Goal: Information Seeking & Learning: Find contact information

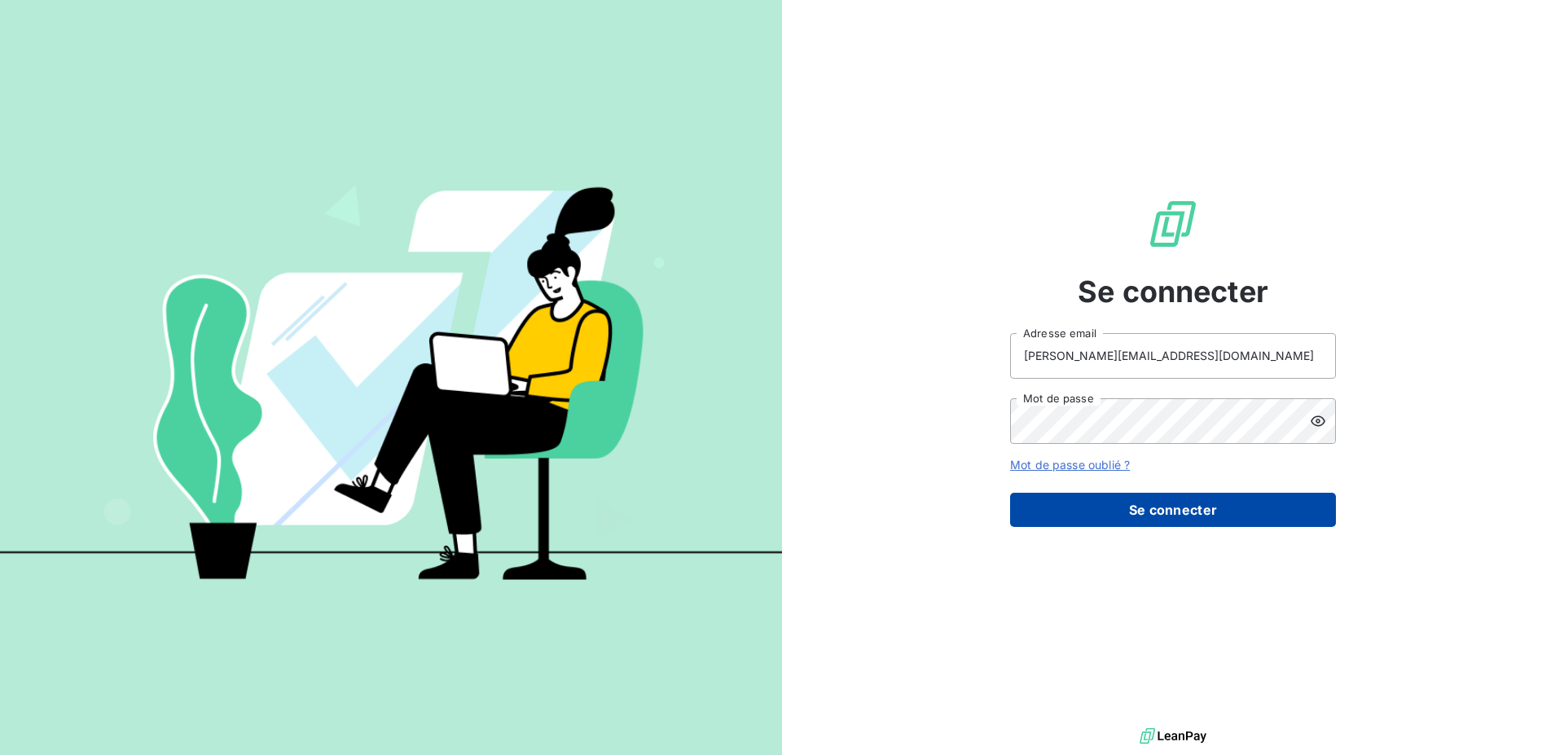
click at [1082, 519] on button "Se connecter" at bounding box center [1173, 510] width 326 height 34
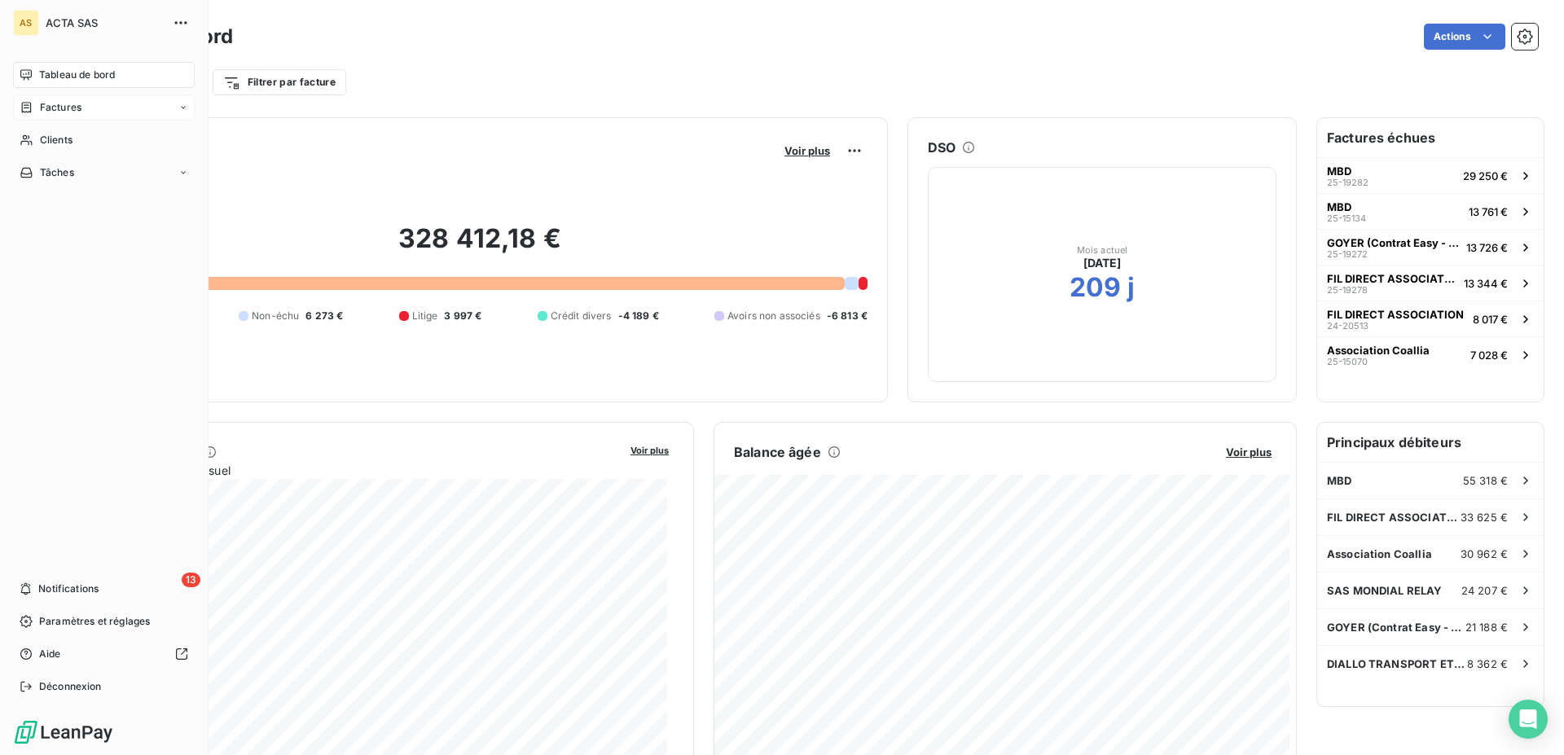
click at [47, 114] on span "Factures" at bounding box center [61, 107] width 42 height 15
click at [61, 137] on span "Factures" at bounding box center [60, 140] width 42 height 15
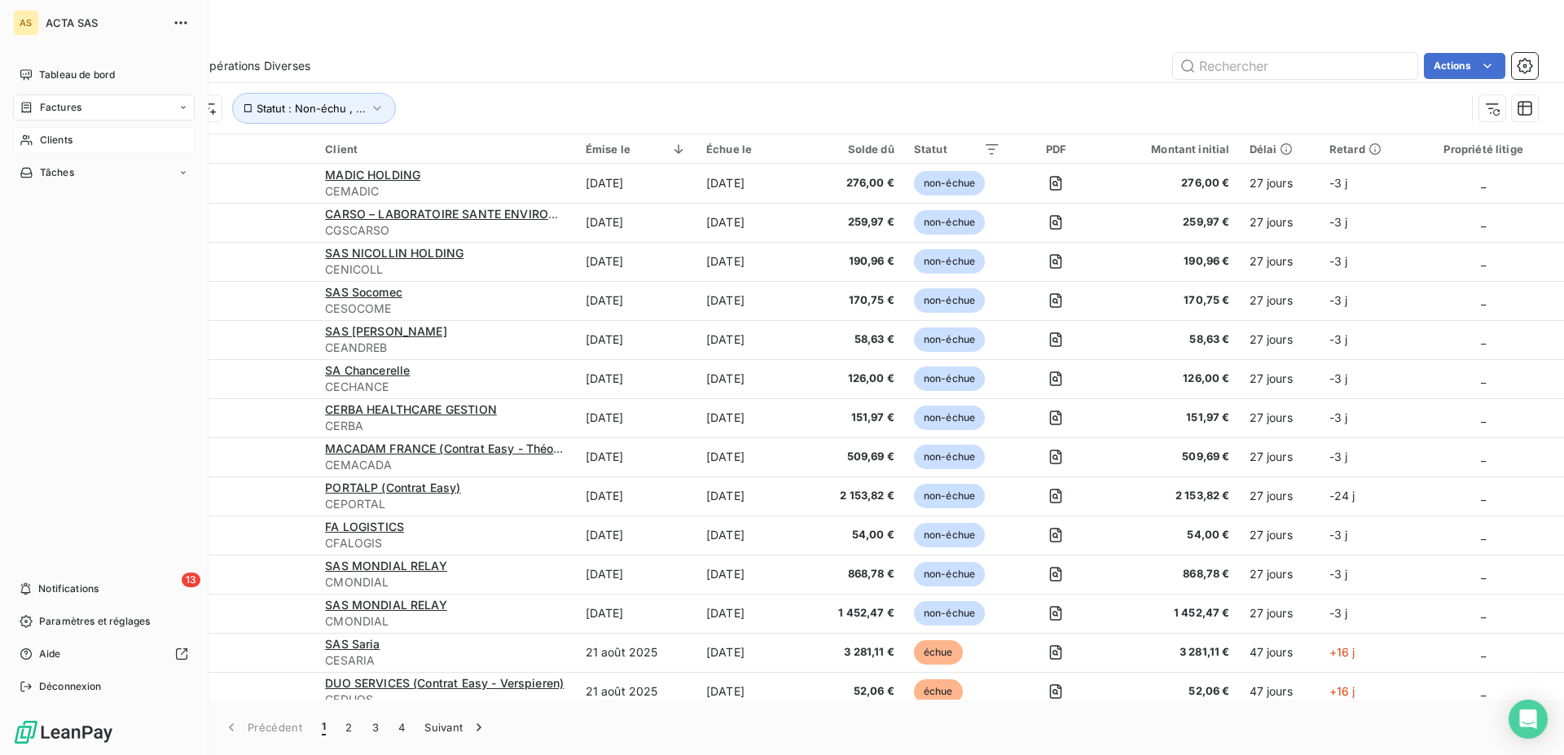
click at [44, 145] on span "Clients" at bounding box center [56, 140] width 33 height 15
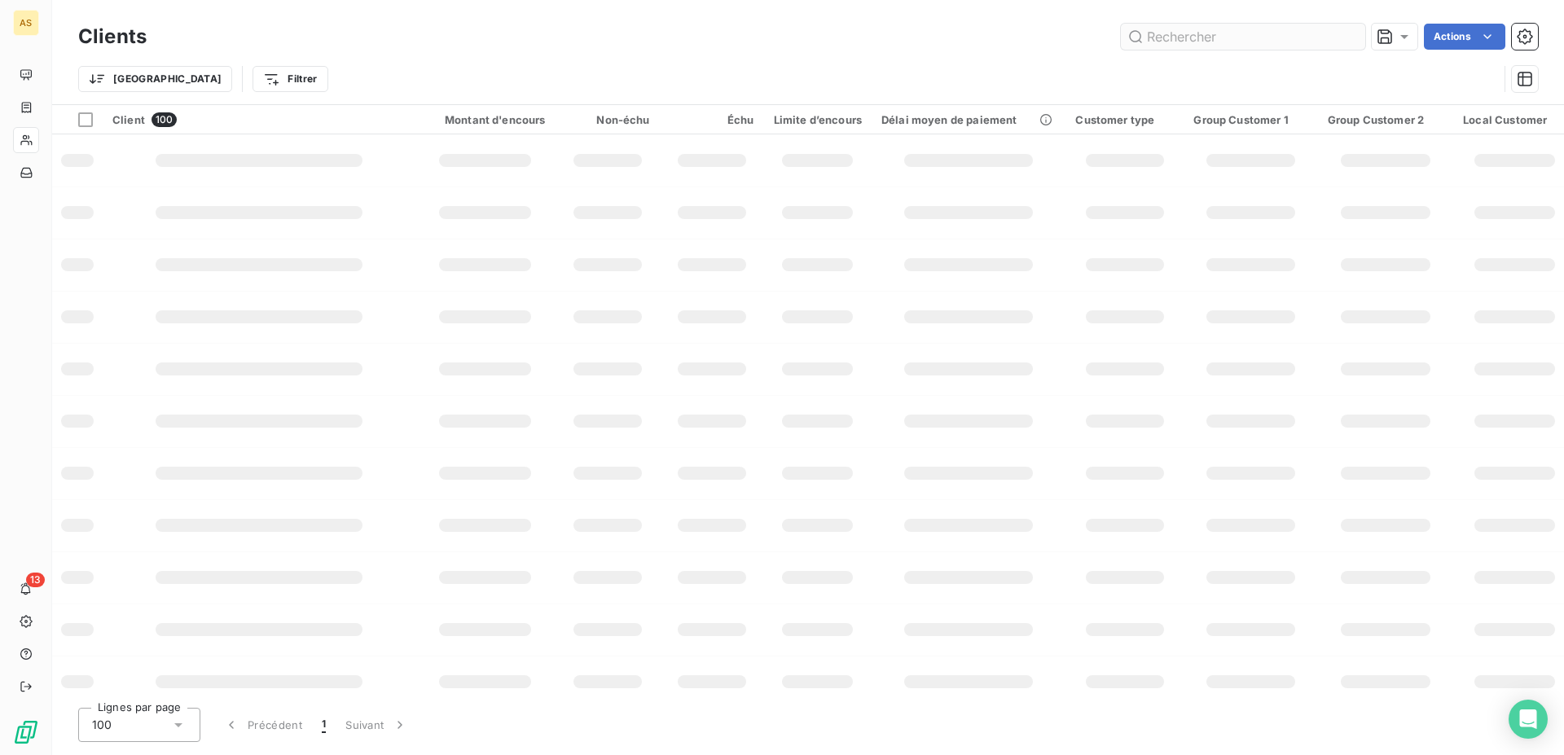
click at [1269, 37] on input "text" at bounding box center [1243, 37] width 244 height 26
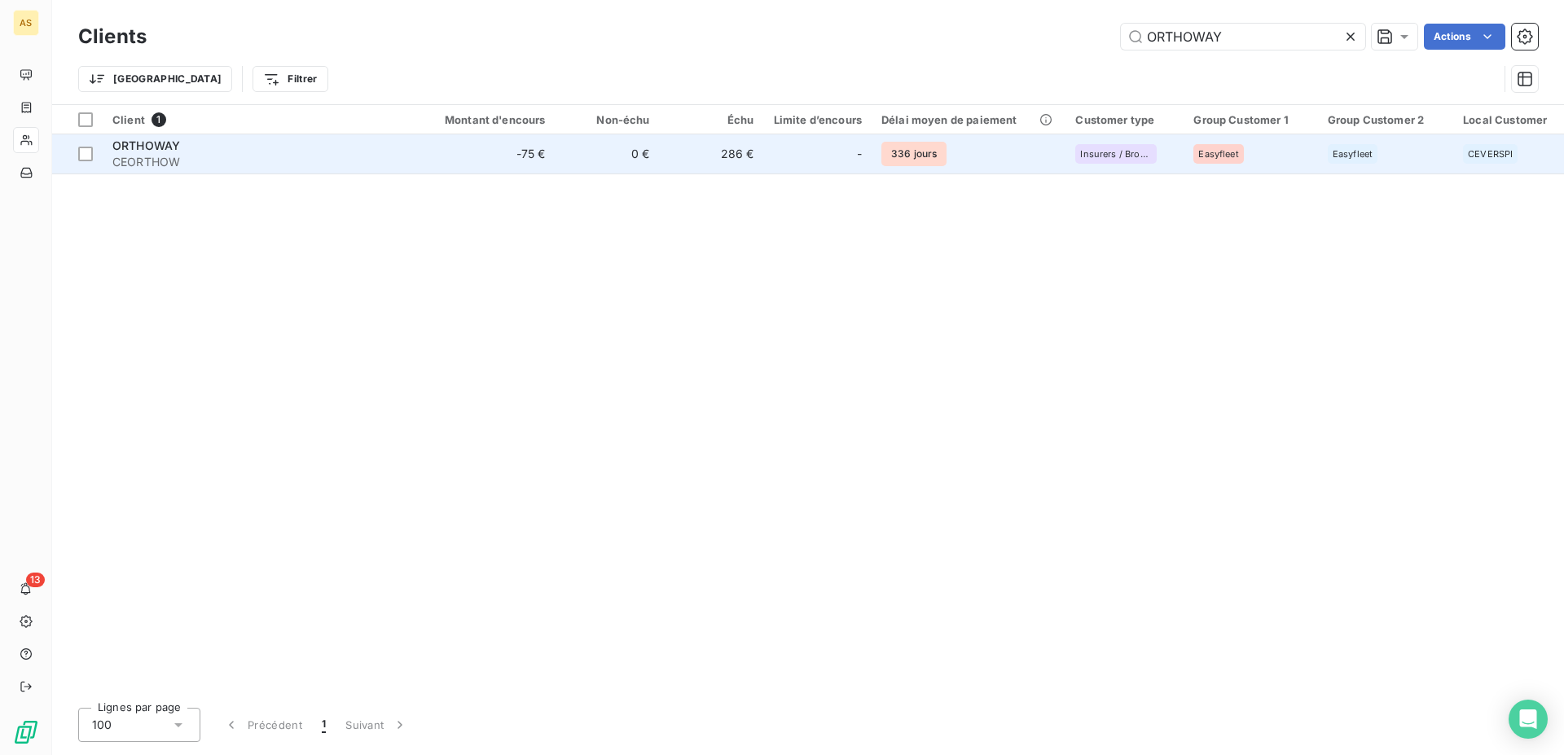
type input "ORTHOWAY"
click at [147, 151] on span "ORTHOWAY" at bounding box center [146, 145] width 68 height 14
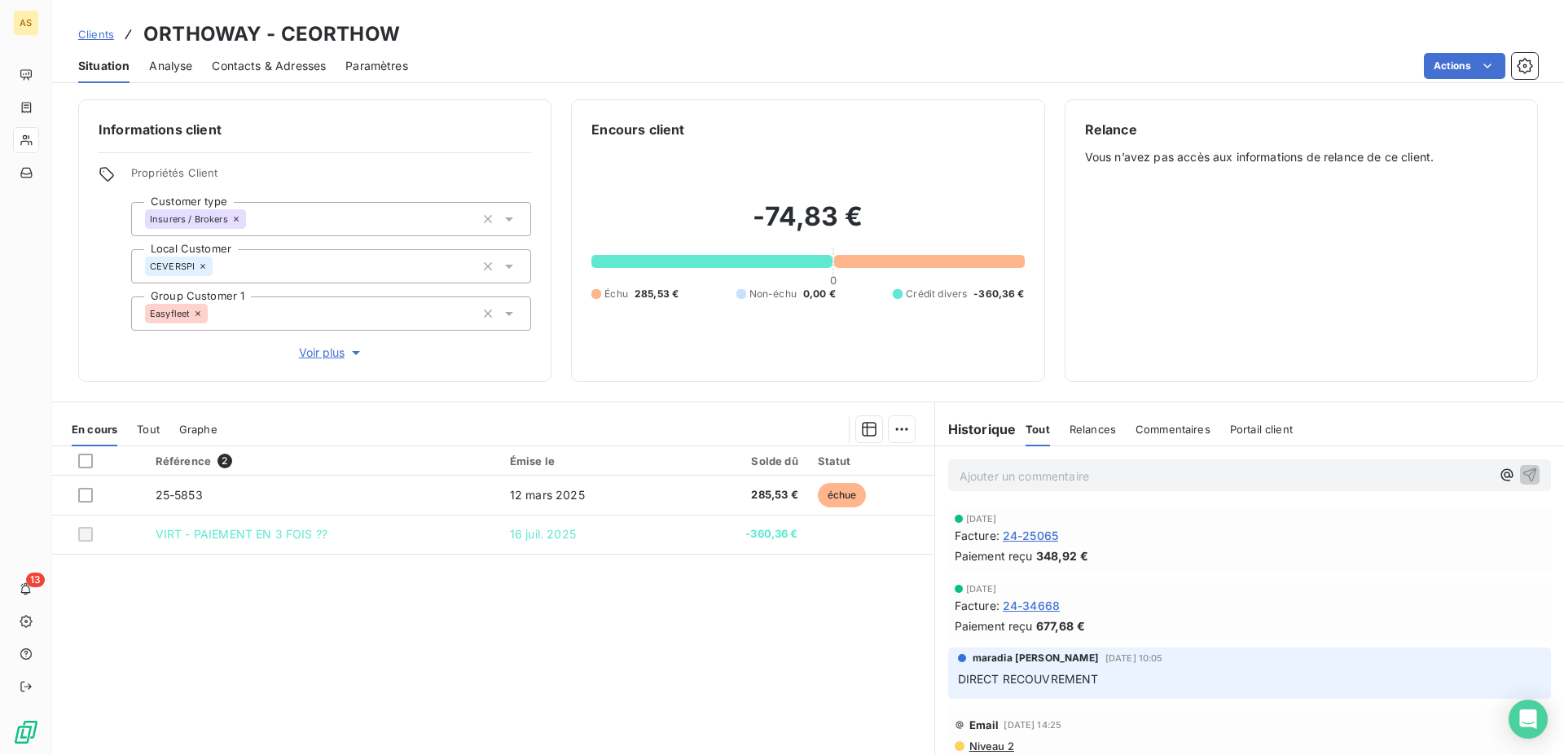
click at [151, 434] on span "Tout" at bounding box center [148, 429] width 23 height 13
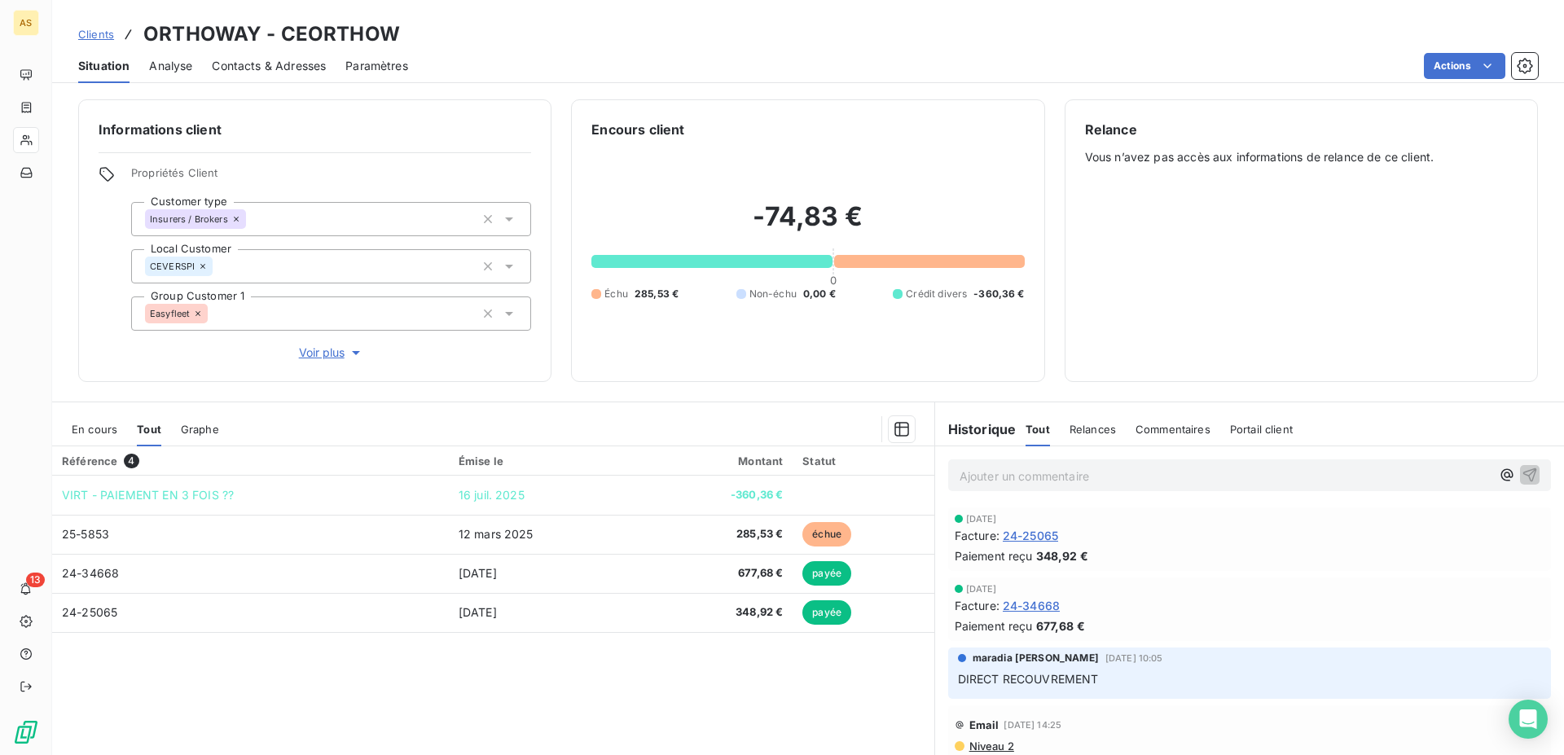
click at [99, 26] on link "Clients" at bounding box center [96, 34] width 36 height 16
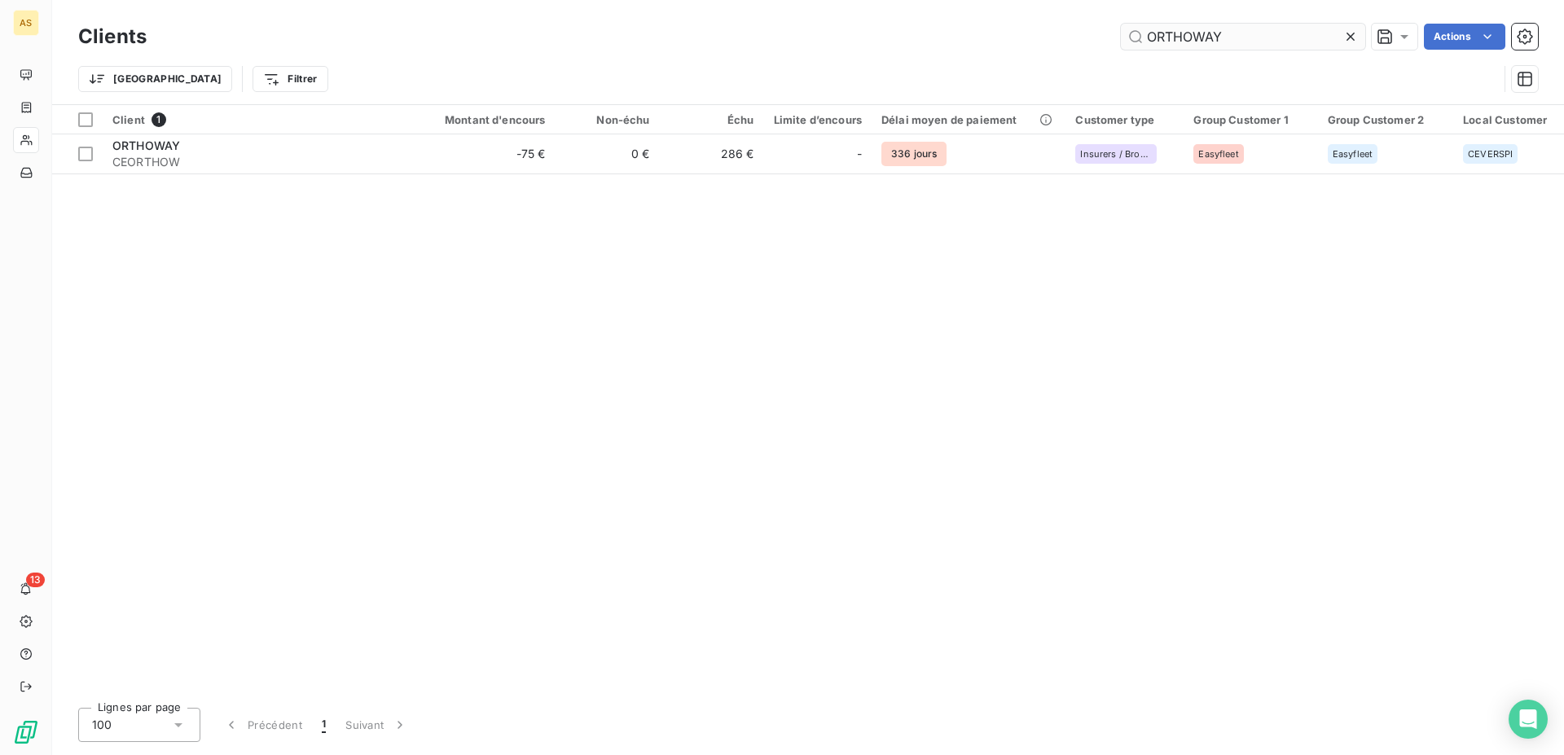
drag, startPoint x: 1232, startPoint y: 33, endPoint x: 1004, endPoint y: 12, distance: 229.0
click at [1121, 24] on input "ORTHOWAY" at bounding box center [1243, 37] width 244 height 26
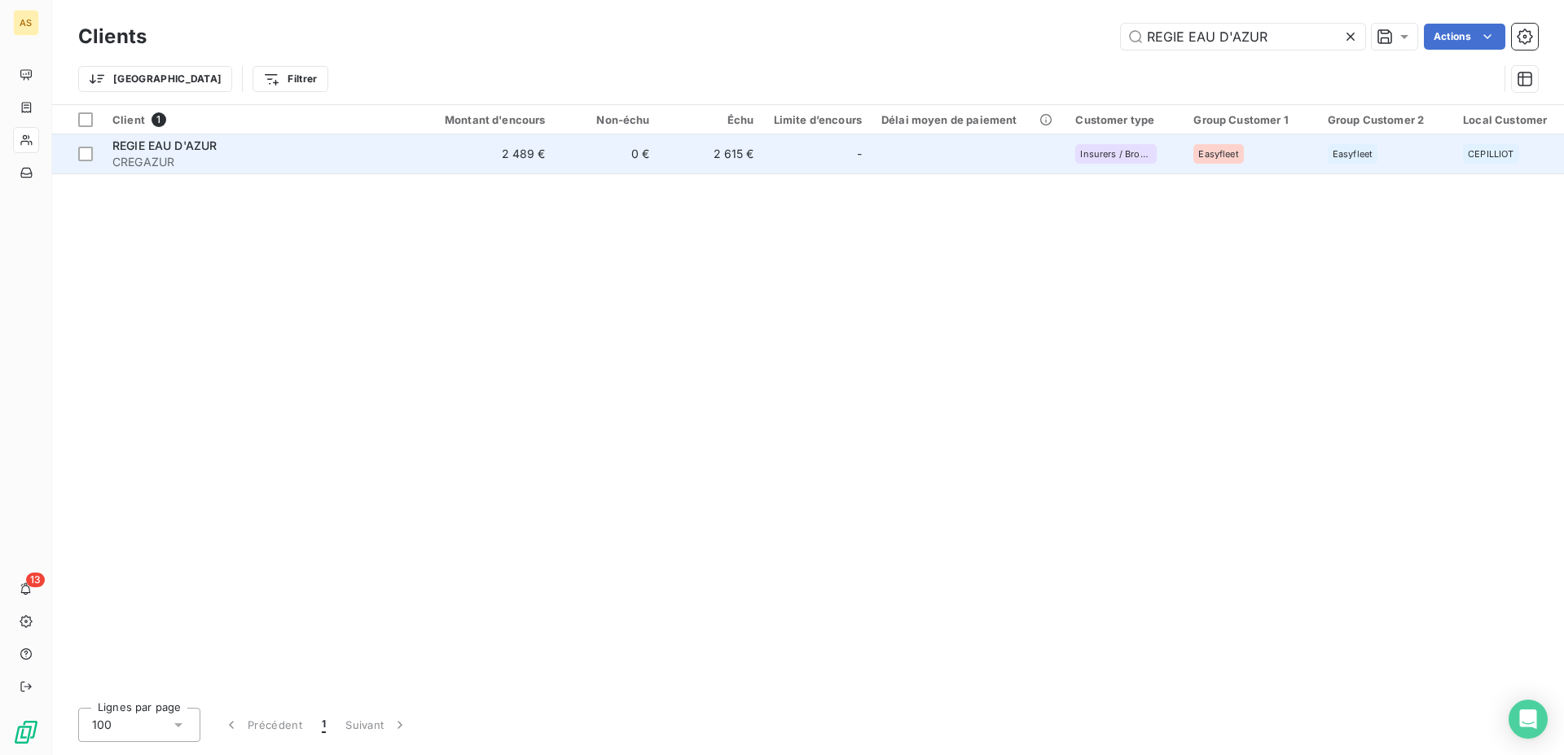
type input "REGIE EAU D'AZUR"
click at [142, 152] on span "REGIE EAU D'AZUR" at bounding box center [164, 145] width 104 height 14
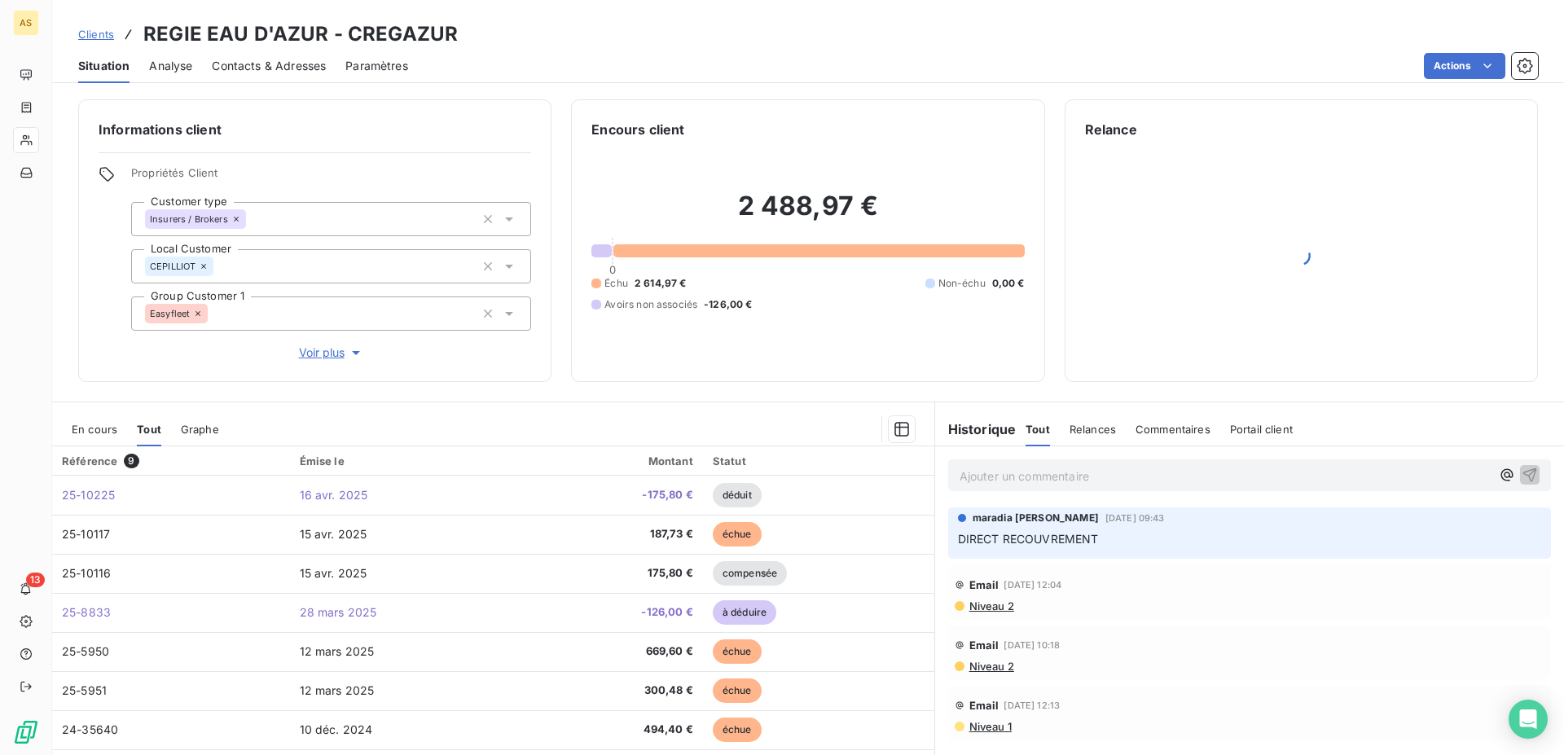
click at [91, 28] on link "Clients" at bounding box center [96, 34] width 36 height 16
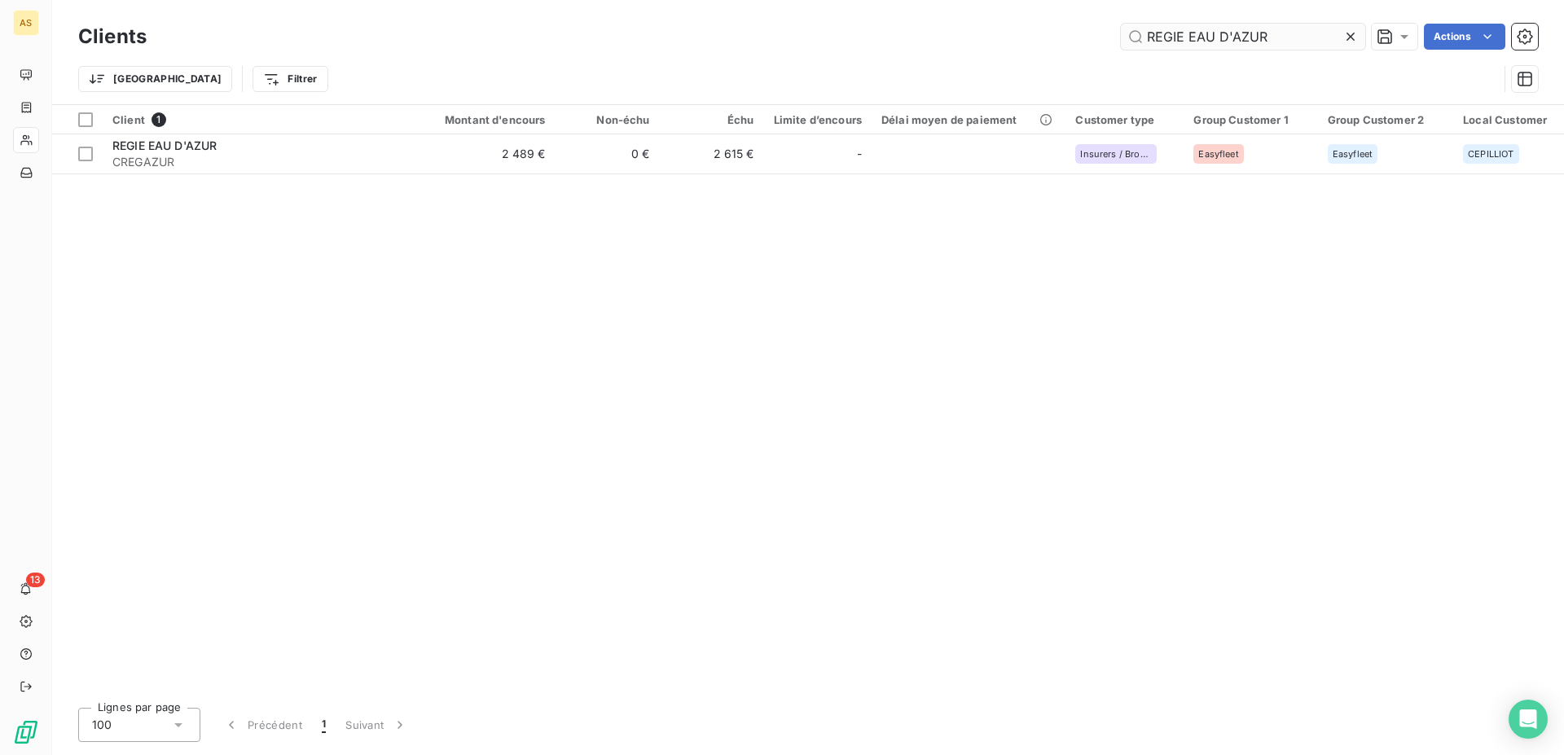
drag, startPoint x: 1283, startPoint y: 33, endPoint x: 853, endPoint y: 32, distance: 430.8
click at [1121, 32] on input "REGIE EAU D'AZUR" at bounding box center [1243, 37] width 244 height 26
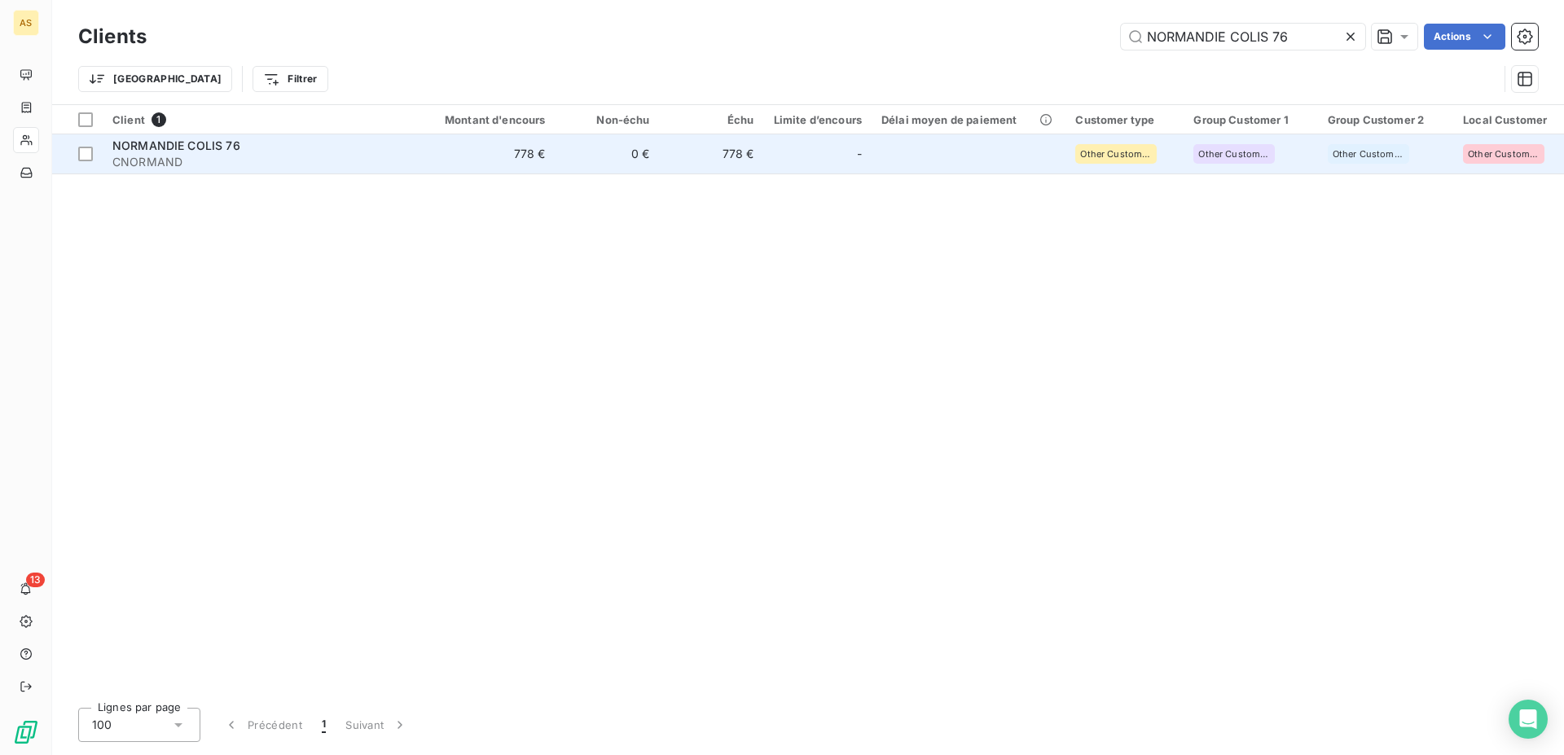
type input "NORMANDIE COLIS 76"
click at [216, 149] on span "NORMANDIE COLIS 76" at bounding box center [176, 145] width 128 height 14
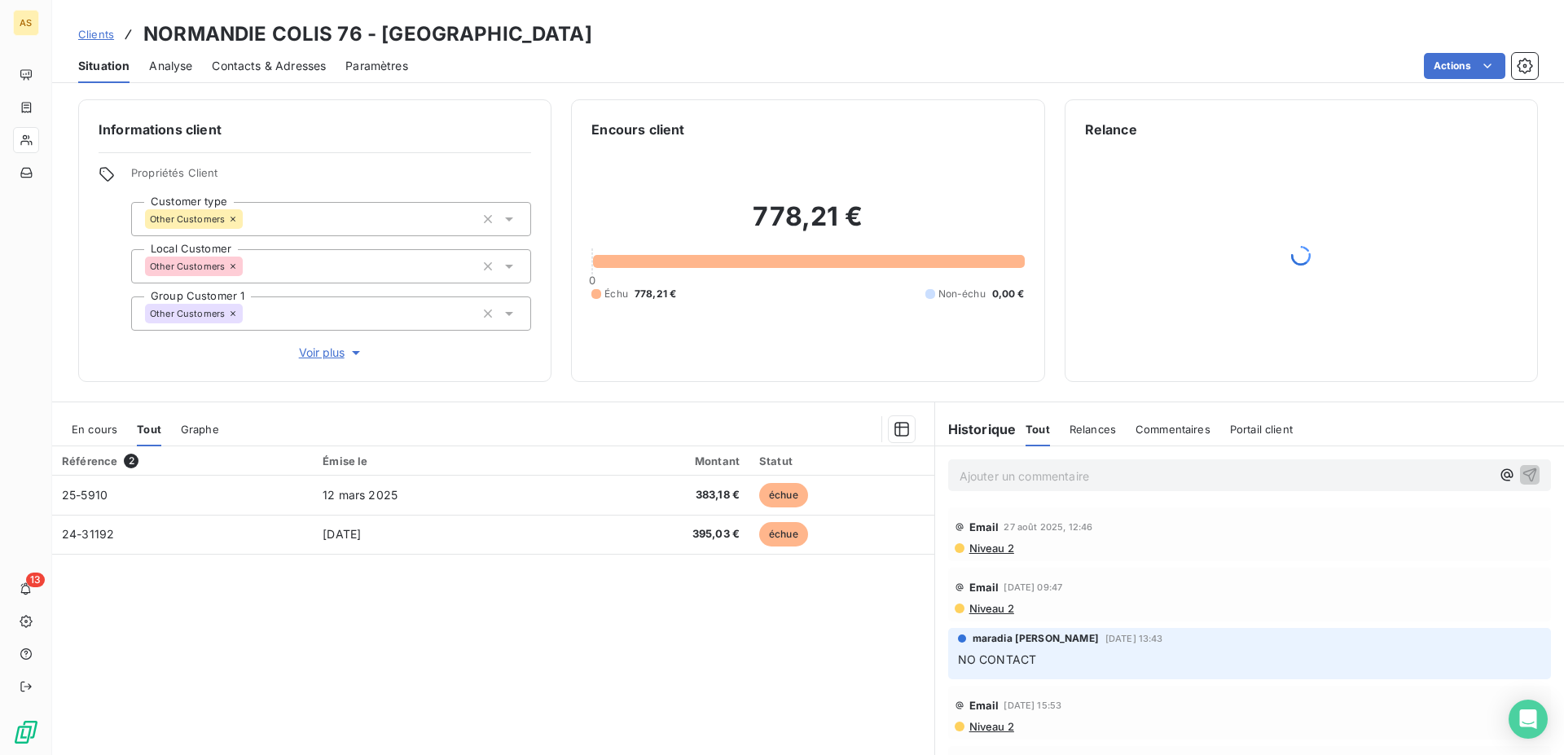
click at [97, 33] on span "Clients" at bounding box center [96, 34] width 36 height 13
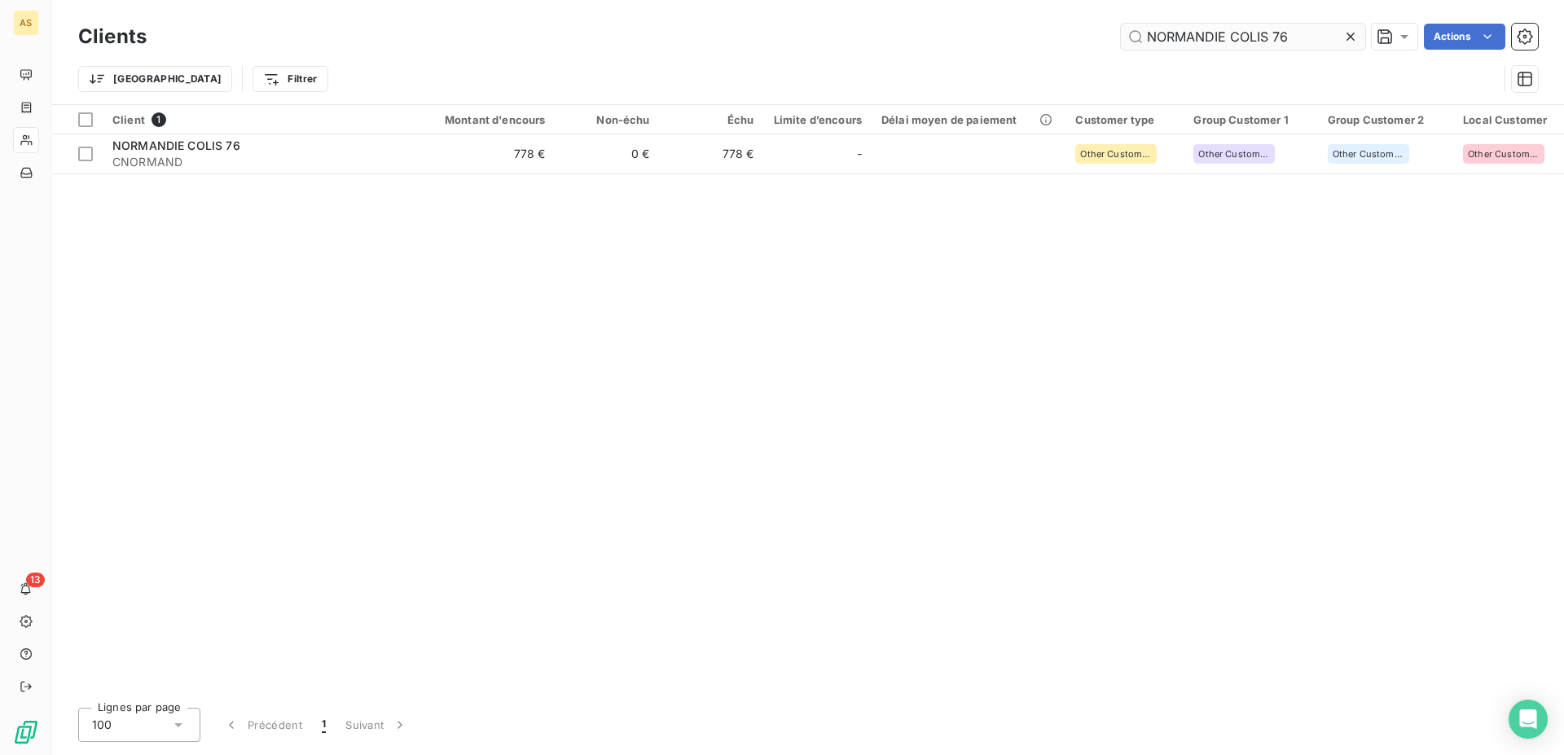
drag, startPoint x: 1301, startPoint y: 44, endPoint x: 1057, endPoint y: 33, distance: 243.8
click at [1121, 33] on input "NORMANDIE COLIS 76" at bounding box center [1243, 37] width 244 height 26
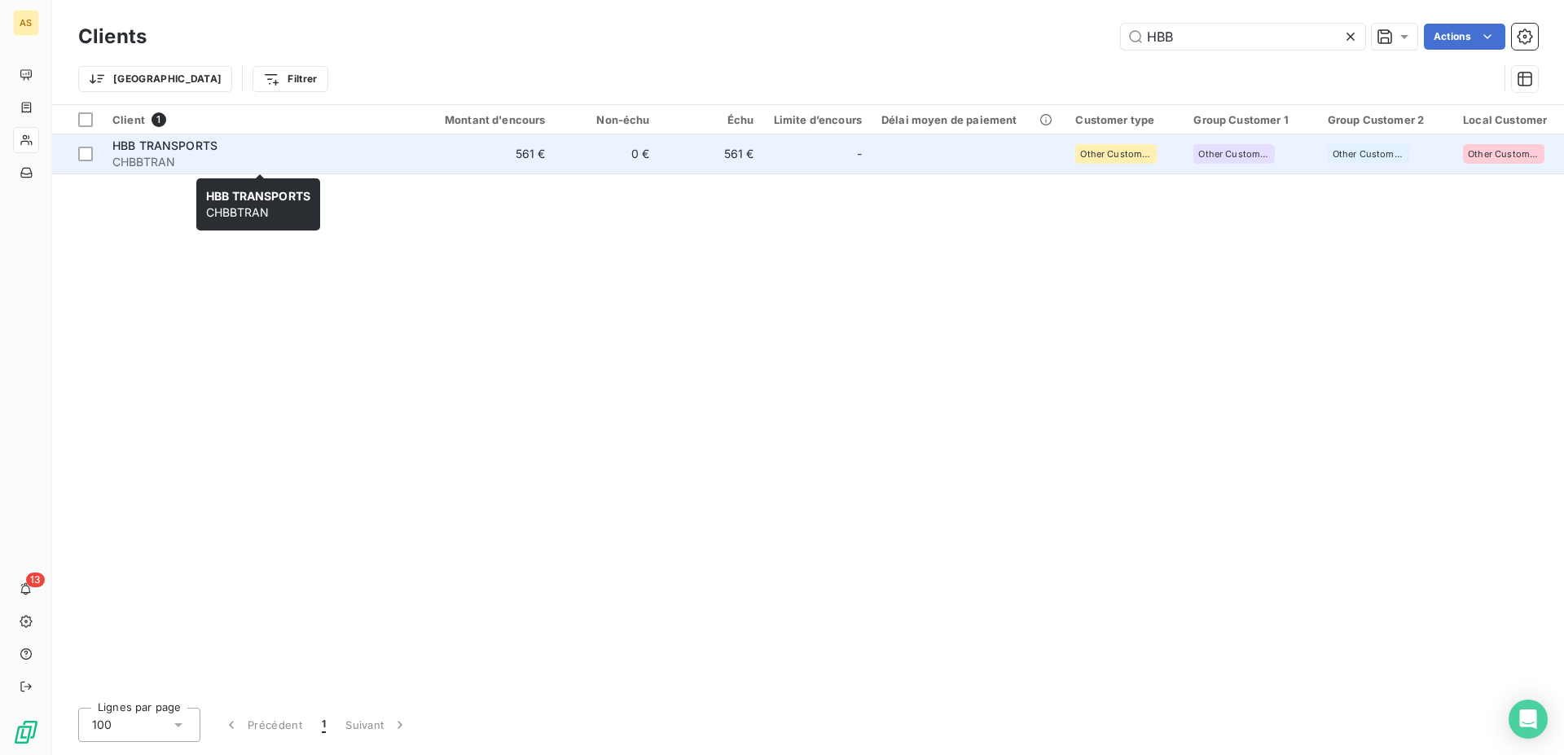
type input "HBB"
click at [146, 145] on span "HBB TRANSPORTS" at bounding box center [164, 145] width 105 height 14
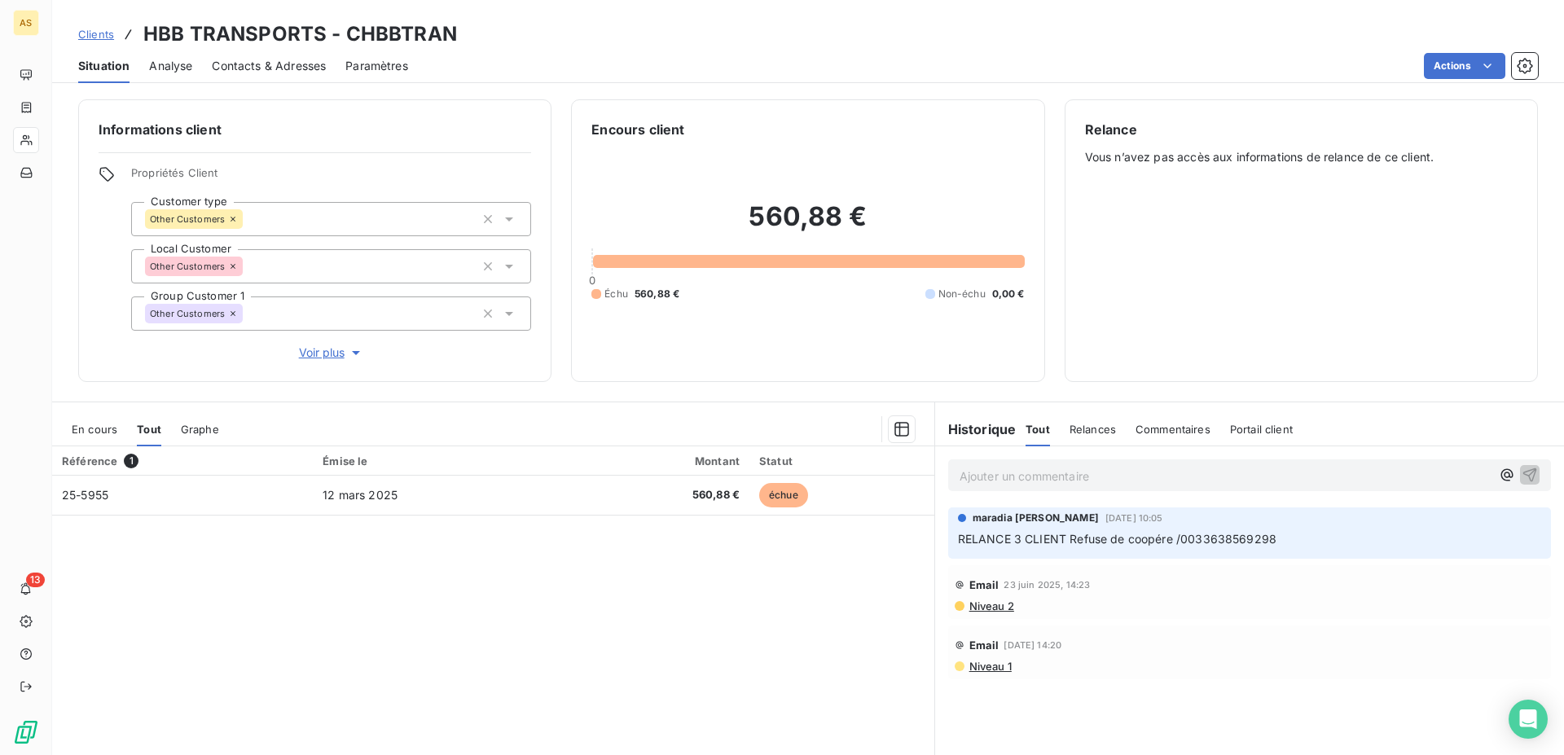
click at [94, 33] on span "Clients" at bounding box center [96, 34] width 36 height 13
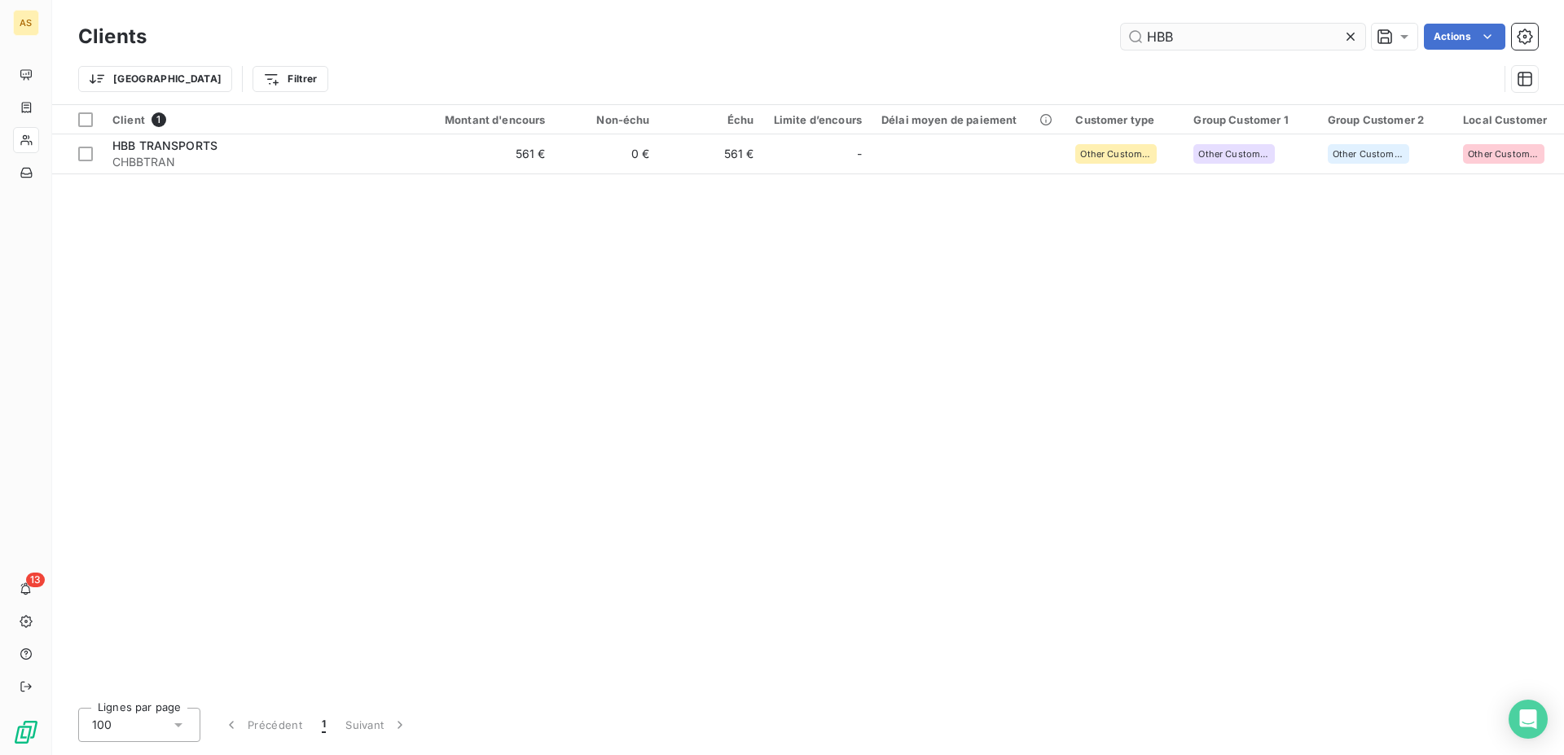
drag, startPoint x: 1201, startPoint y: 46, endPoint x: 988, endPoint y: 35, distance: 213.6
click at [1121, 35] on input "HBB" at bounding box center [1243, 37] width 244 height 26
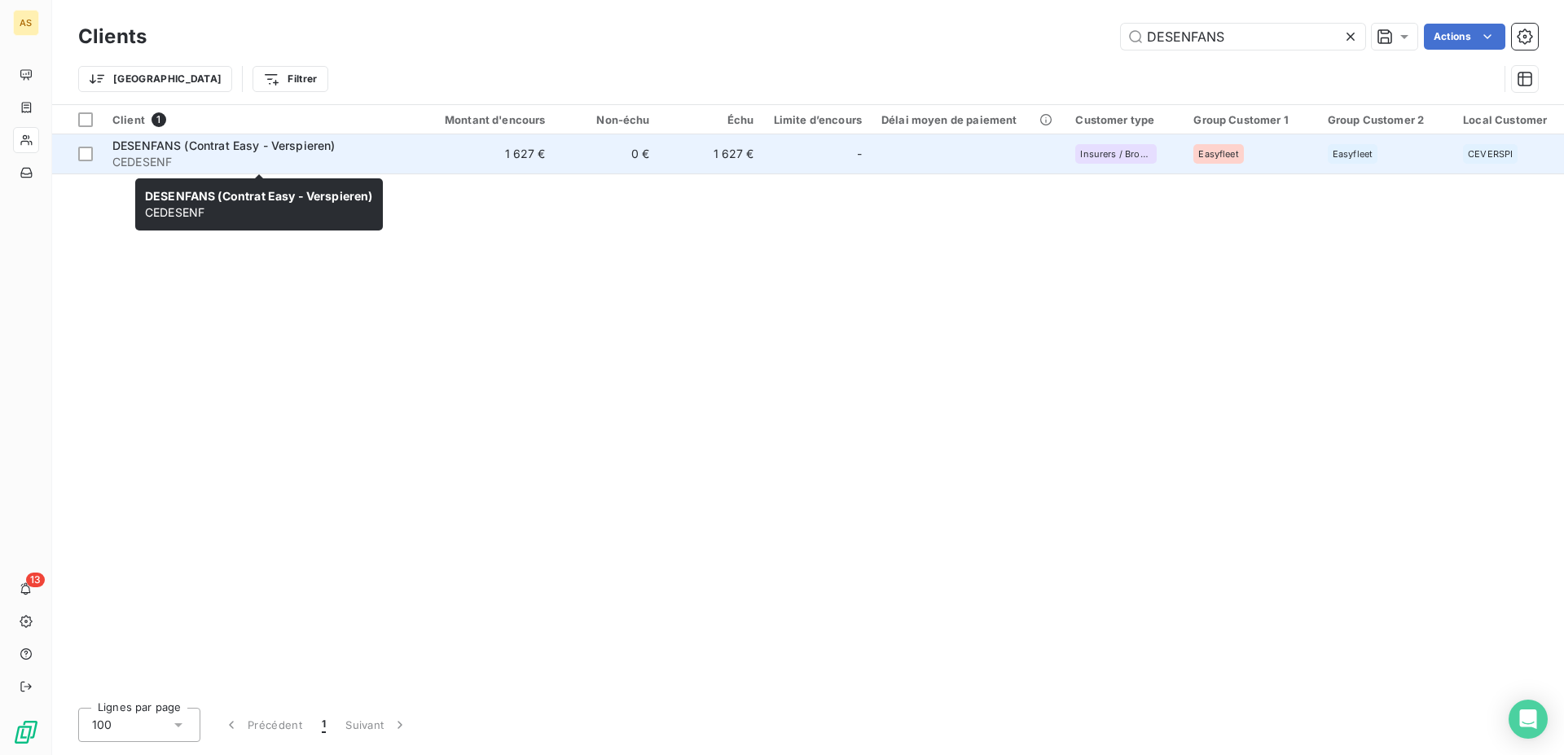
type input "DESENFANS"
click at [149, 144] on span "DESENFANS (Contrat Easy - Verspieren)" at bounding box center [223, 145] width 223 height 14
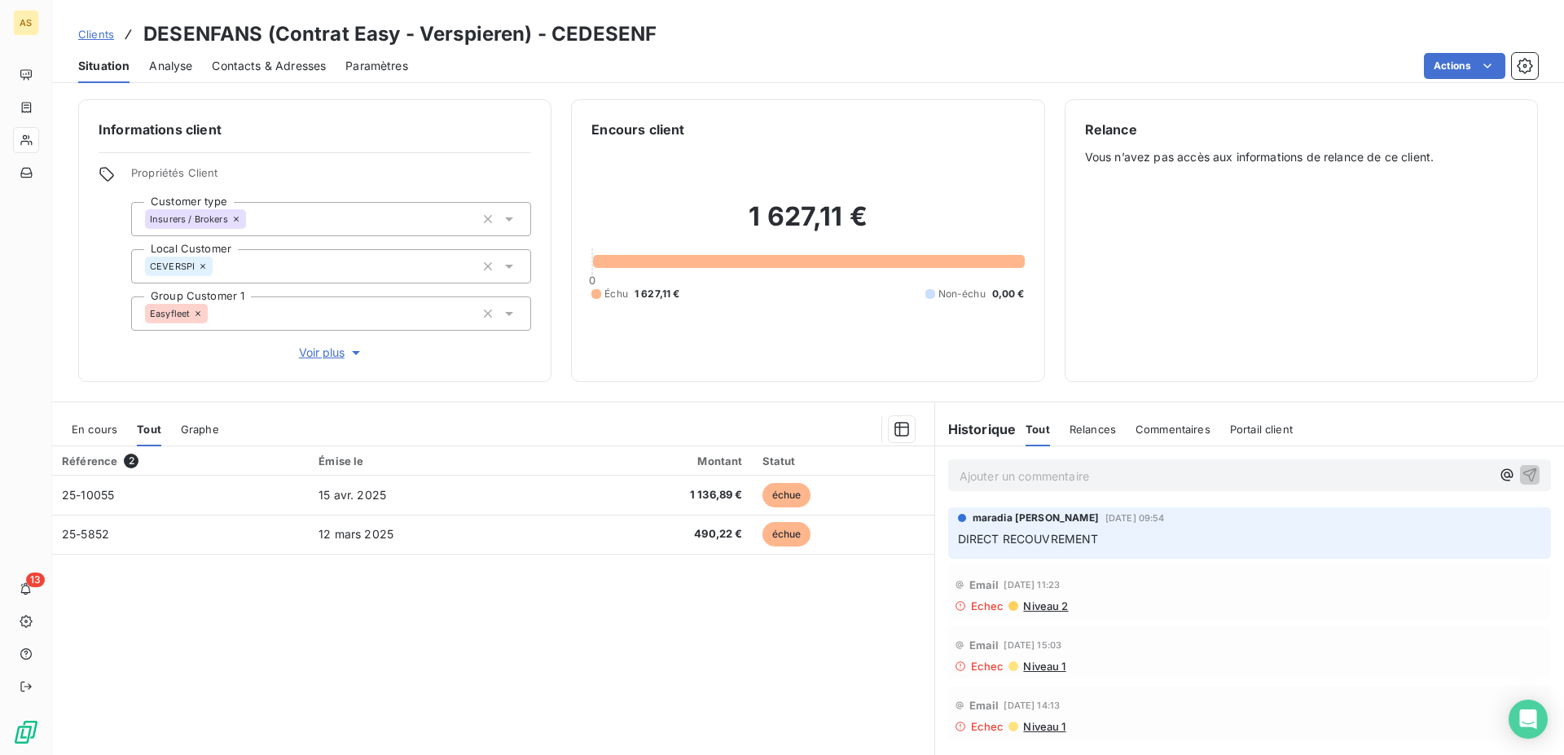
click at [95, 41] on span "Clients" at bounding box center [96, 34] width 36 height 13
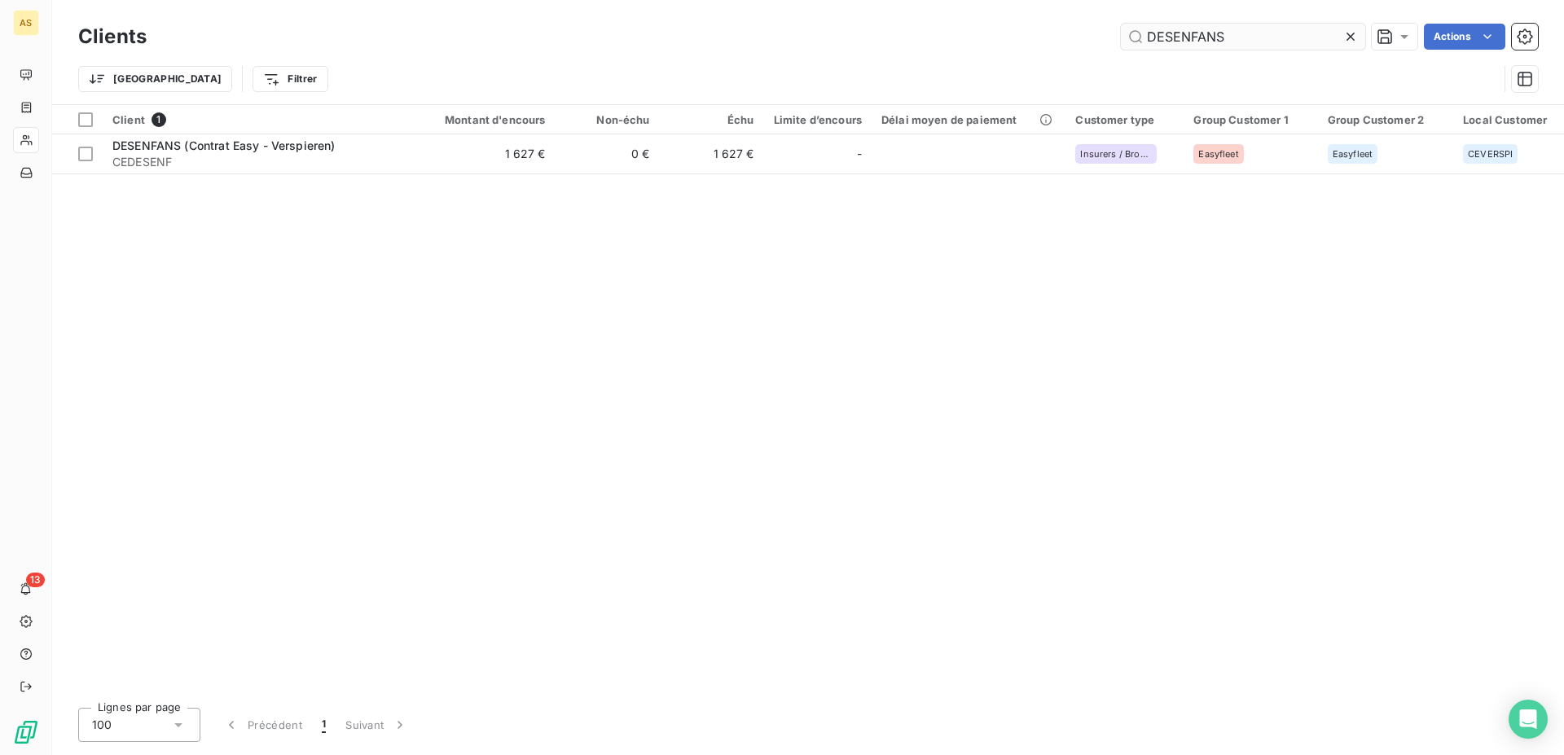
drag, startPoint x: 1240, startPoint y: 42, endPoint x: 918, endPoint y: 23, distance: 323.0
click at [1121, 24] on input "DESENFANS" at bounding box center [1243, 37] width 244 height 26
drag, startPoint x: 1310, startPoint y: 39, endPoint x: 998, endPoint y: 35, distance: 311.9
click at [1121, 35] on input "VILLE D'ANNECY" at bounding box center [1243, 37] width 244 height 26
paste input "LIVRAISON EXPR"
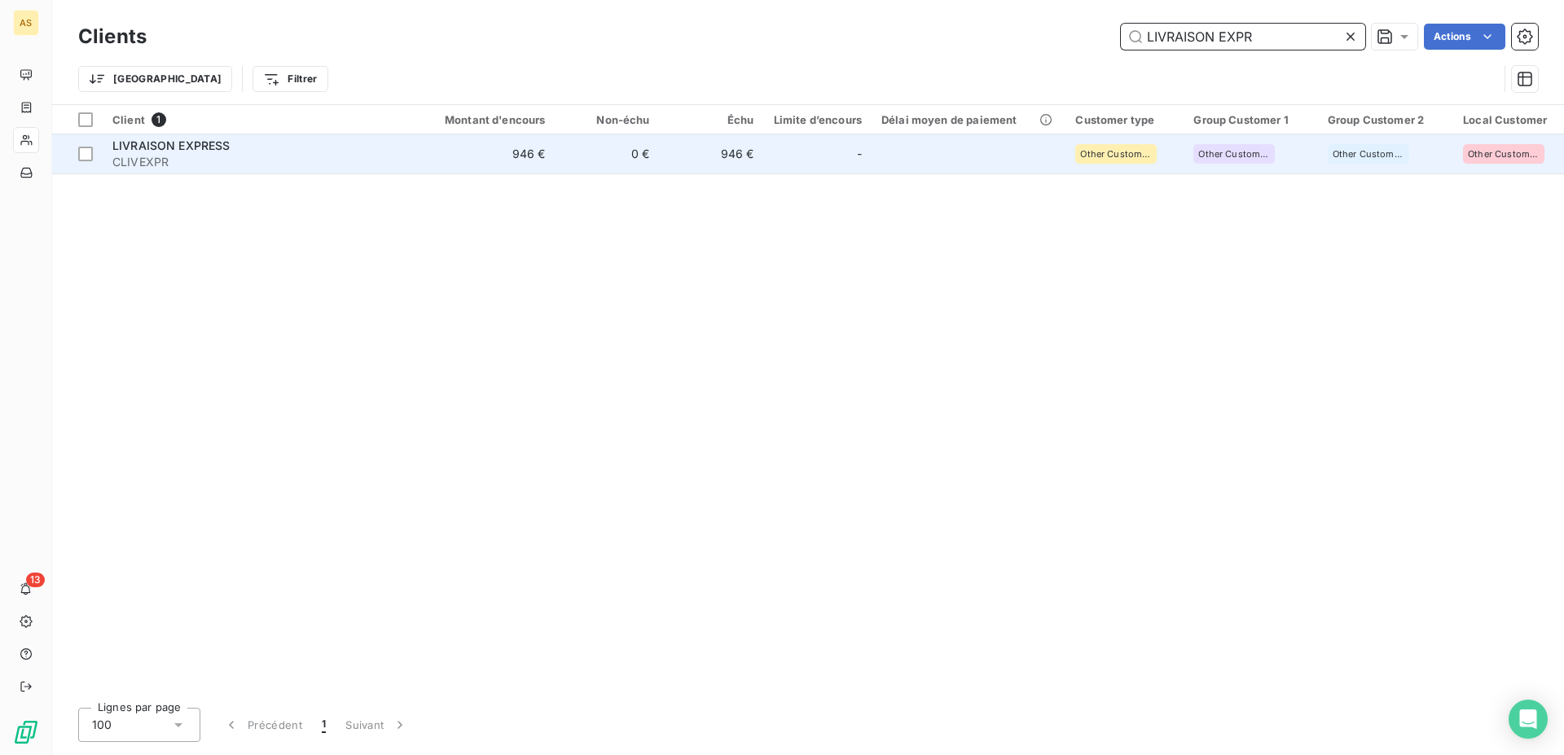
type input "LIVRAISON EXPR"
click at [145, 144] on span "LIVRAISON EXPRESS" at bounding box center [171, 145] width 118 height 14
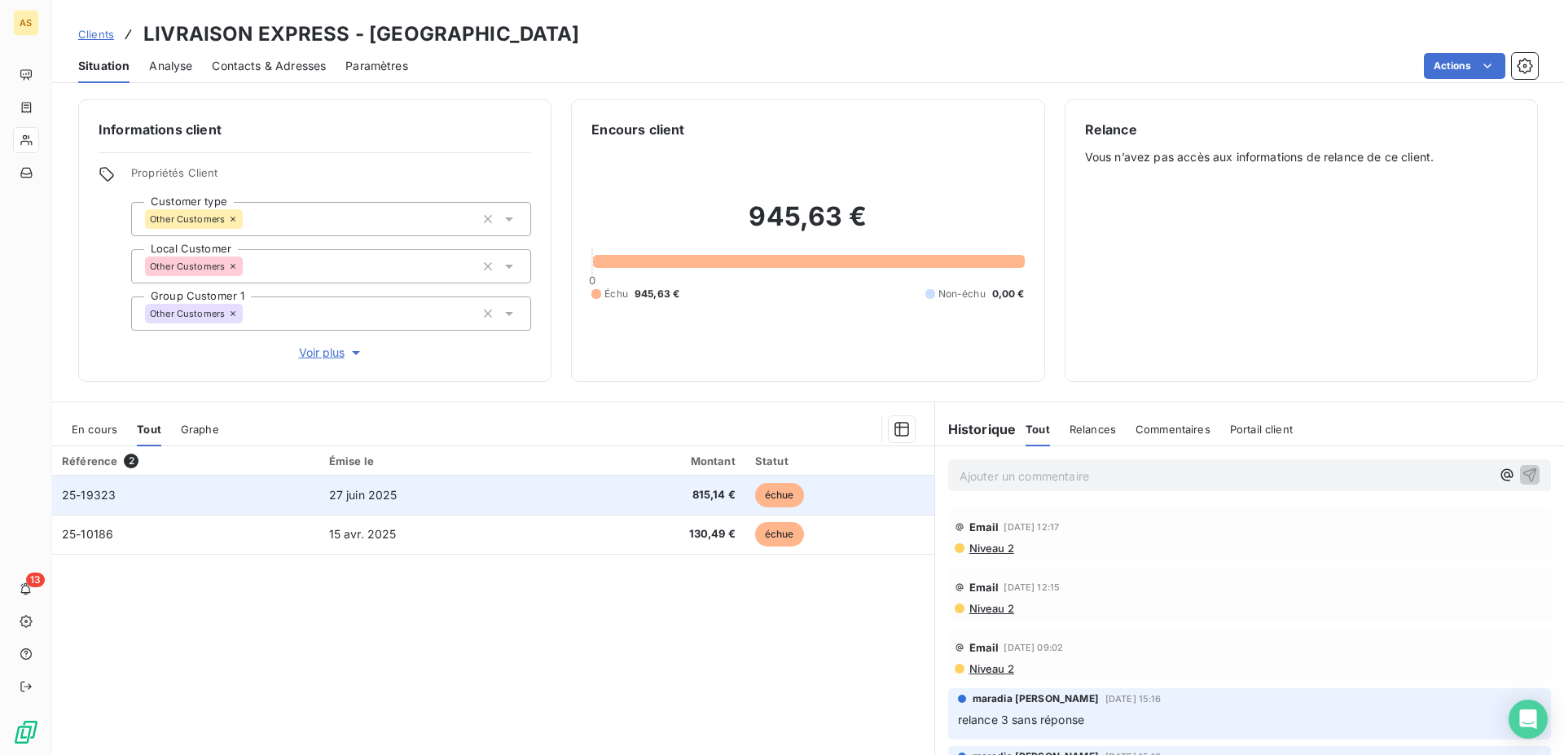
click at [319, 507] on td "27 juin 2025" at bounding box center [440, 495] width 243 height 39
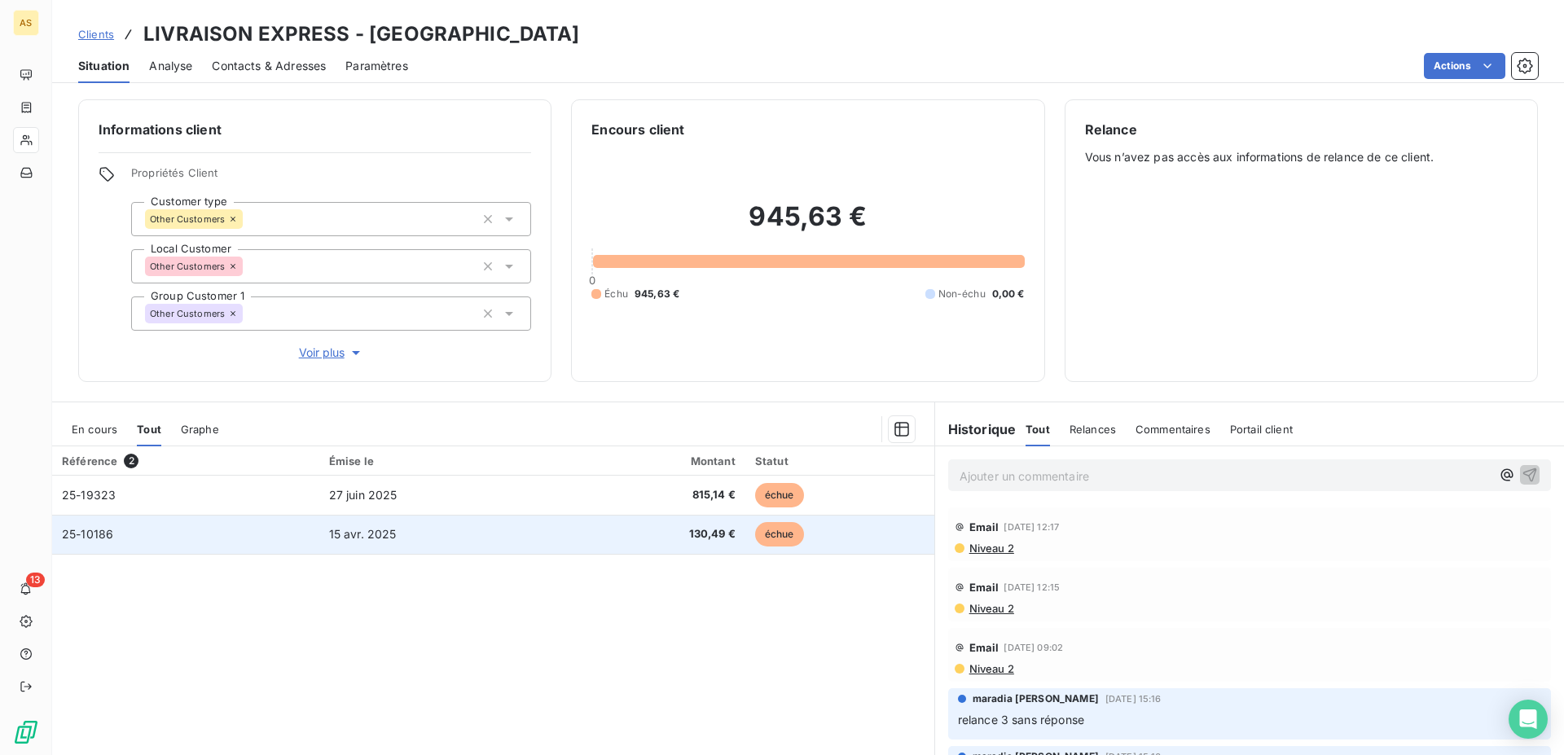
click at [466, 551] on td "15 avr. 2025" at bounding box center [440, 534] width 243 height 39
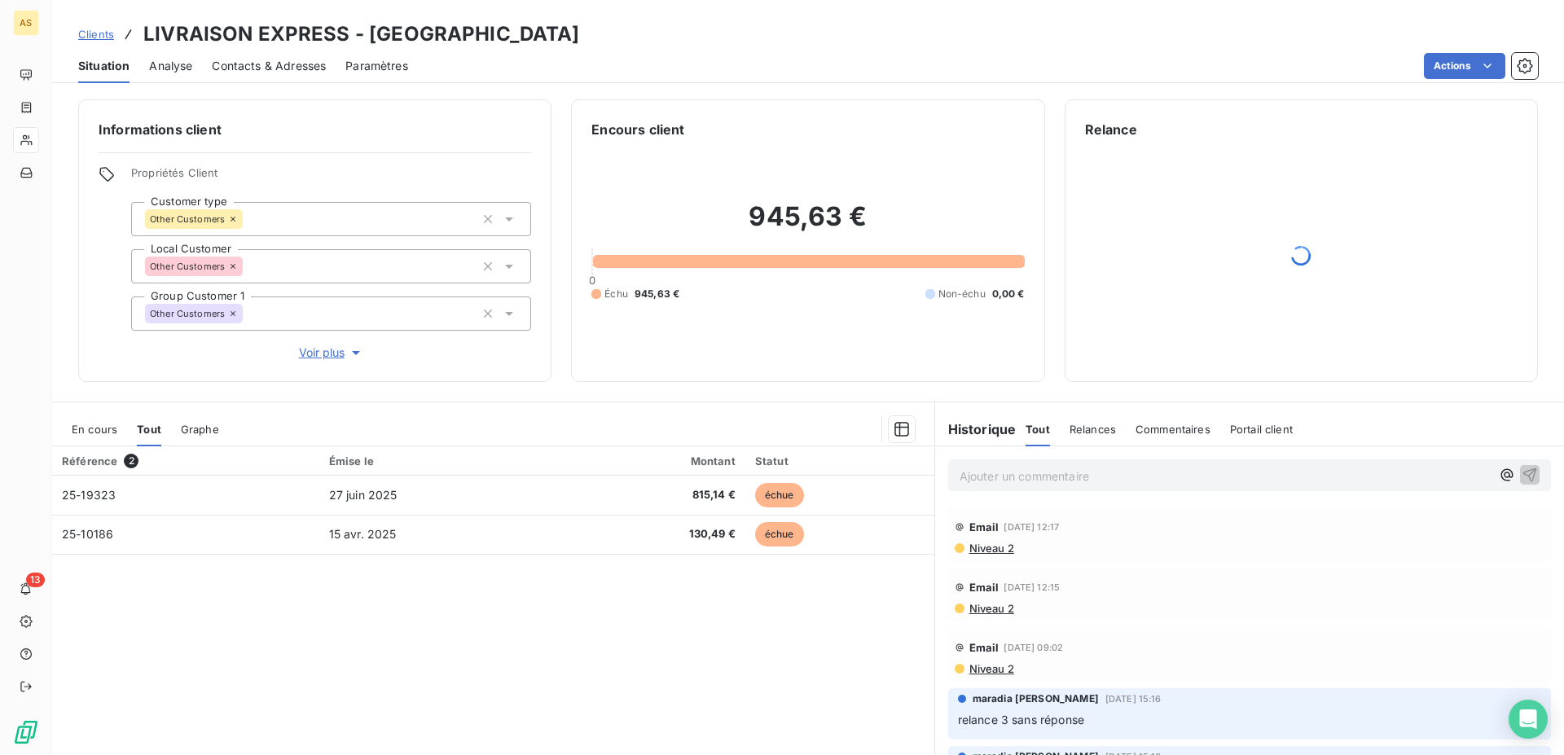
click at [88, 36] on span "Clients" at bounding box center [96, 34] width 36 height 13
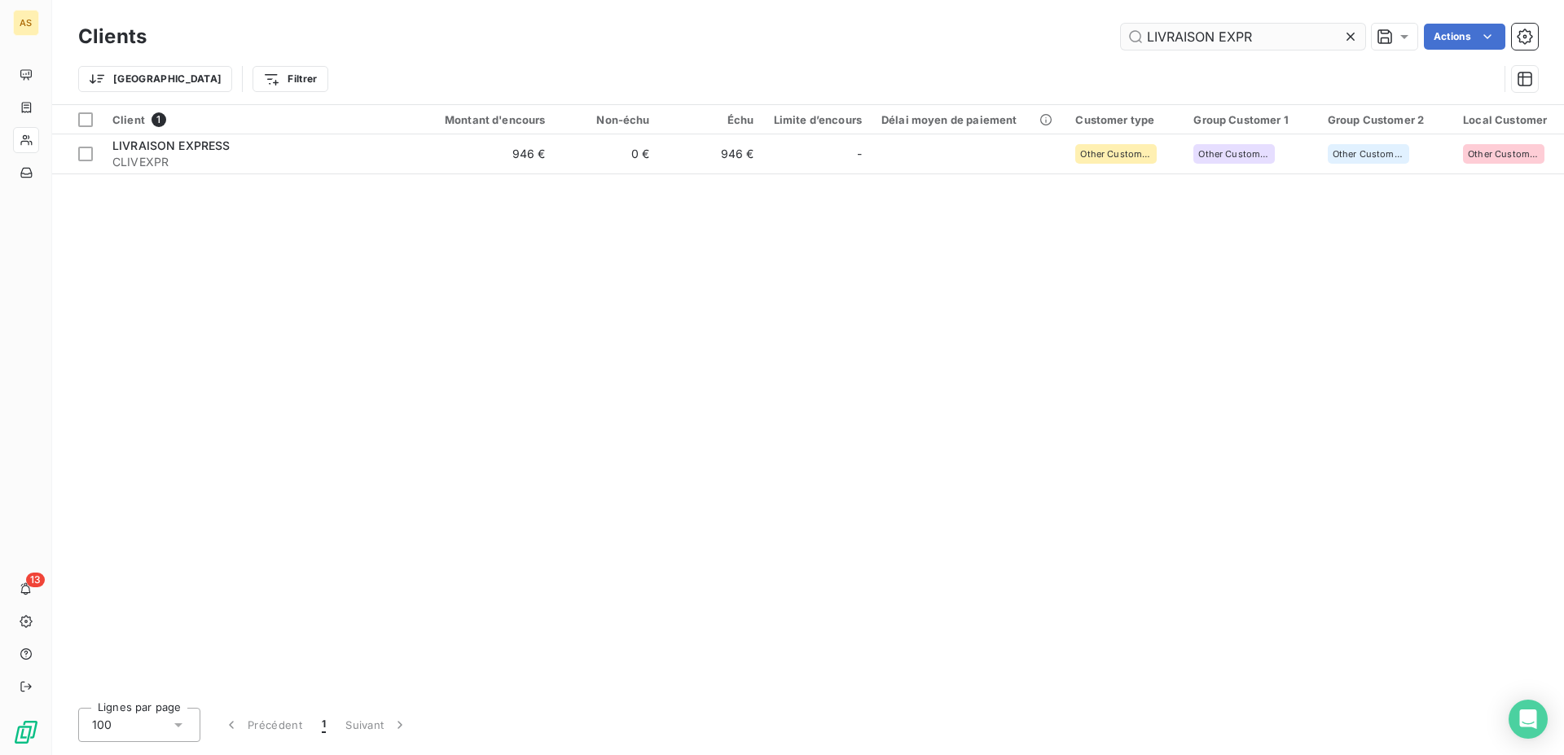
drag, startPoint x: 1252, startPoint y: 40, endPoint x: 1038, endPoint y: 29, distance: 213.6
click at [1121, 29] on input "LIVRAISON EXPR" at bounding box center [1243, 37] width 244 height 26
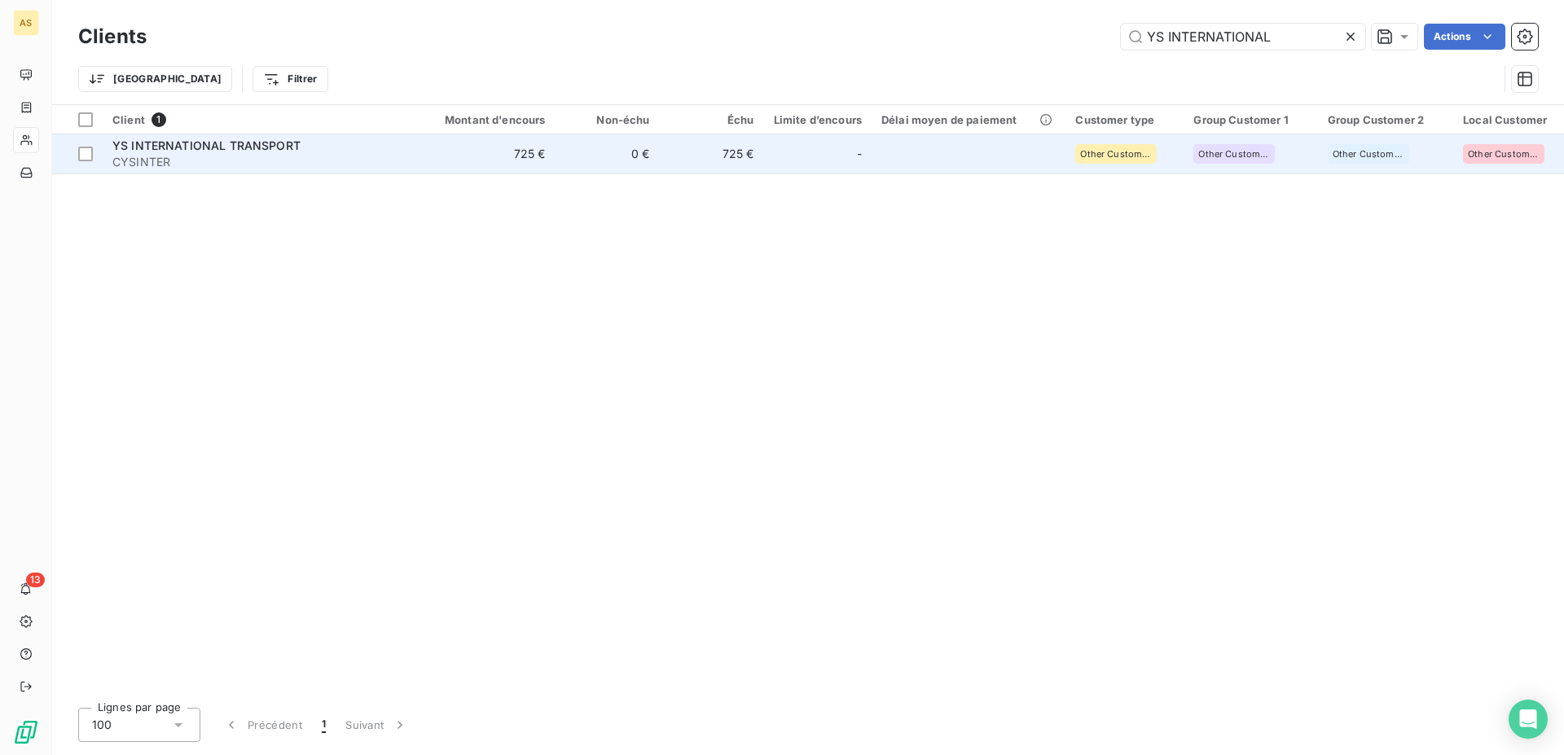
type input "YS INTERNATIONAL"
click at [194, 152] on span "YS INTERNATIONAL TRANSPORT" at bounding box center [206, 145] width 188 height 14
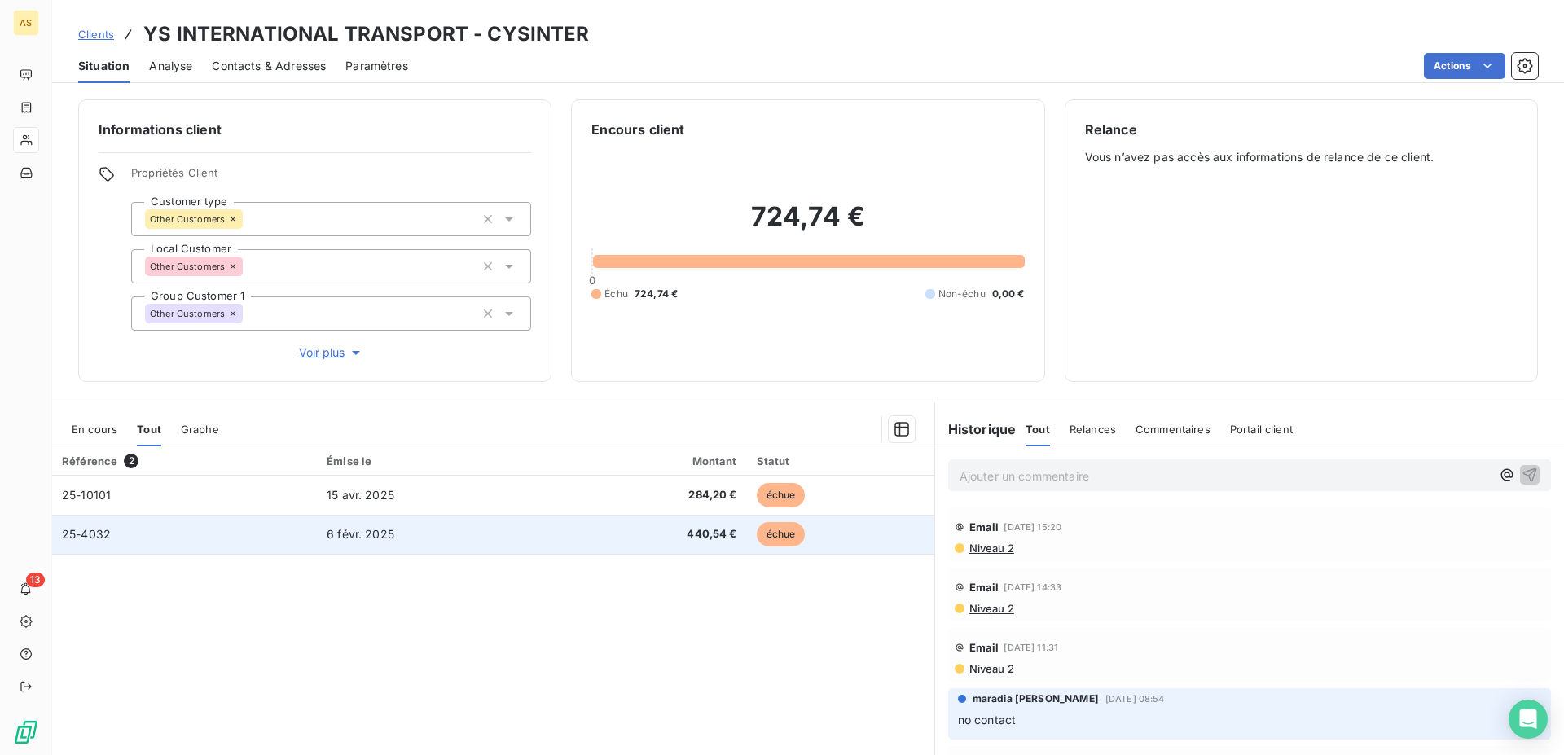
click at [632, 537] on span "440,54 €" at bounding box center [651, 534] width 171 height 16
click at [212, 542] on td "25-4032" at bounding box center [184, 534] width 265 height 39
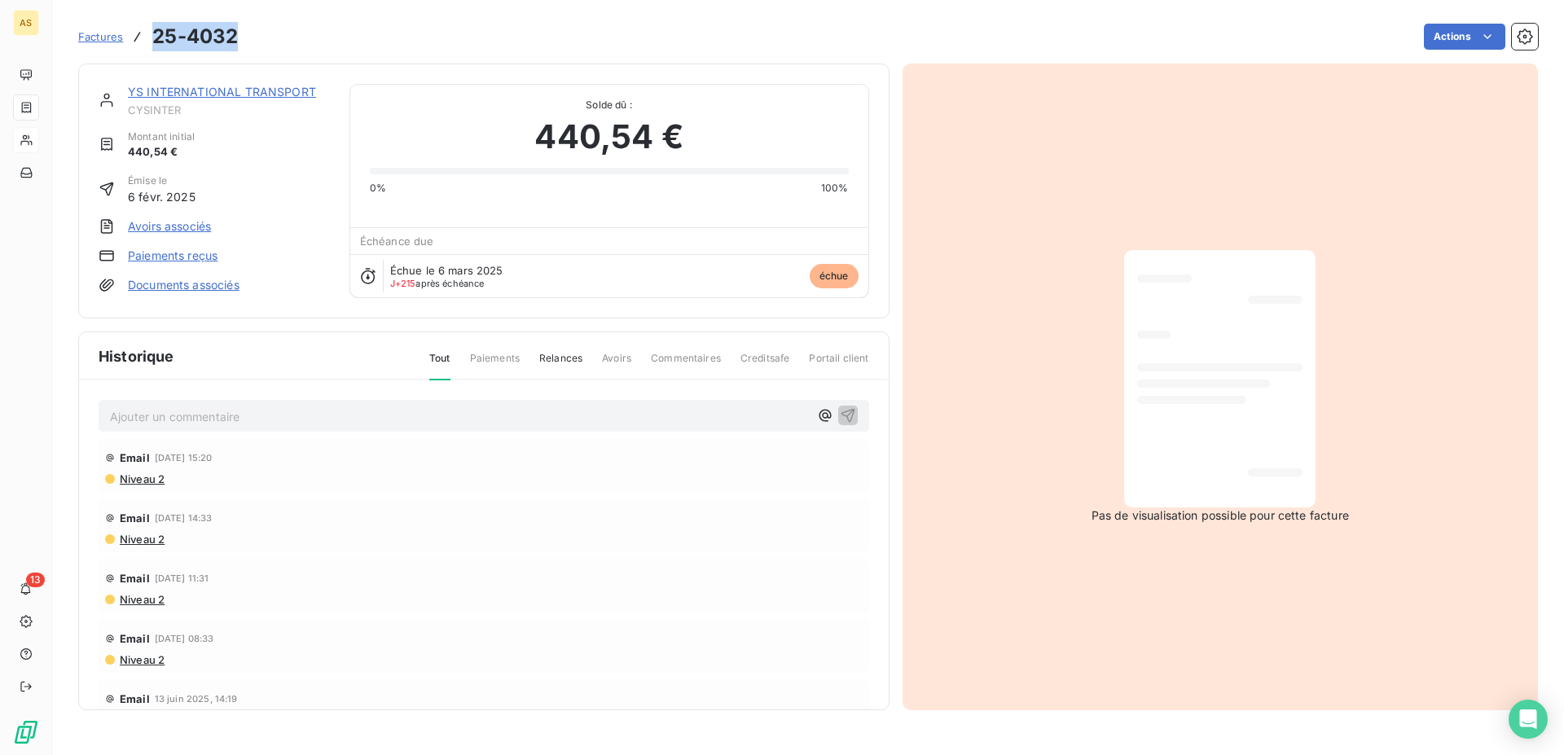
drag, startPoint x: 258, startPoint y: 27, endPoint x: 156, endPoint y: 42, distance: 102.8
click at [156, 42] on div "Factures 25-4032 Actions" at bounding box center [807, 37] width 1459 height 34
copy h3 "25-4032"
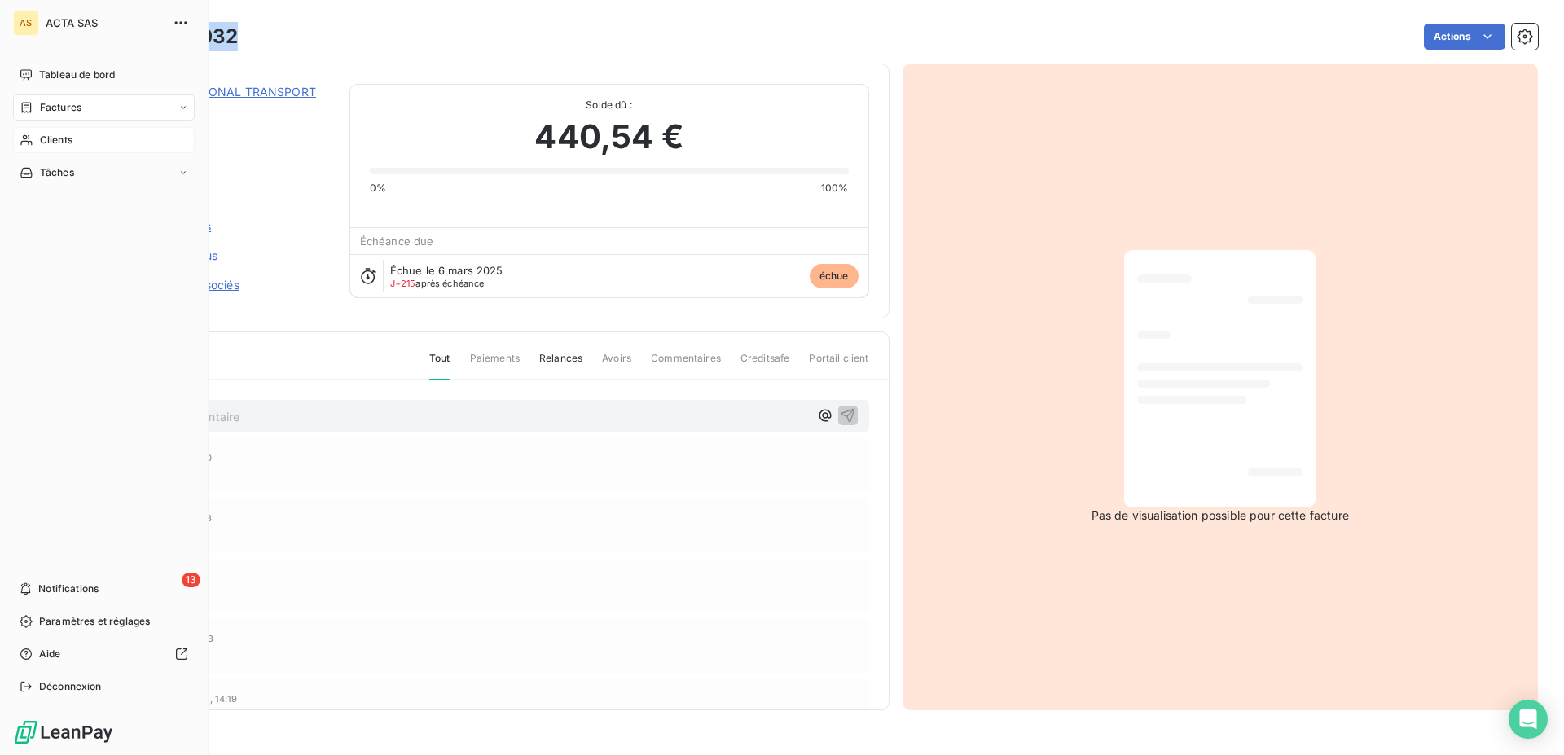
click at [63, 145] on span "Clients" at bounding box center [56, 140] width 33 height 15
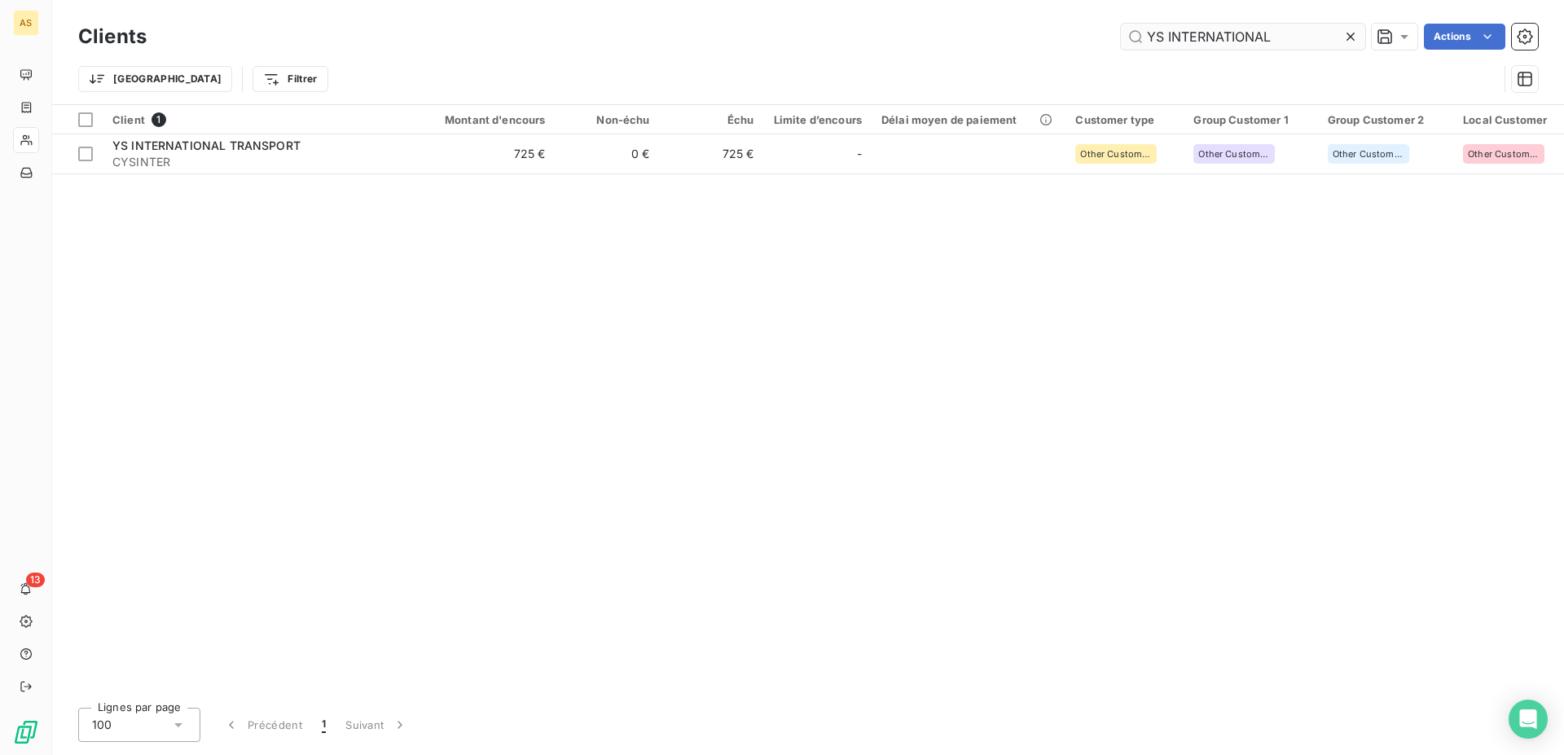
drag, startPoint x: 1283, startPoint y: 40, endPoint x: 1074, endPoint y: 35, distance: 209.3
click at [1121, 35] on input "YS INTERNATIONAL" at bounding box center [1243, 37] width 244 height 26
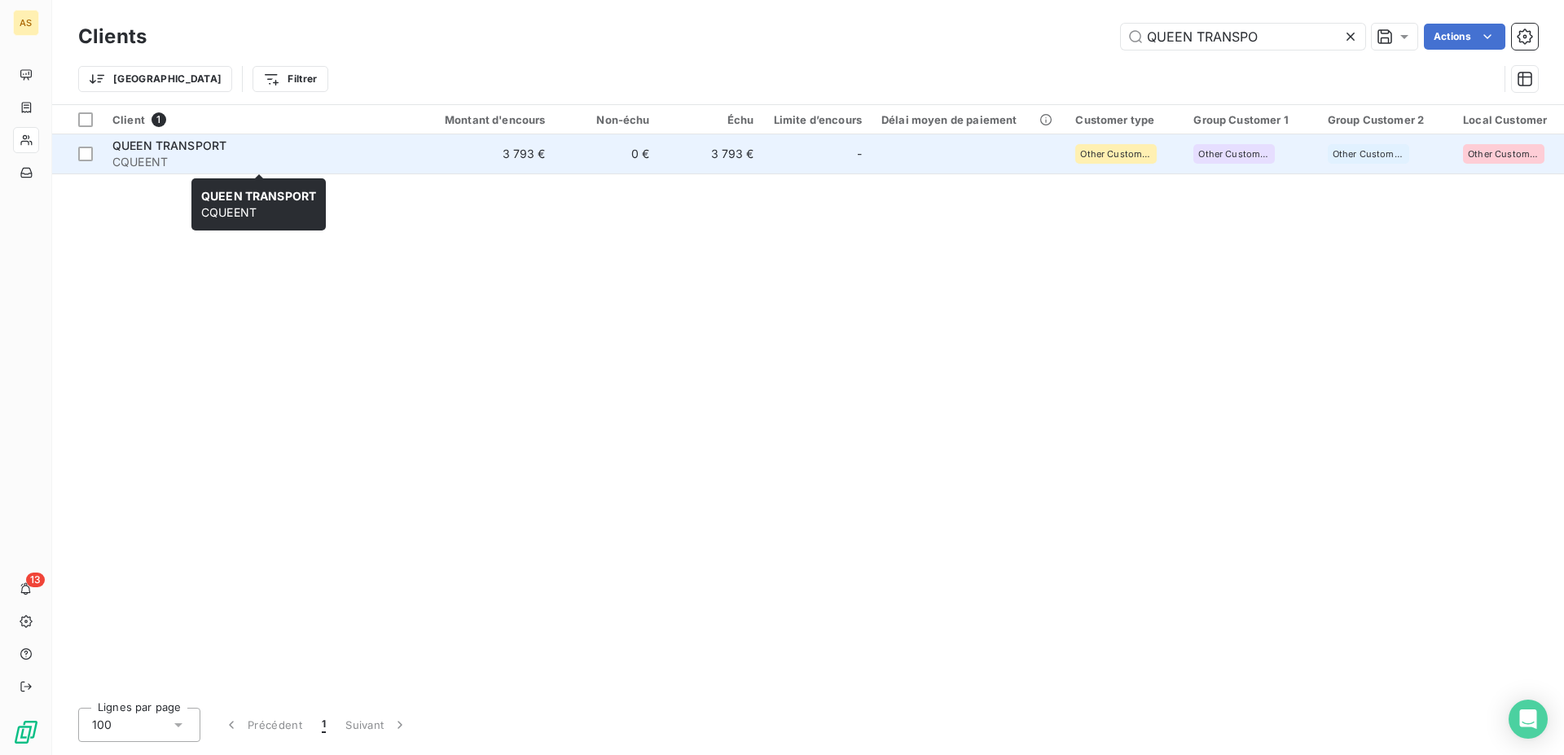
type input "QUEEN TRANSPO"
click at [232, 147] on div "QUEEN TRANSPORT" at bounding box center [258, 146] width 293 height 16
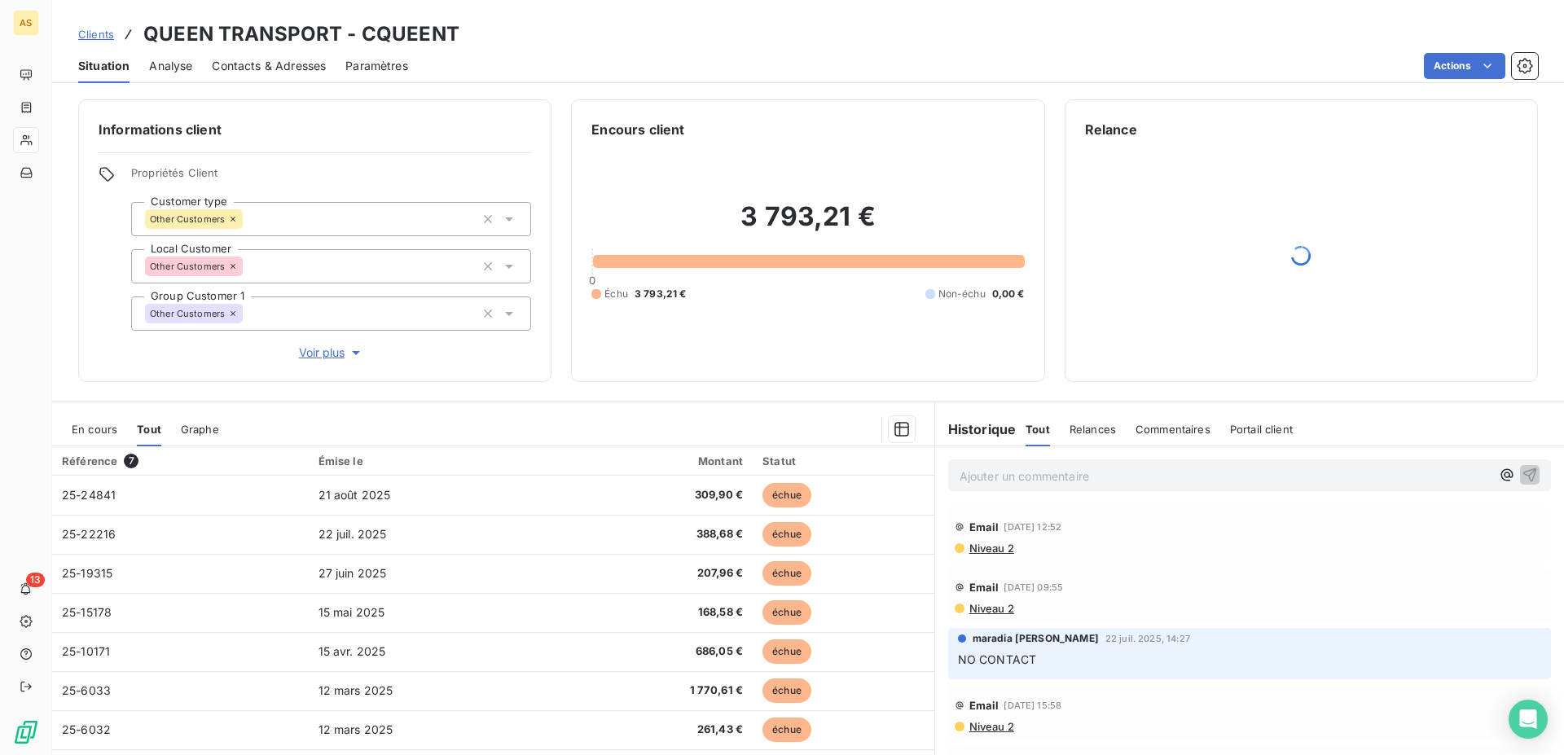
click at [90, 31] on span "Clients" at bounding box center [96, 34] width 36 height 13
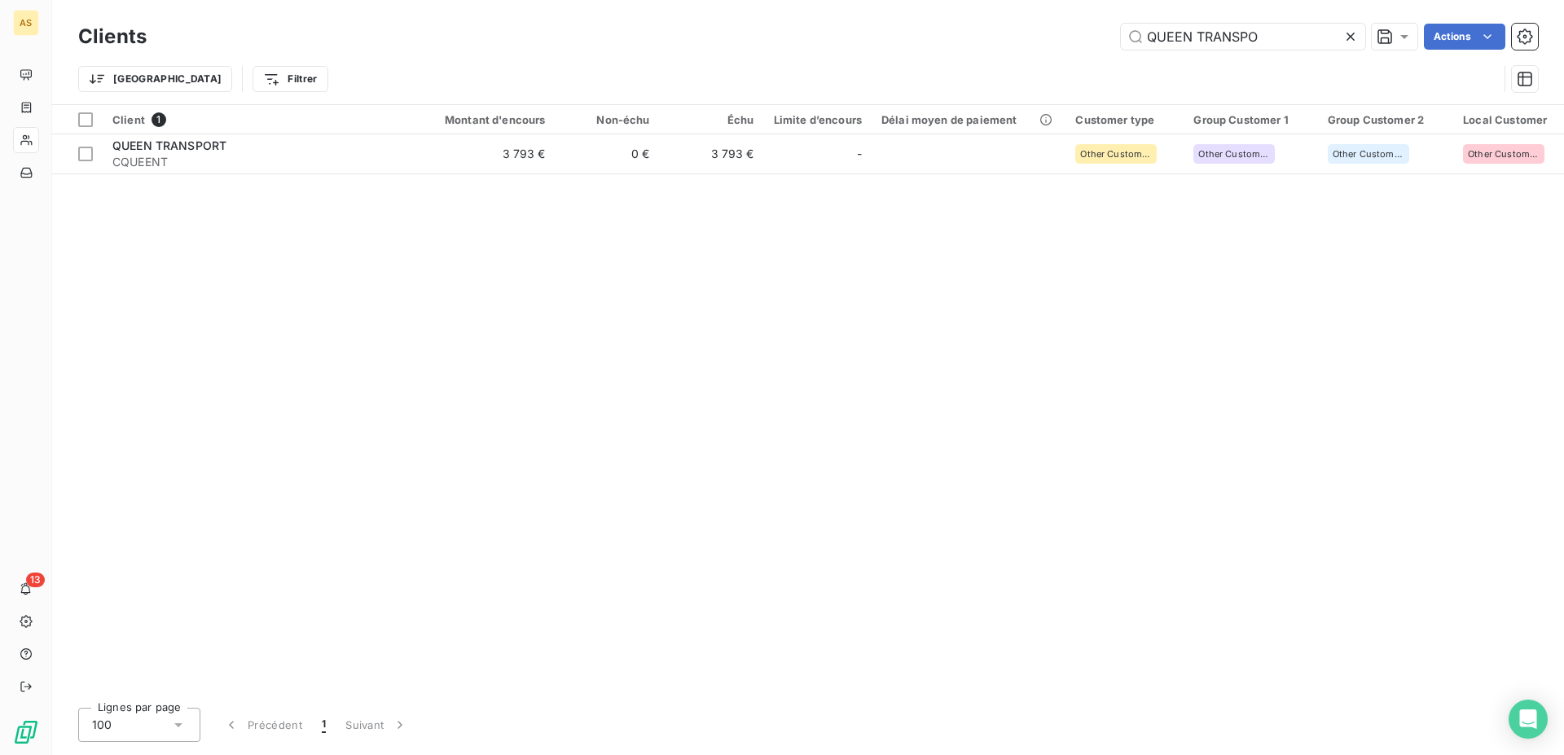
drag, startPoint x: 1183, startPoint y: 28, endPoint x: 993, endPoint y: 18, distance: 190.0
click at [1121, 24] on input "QUEEN TRANSPO" at bounding box center [1243, 37] width 244 height 26
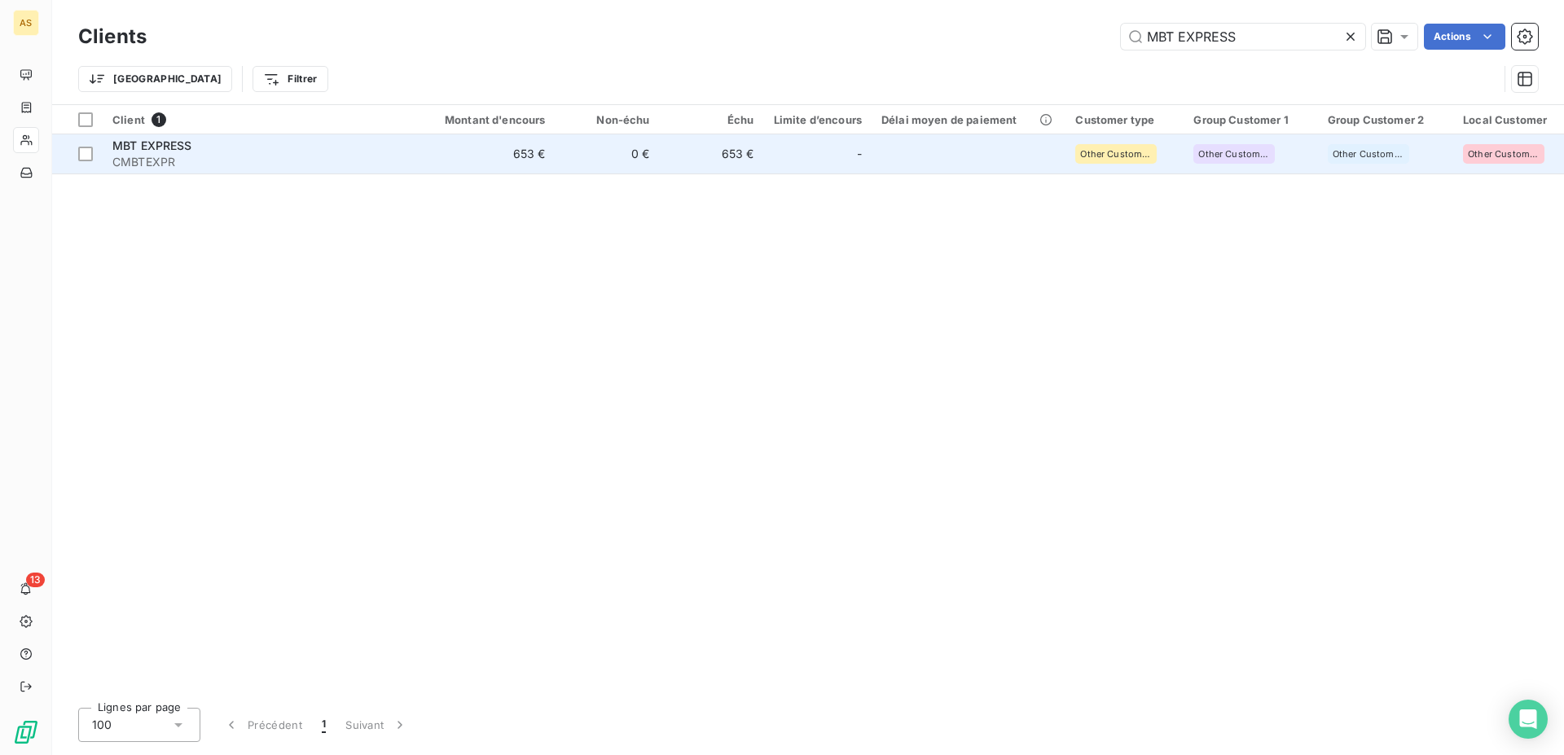
type input "MBT EXPRESS"
click at [160, 151] on span "MBT EXPRESS" at bounding box center [152, 145] width 80 height 14
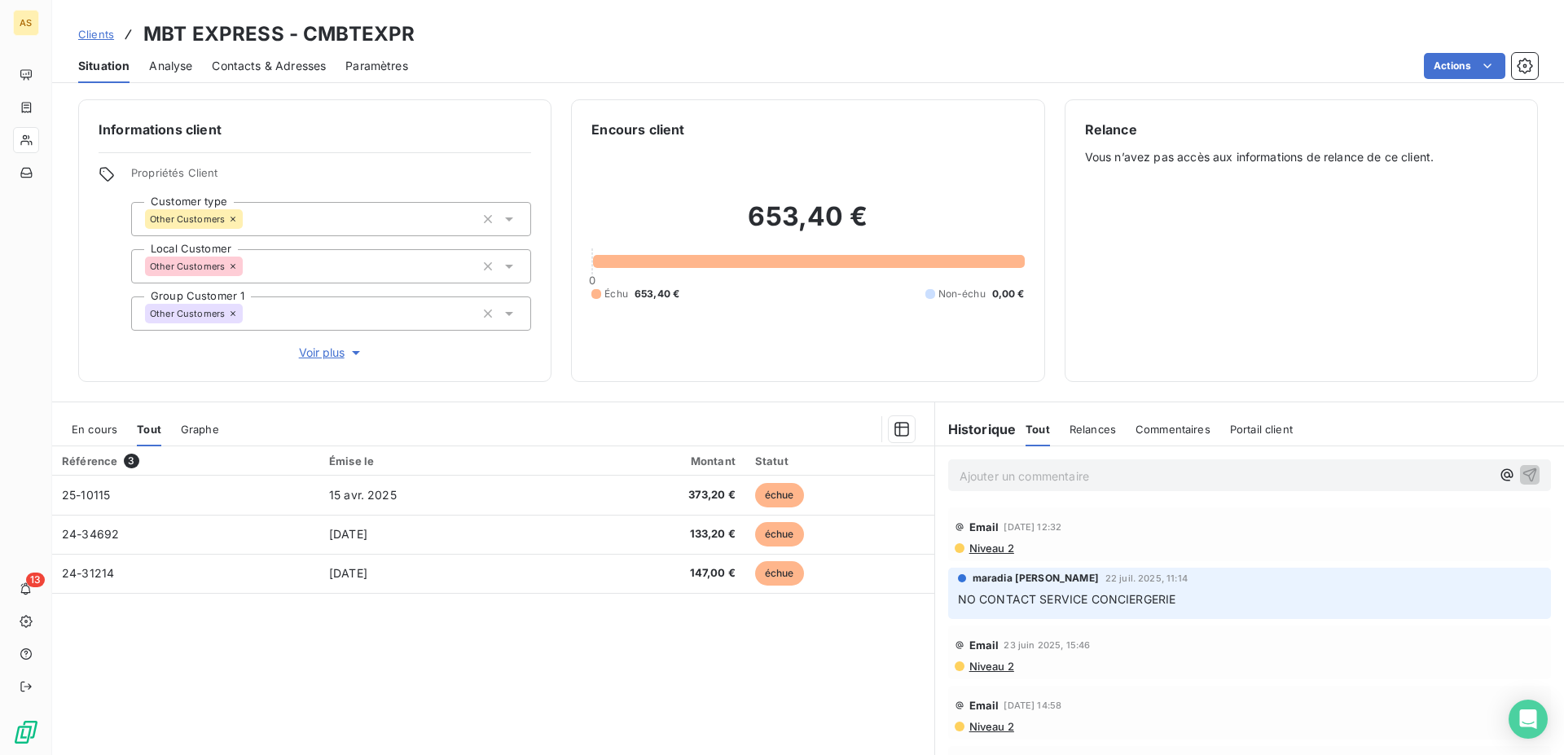
click at [97, 31] on span "Clients" at bounding box center [96, 34] width 36 height 13
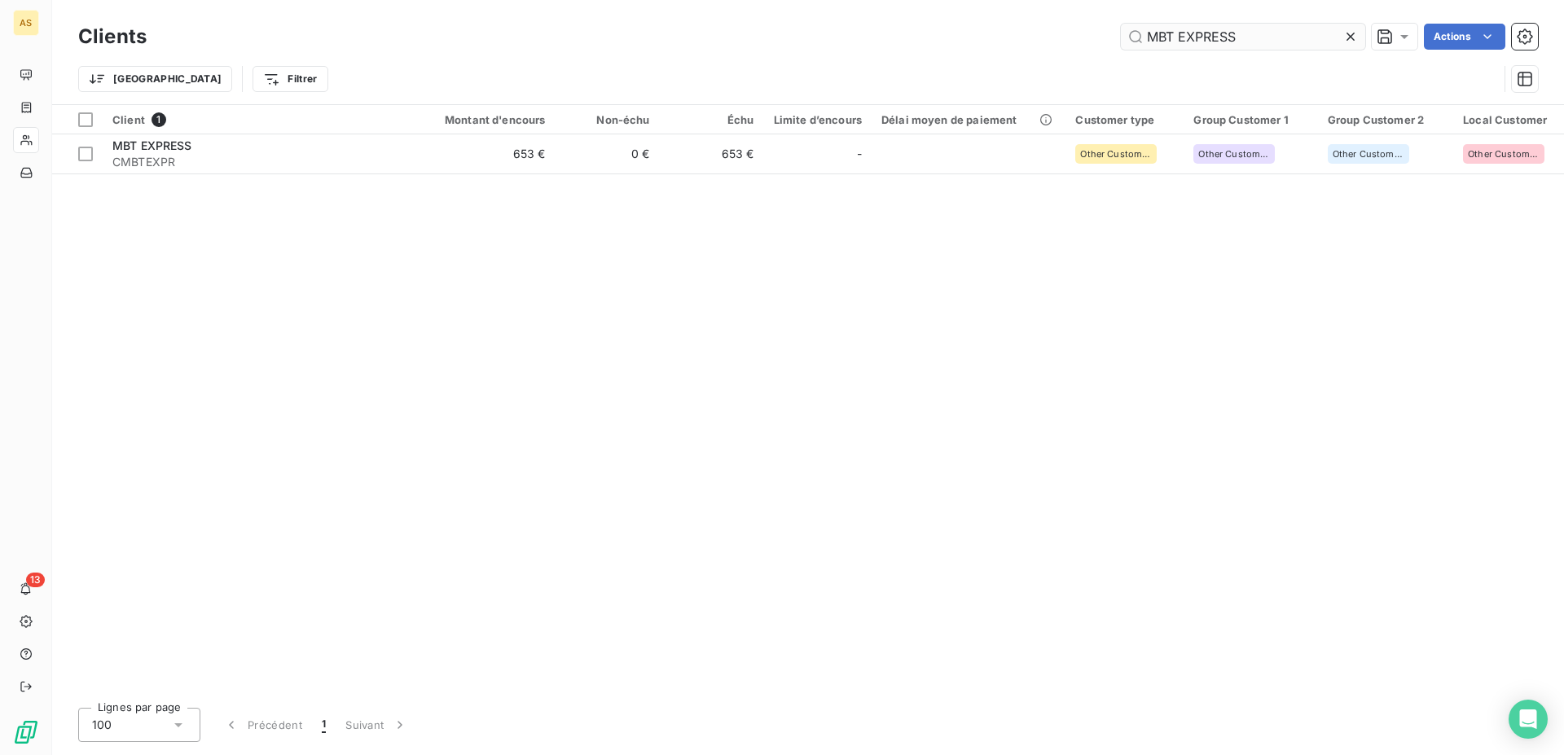
drag, startPoint x: 1246, startPoint y: 35, endPoint x: 960, endPoint y: 18, distance: 286.3
click at [1121, 24] on input "MBT EXPRESS" at bounding box center [1243, 37] width 244 height 26
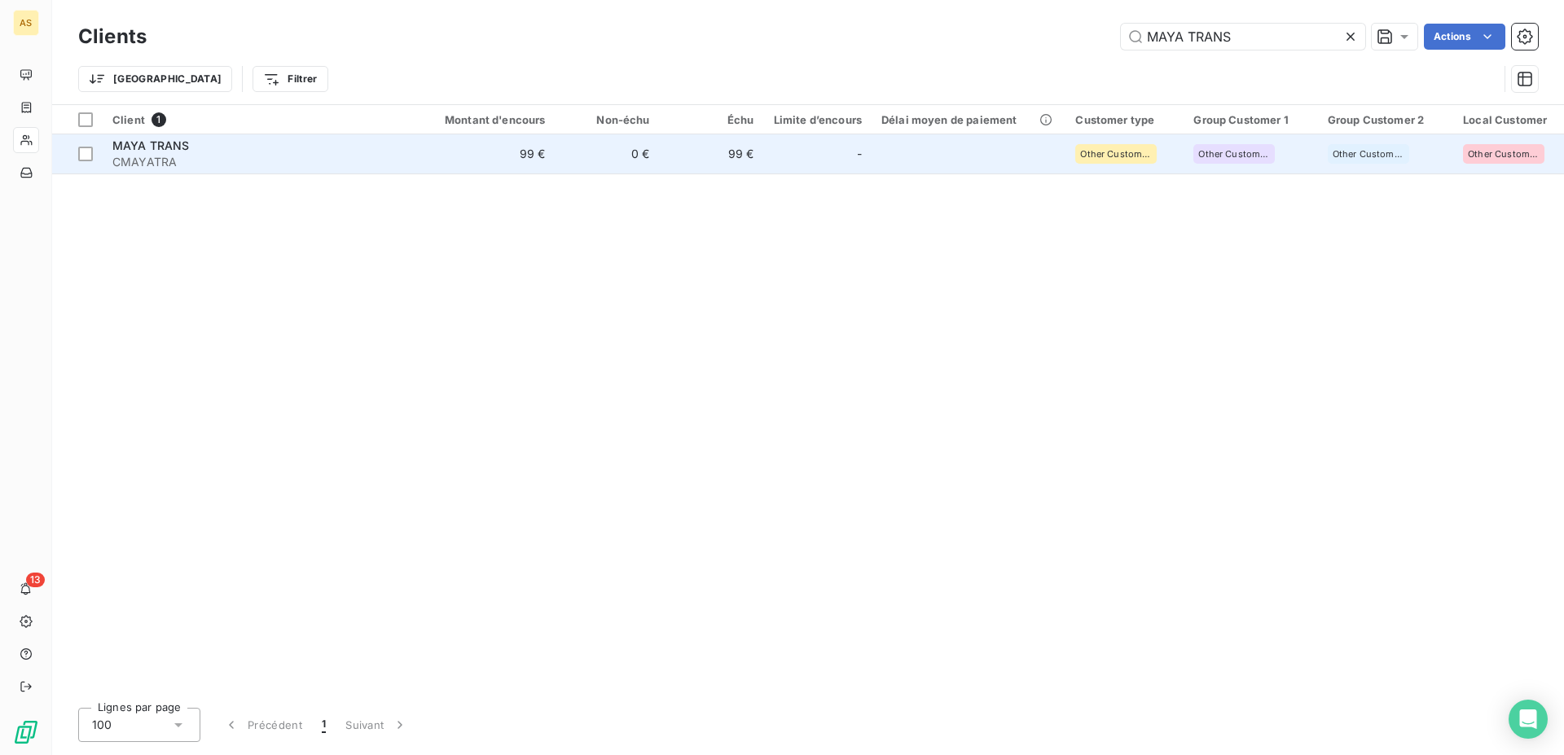
type input "MAYA TRANS"
click at [149, 147] on span "MAYA TRANS" at bounding box center [150, 145] width 77 height 14
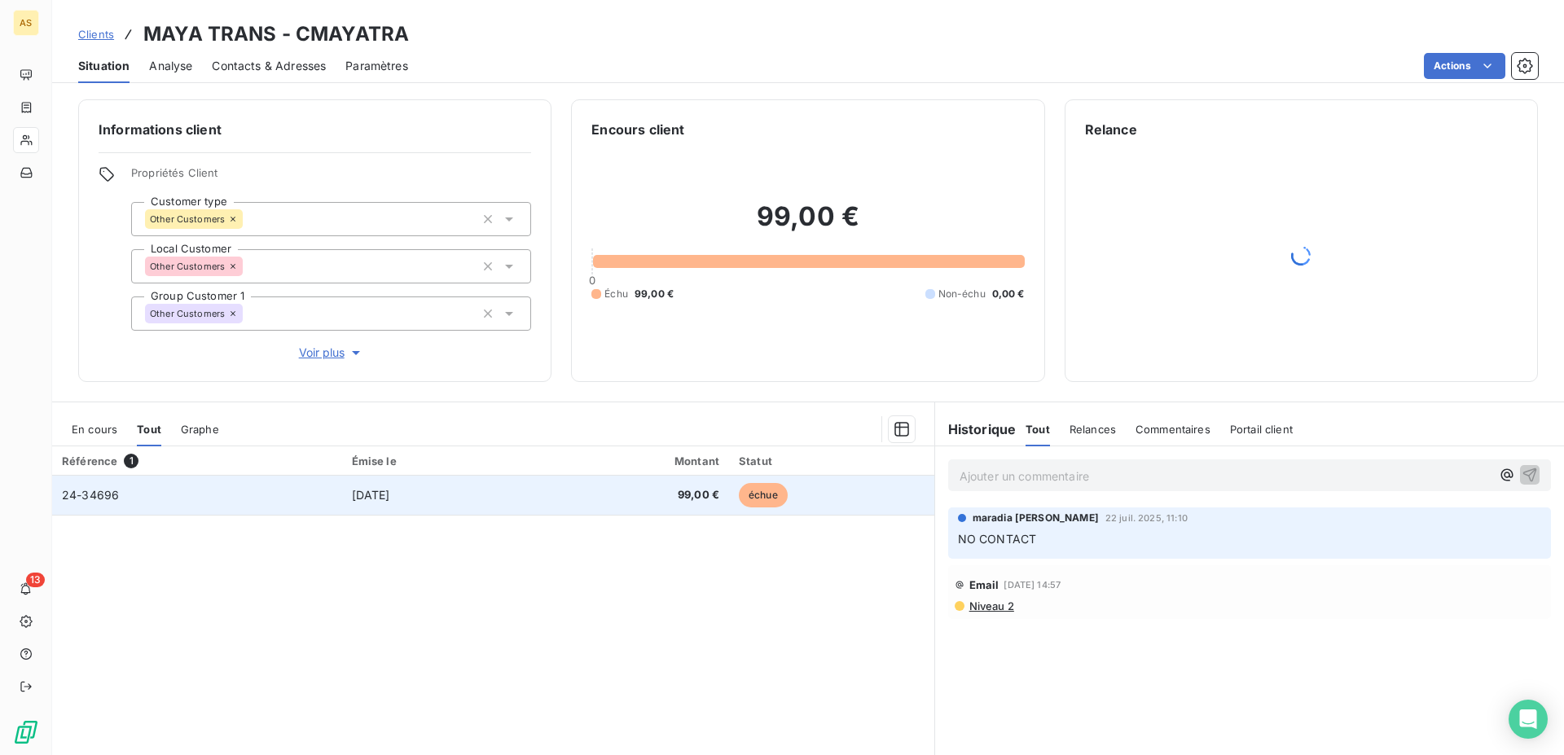
click at [299, 496] on td "24-34696" at bounding box center [197, 495] width 290 height 39
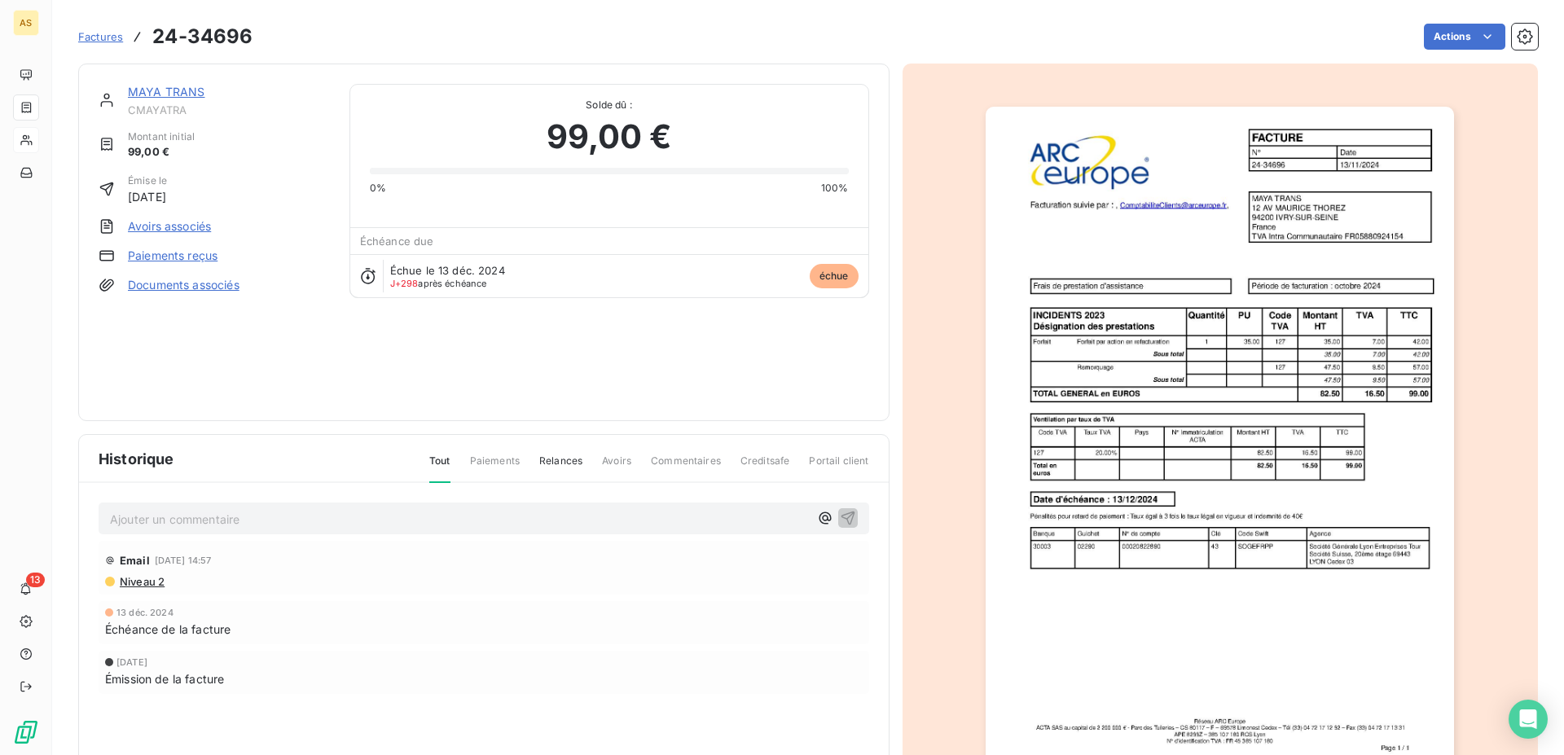
click at [1181, 368] on img "button" at bounding box center [1219, 438] width 468 height 663
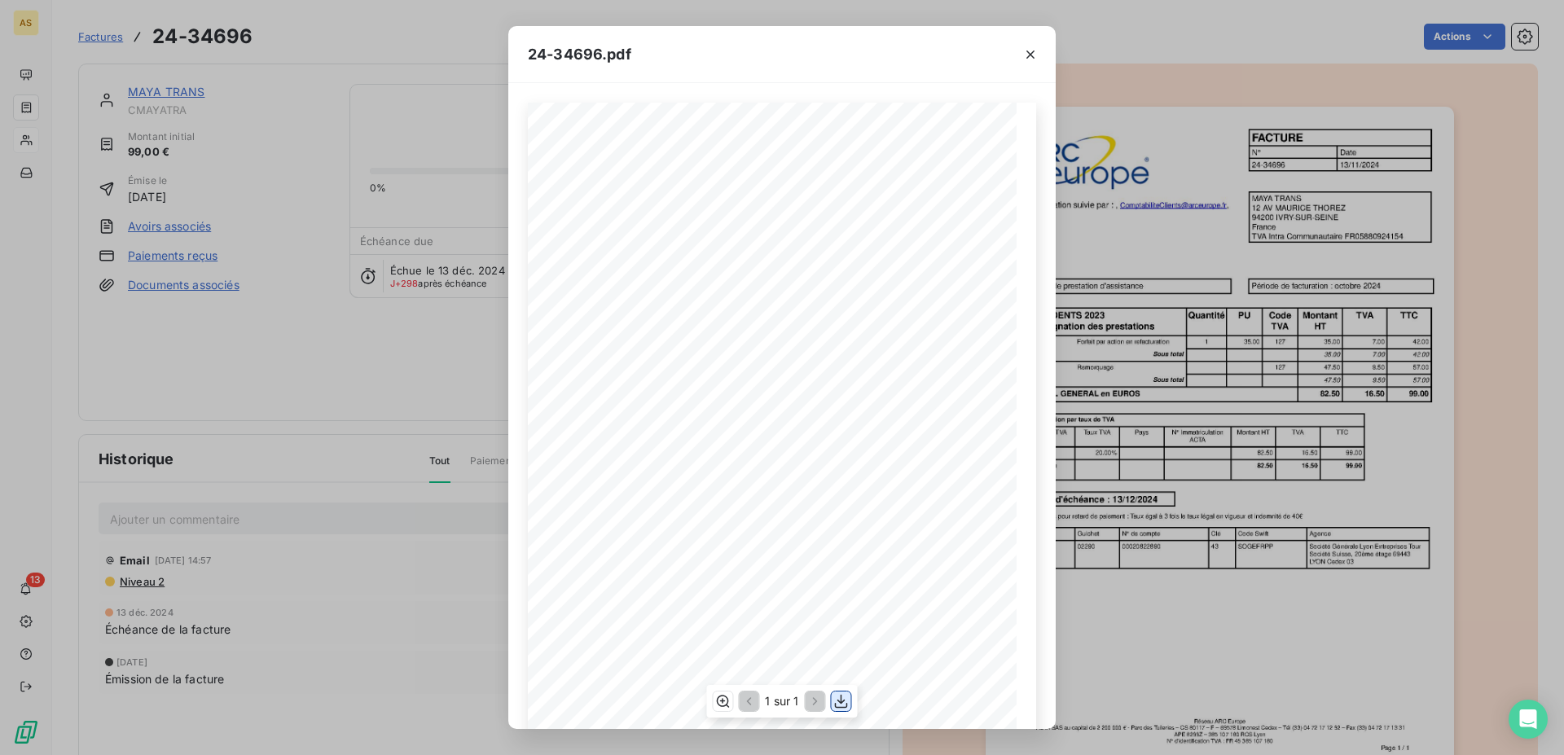
click at [844, 700] on icon "button" at bounding box center [841, 701] width 13 height 14
click at [1025, 53] on icon "button" at bounding box center [1030, 54] width 16 height 16
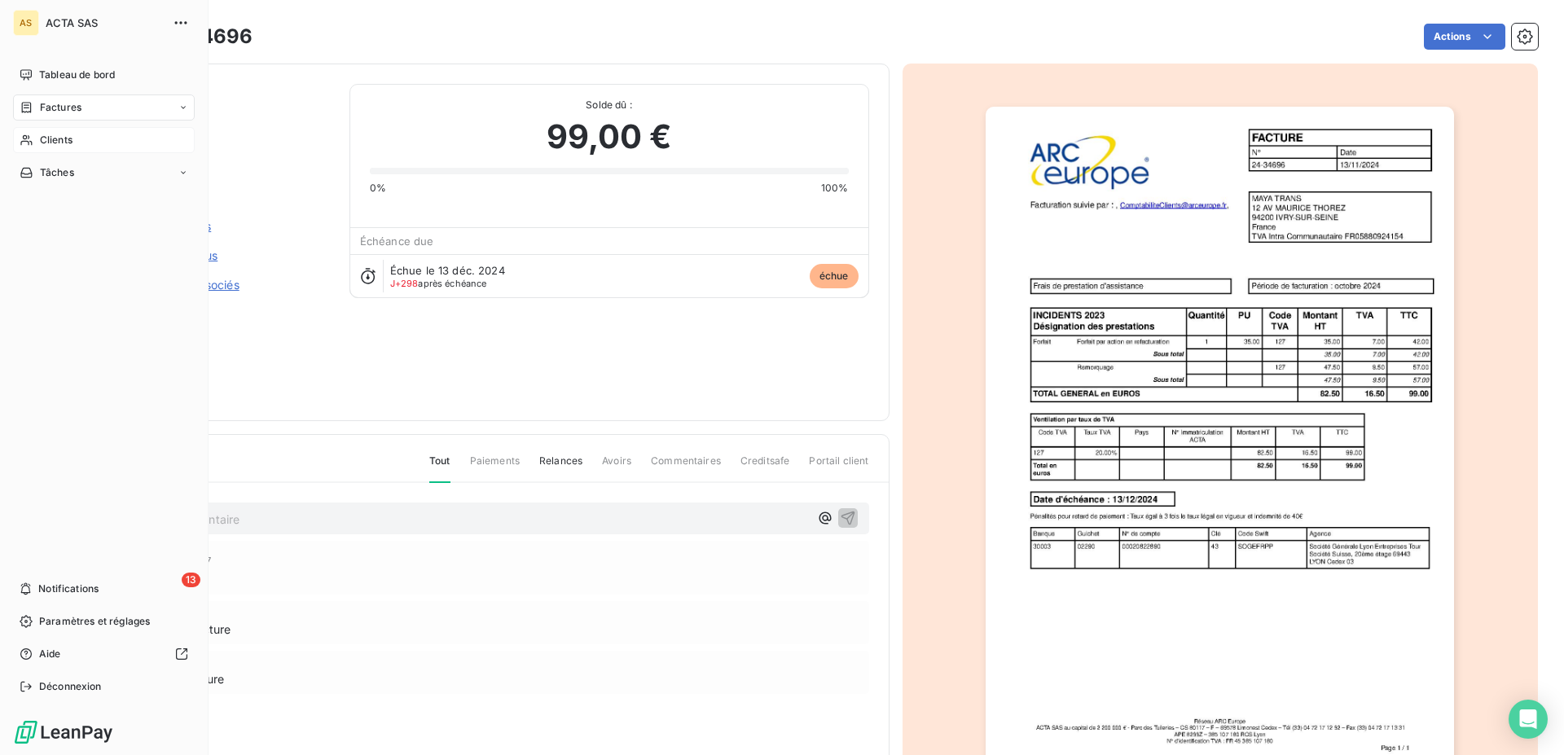
click at [33, 143] on icon at bounding box center [27, 140] width 14 height 13
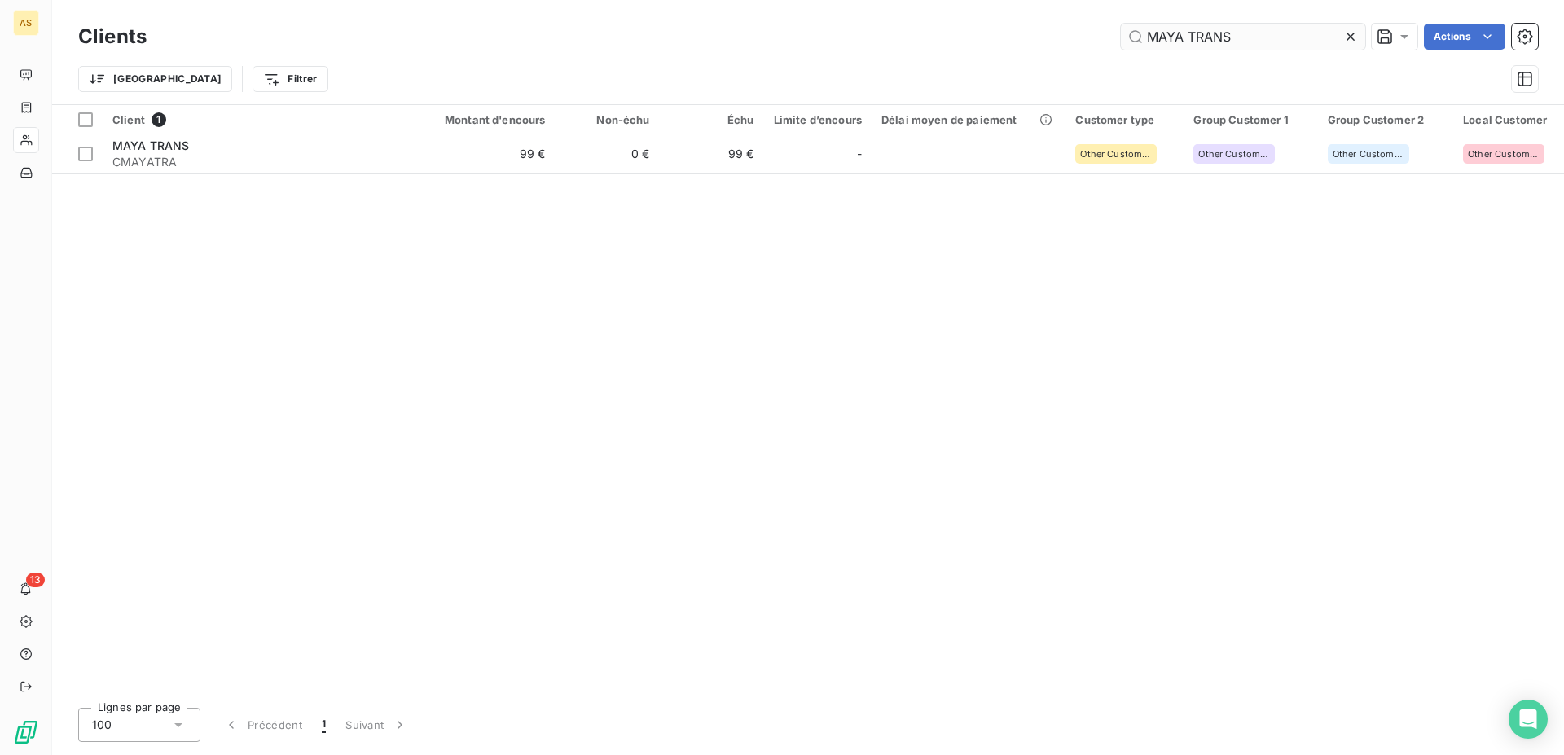
drag, startPoint x: 1181, startPoint y: 31, endPoint x: 921, endPoint y: 32, distance: 259.8
click at [1121, 32] on input "MAYA TRANS" at bounding box center [1243, 37] width 244 height 26
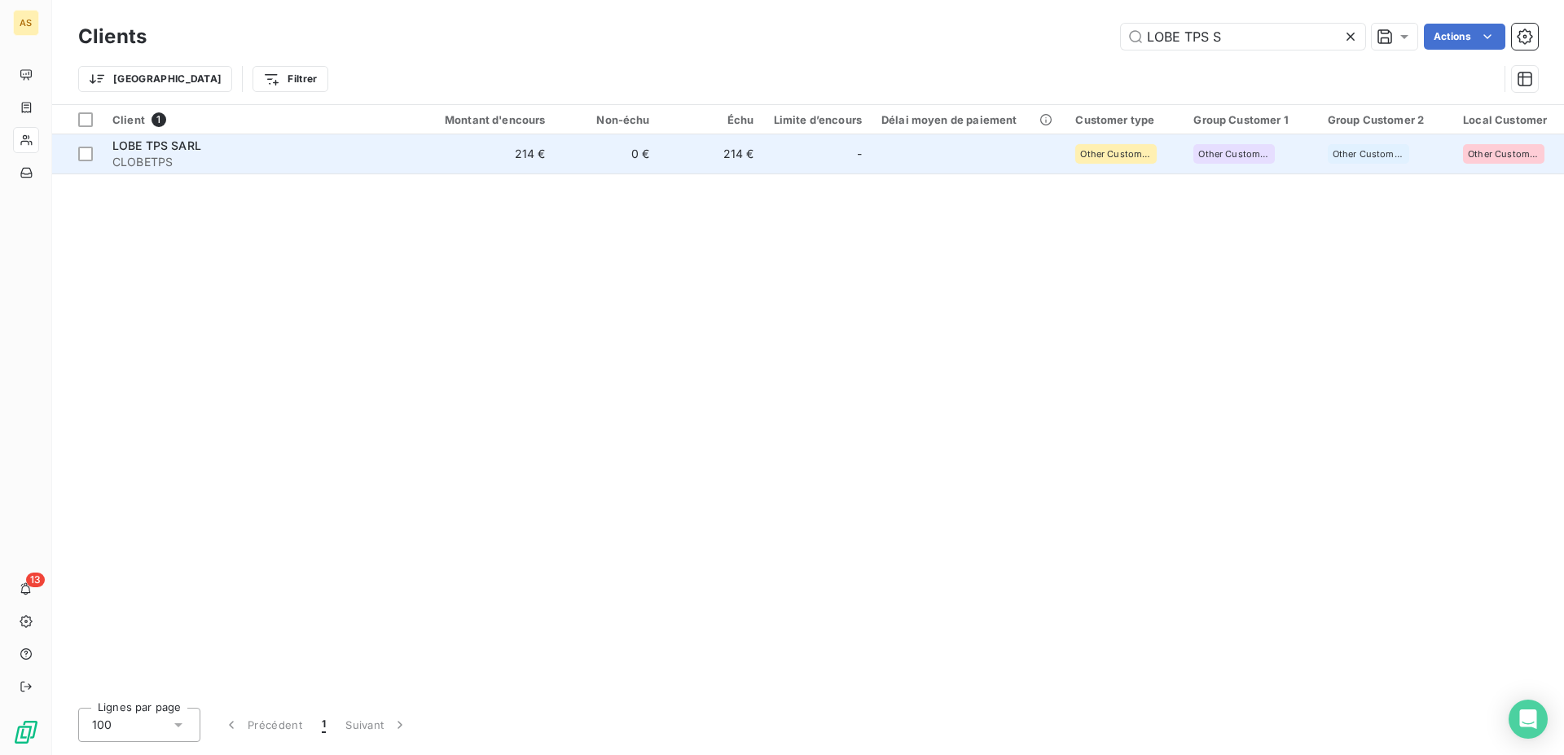
type input "LOBE TPS S"
click at [175, 151] on span "LOBE TPS SARL" at bounding box center [156, 145] width 89 height 14
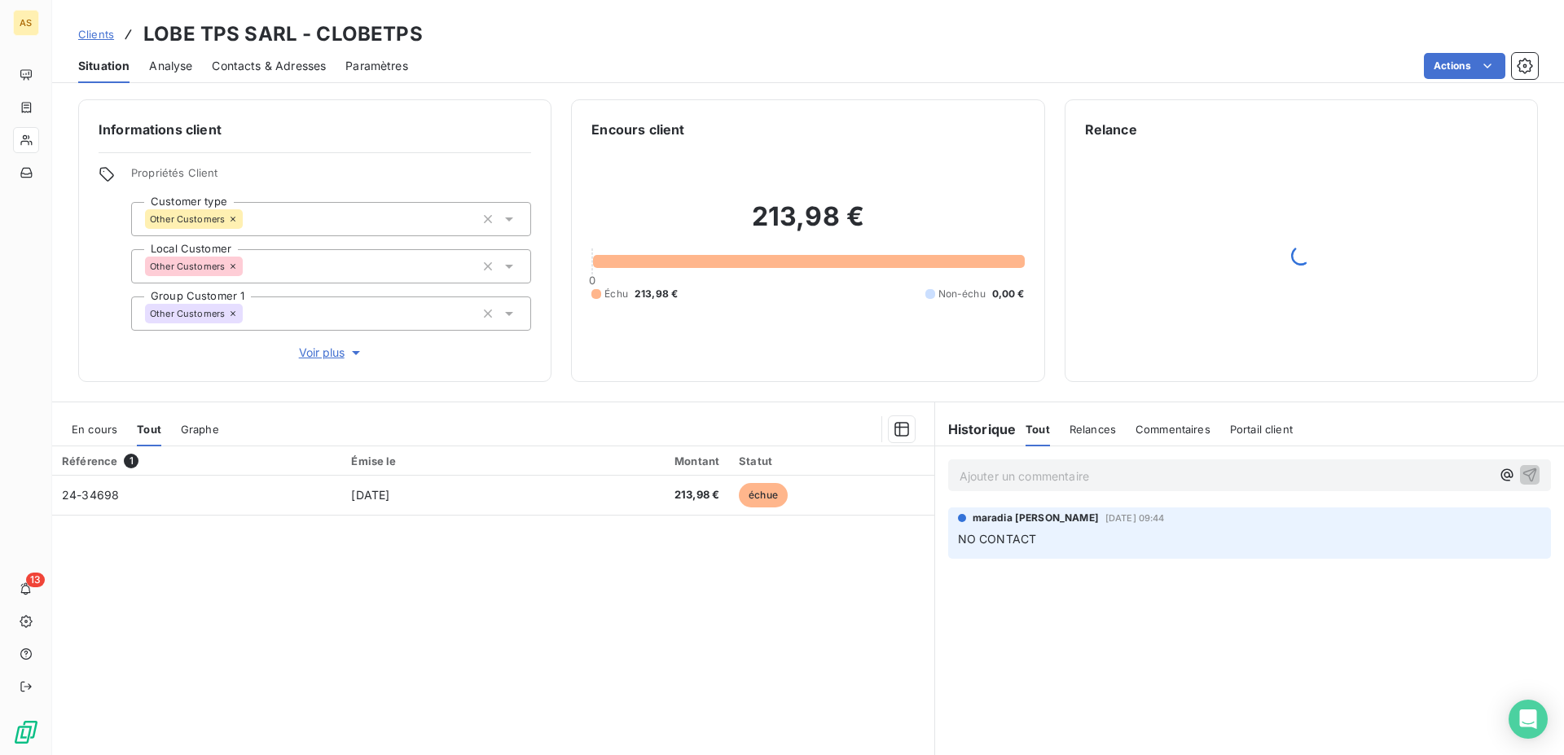
click at [117, 64] on span "Situation" at bounding box center [103, 66] width 51 height 16
click at [101, 27] on link "Clients" at bounding box center [96, 34] width 36 height 16
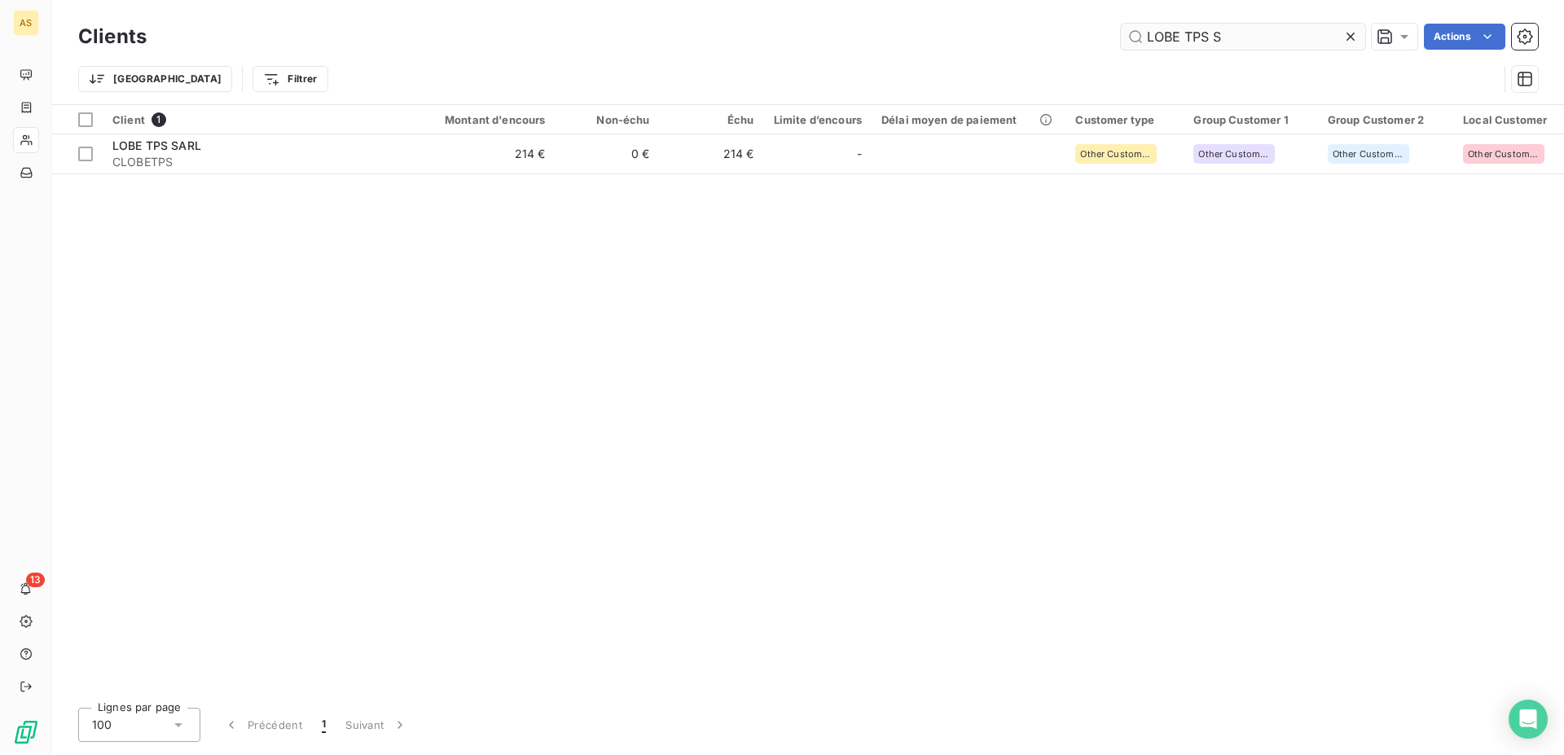
drag, startPoint x: 1200, startPoint y: 39, endPoint x: 918, endPoint y: 39, distance: 282.6
click at [1121, 39] on input "LOBE TPS S" at bounding box center [1243, 37] width 244 height 26
drag, startPoint x: 1235, startPoint y: 42, endPoint x: 1047, endPoint y: 38, distance: 188.1
click at [1121, 38] on input "hd" at bounding box center [1243, 37] width 244 height 26
type input "v"
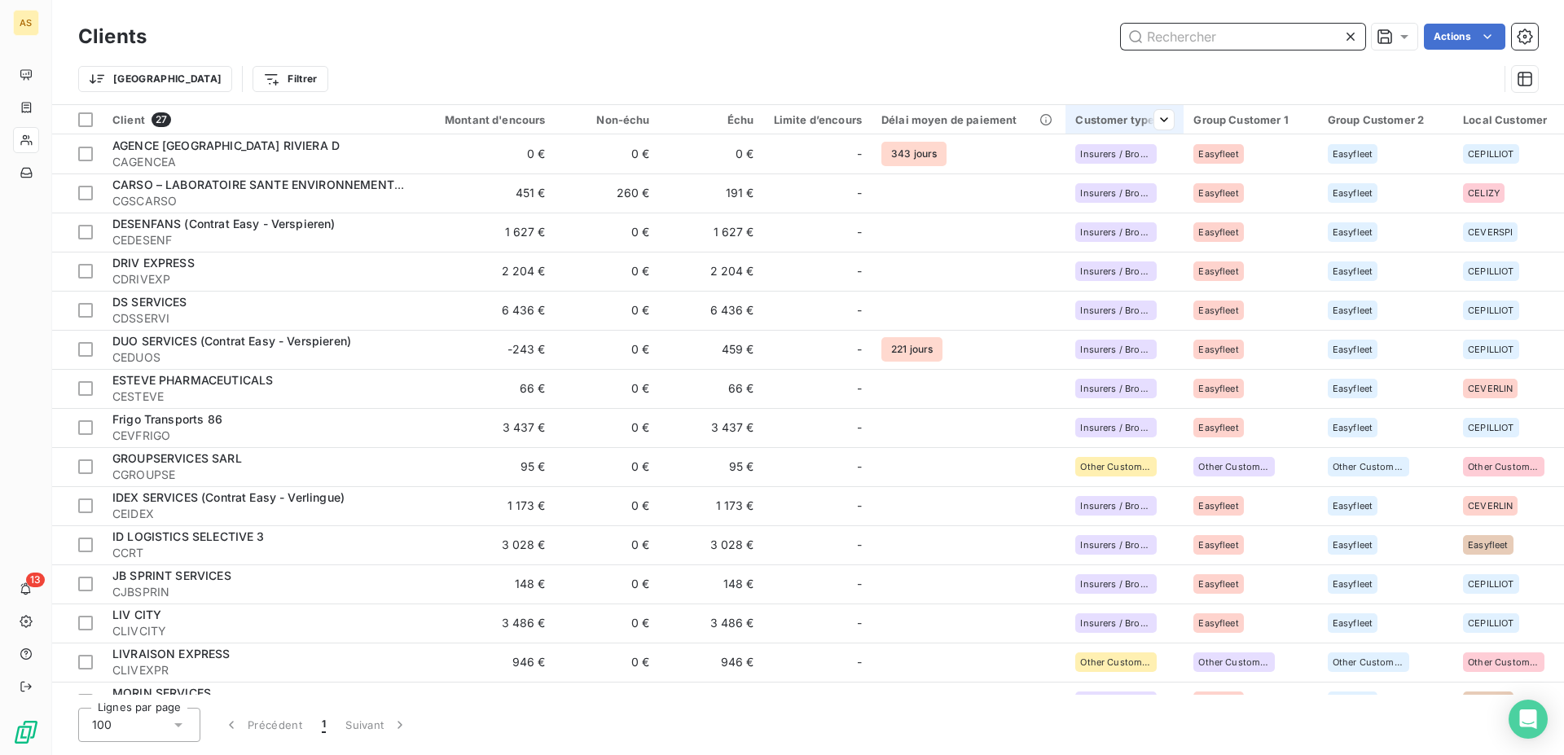
paste input "AXYL LOGIS"
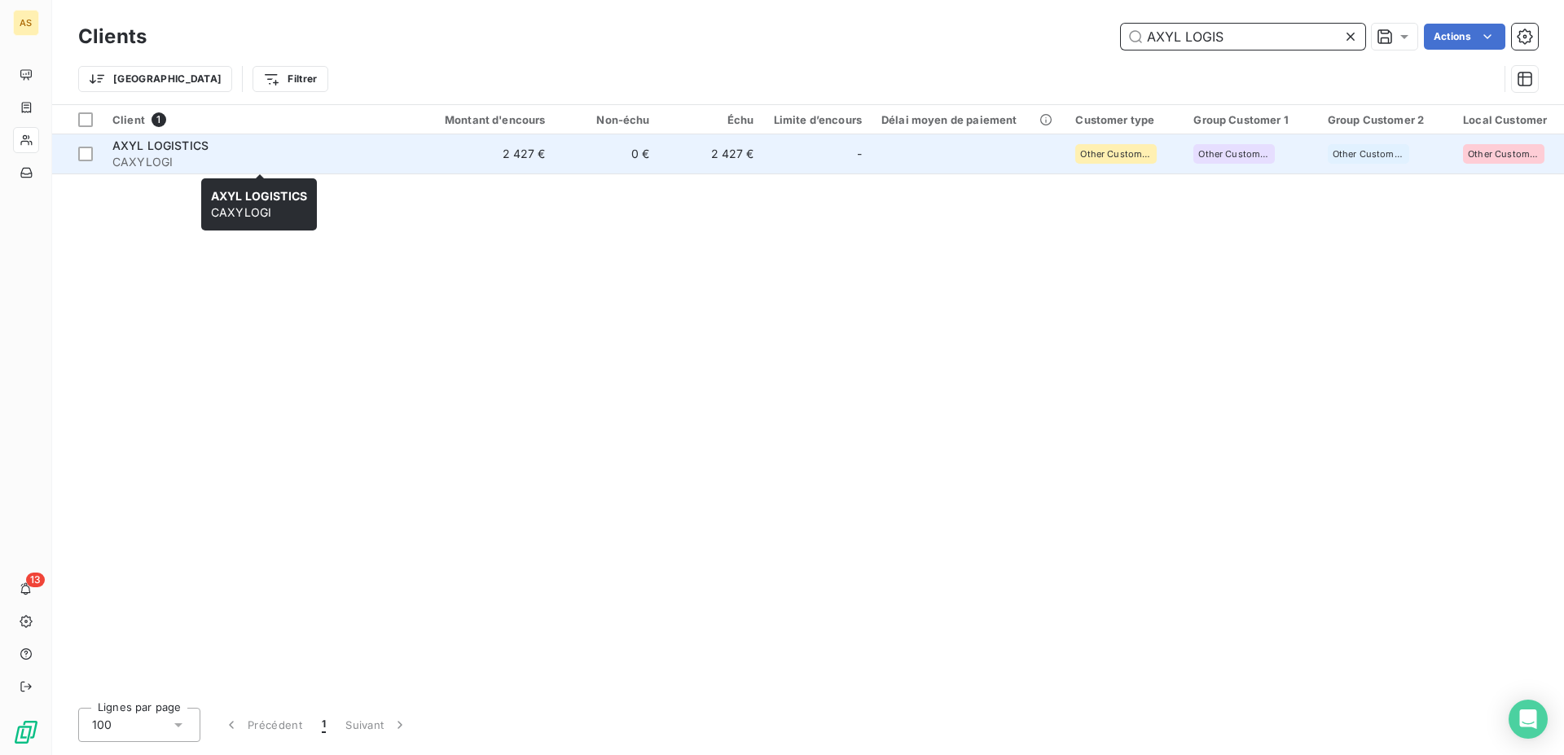
type input "AXYL LOGIS"
click at [222, 147] on div "AXYL LOGISTICS" at bounding box center [258, 146] width 293 height 16
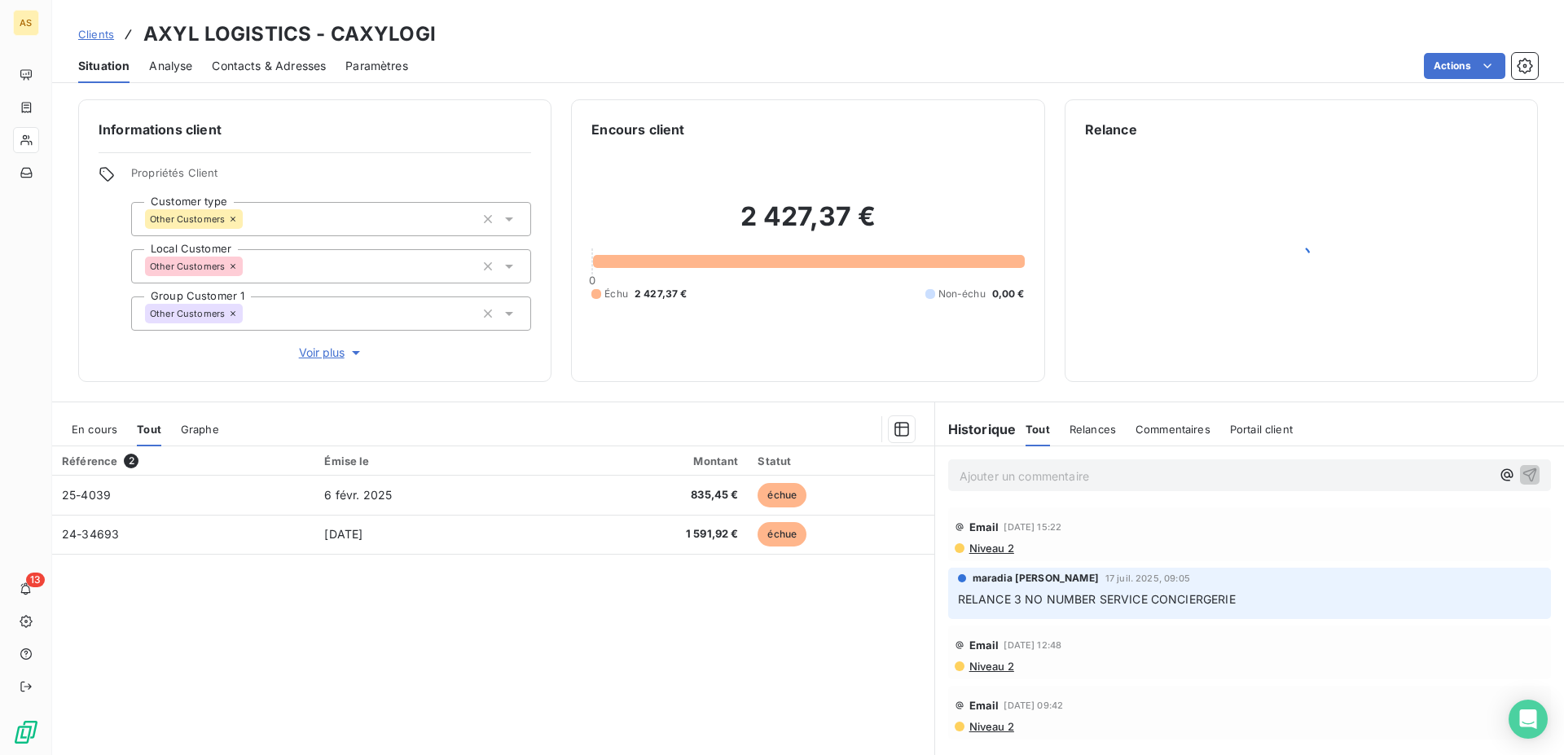
click at [281, 67] on span "Contacts & Adresses" at bounding box center [269, 66] width 114 height 16
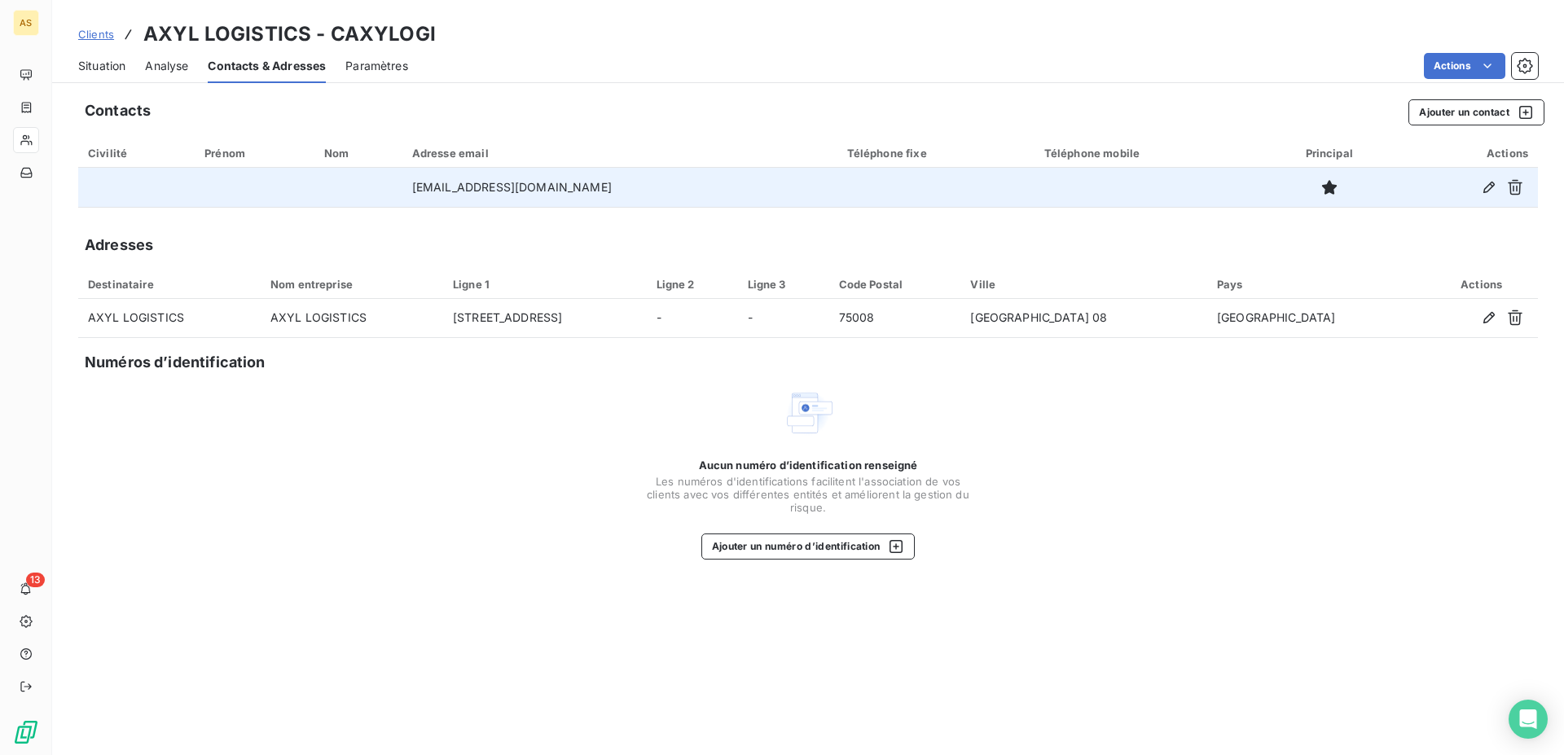
drag, startPoint x: 634, startPoint y: 192, endPoint x: 507, endPoint y: 191, distance: 126.2
click at [507, 191] on td "[EMAIL_ADDRESS][DOMAIN_NAME]" at bounding box center [619, 187] width 435 height 39
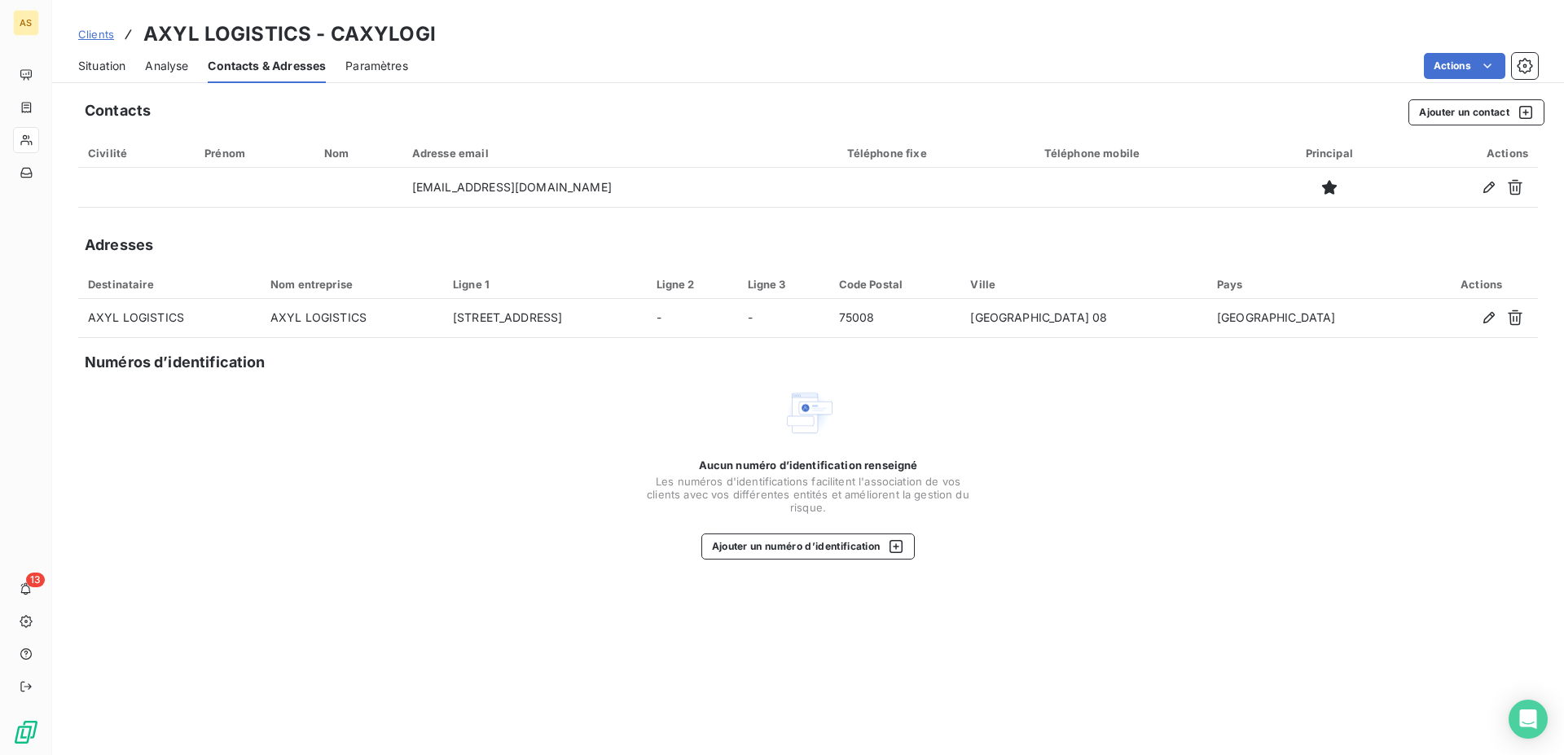
copy td "[DOMAIN_NAME]"
click at [103, 66] on span "Situation" at bounding box center [101, 66] width 47 height 16
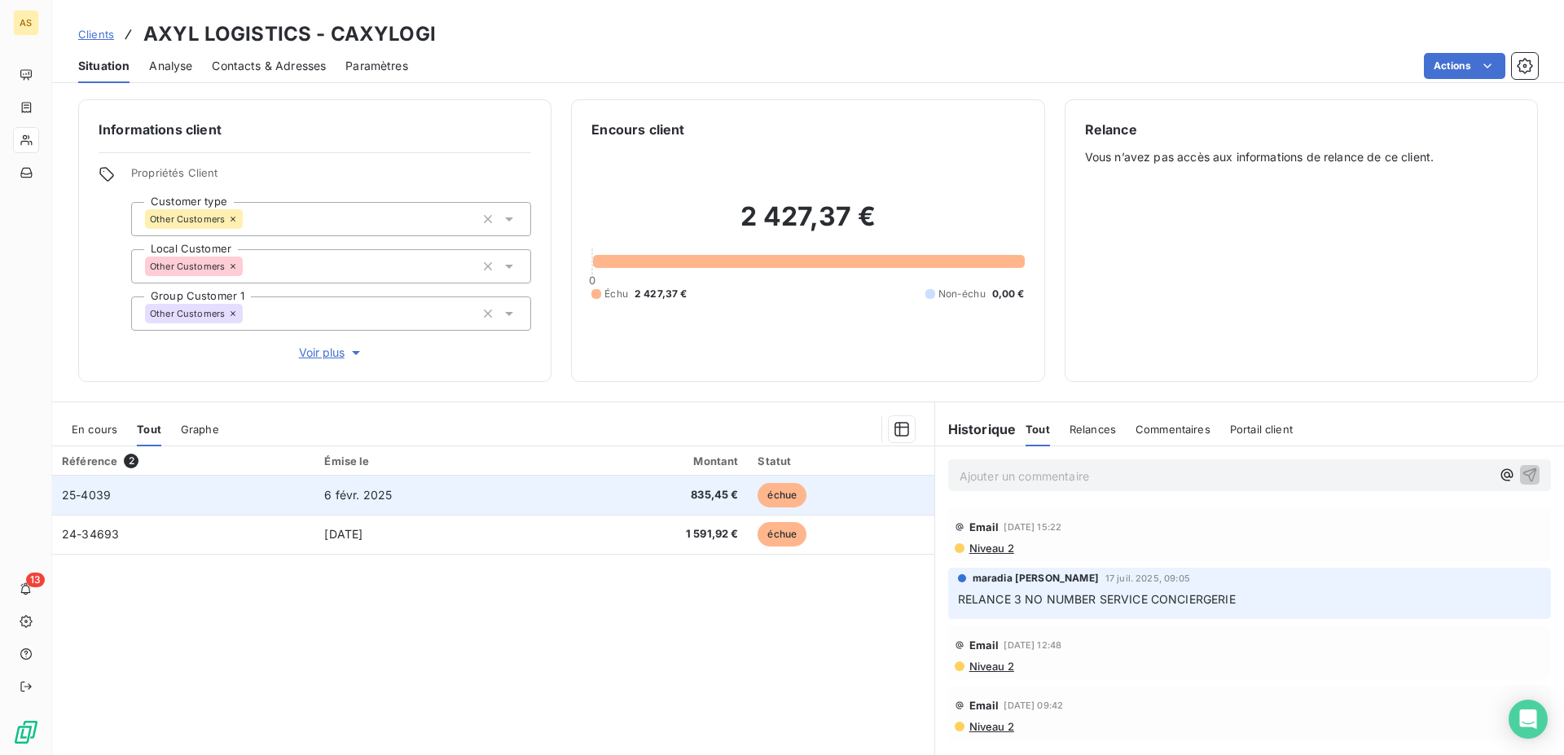
click at [375, 491] on span "6 févr. 2025" at bounding box center [358, 495] width 68 height 14
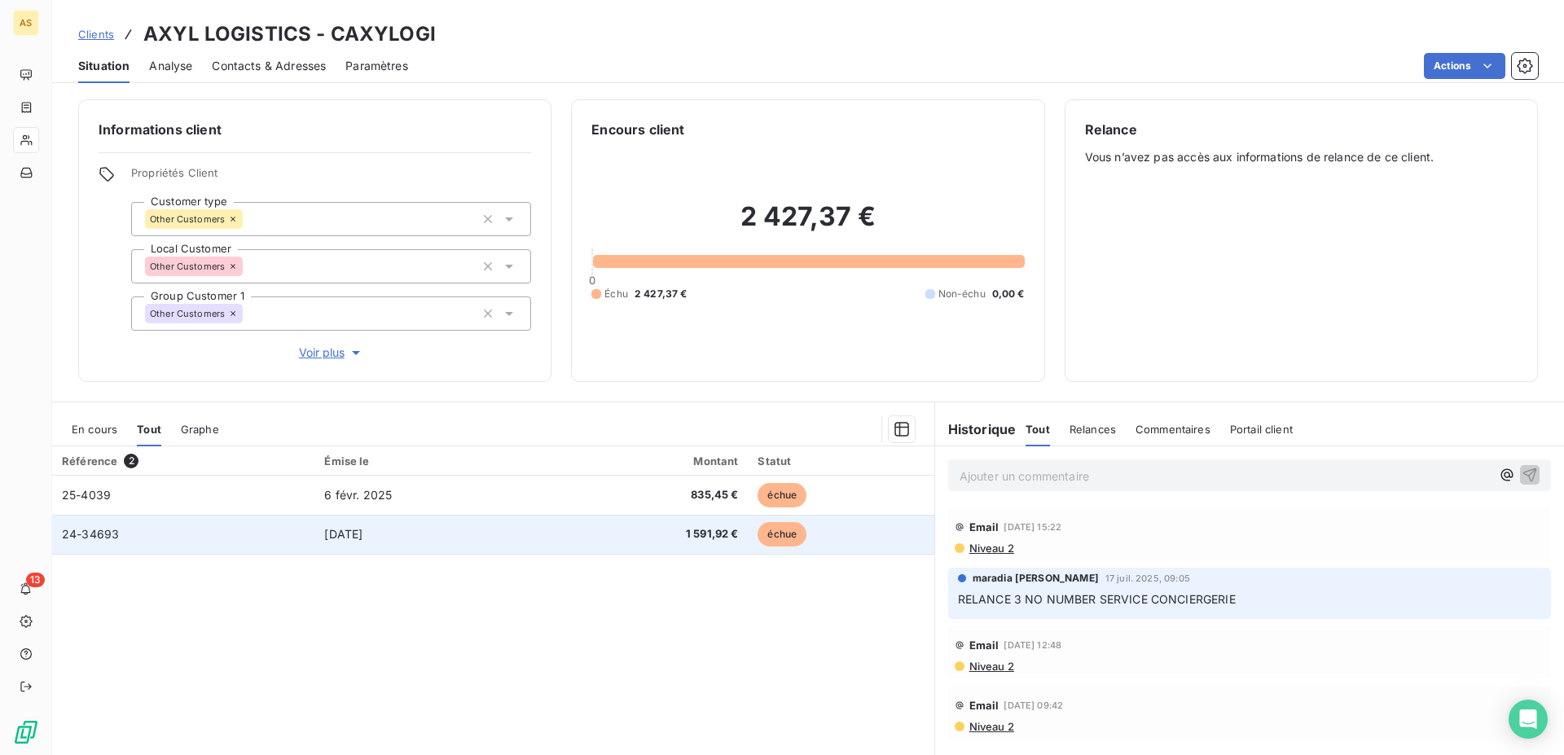
click at [512, 524] on td "[DATE]" at bounding box center [432, 534] width 237 height 39
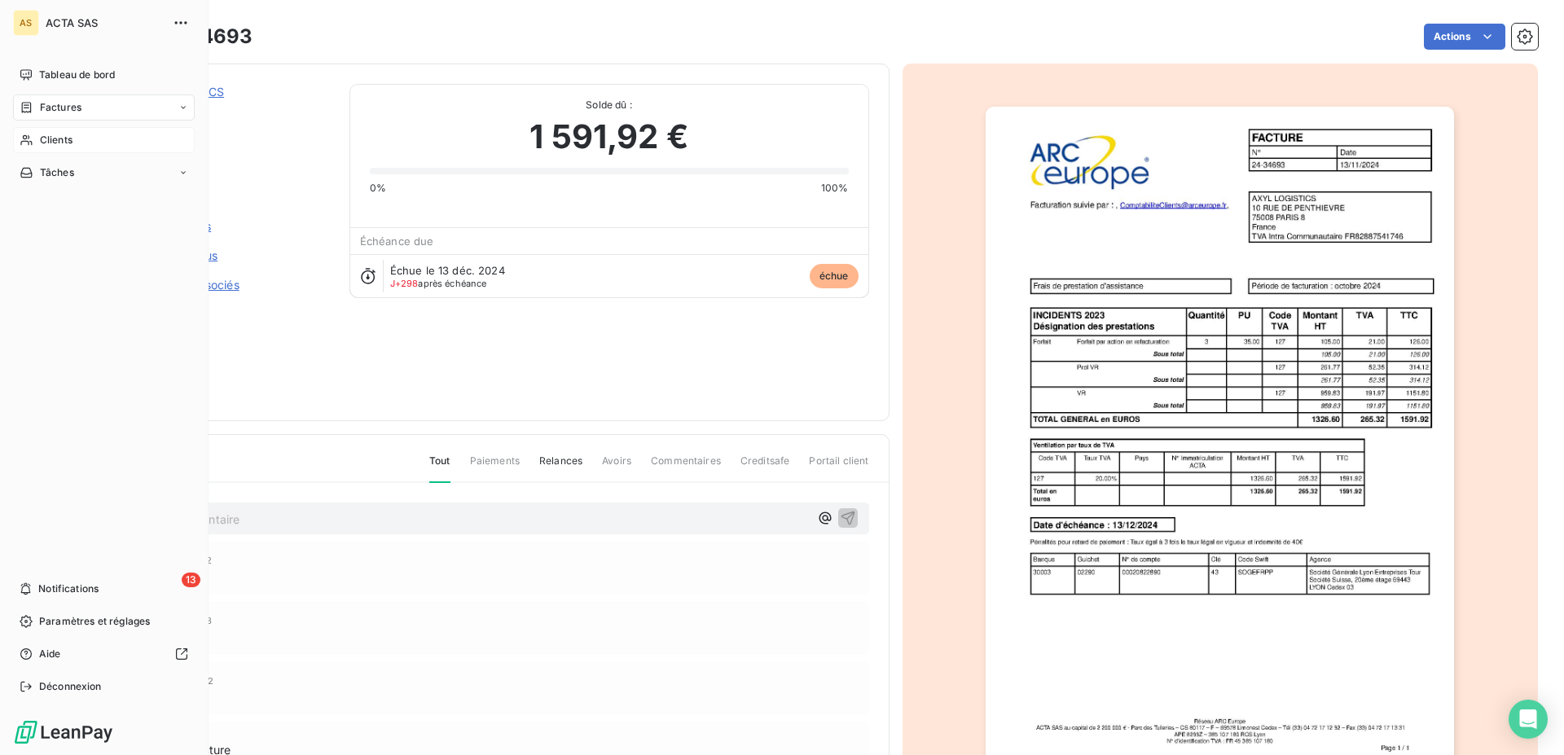
click at [24, 141] on icon at bounding box center [25, 140] width 11 height 11
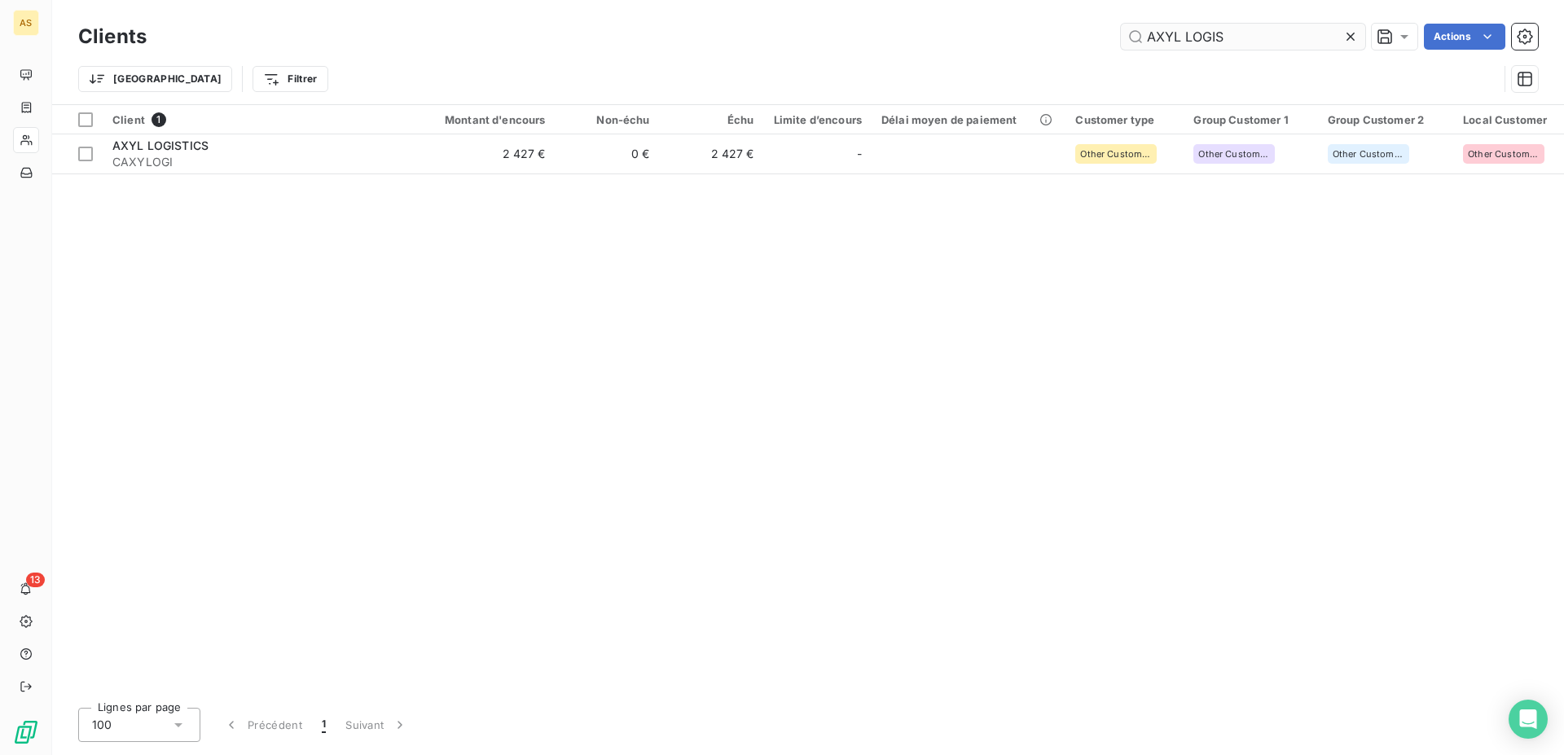
drag, startPoint x: 1235, startPoint y: 35, endPoint x: 968, endPoint y: 41, distance: 266.4
click at [1121, 41] on input "AXYL LOGIS" at bounding box center [1243, 37] width 244 height 26
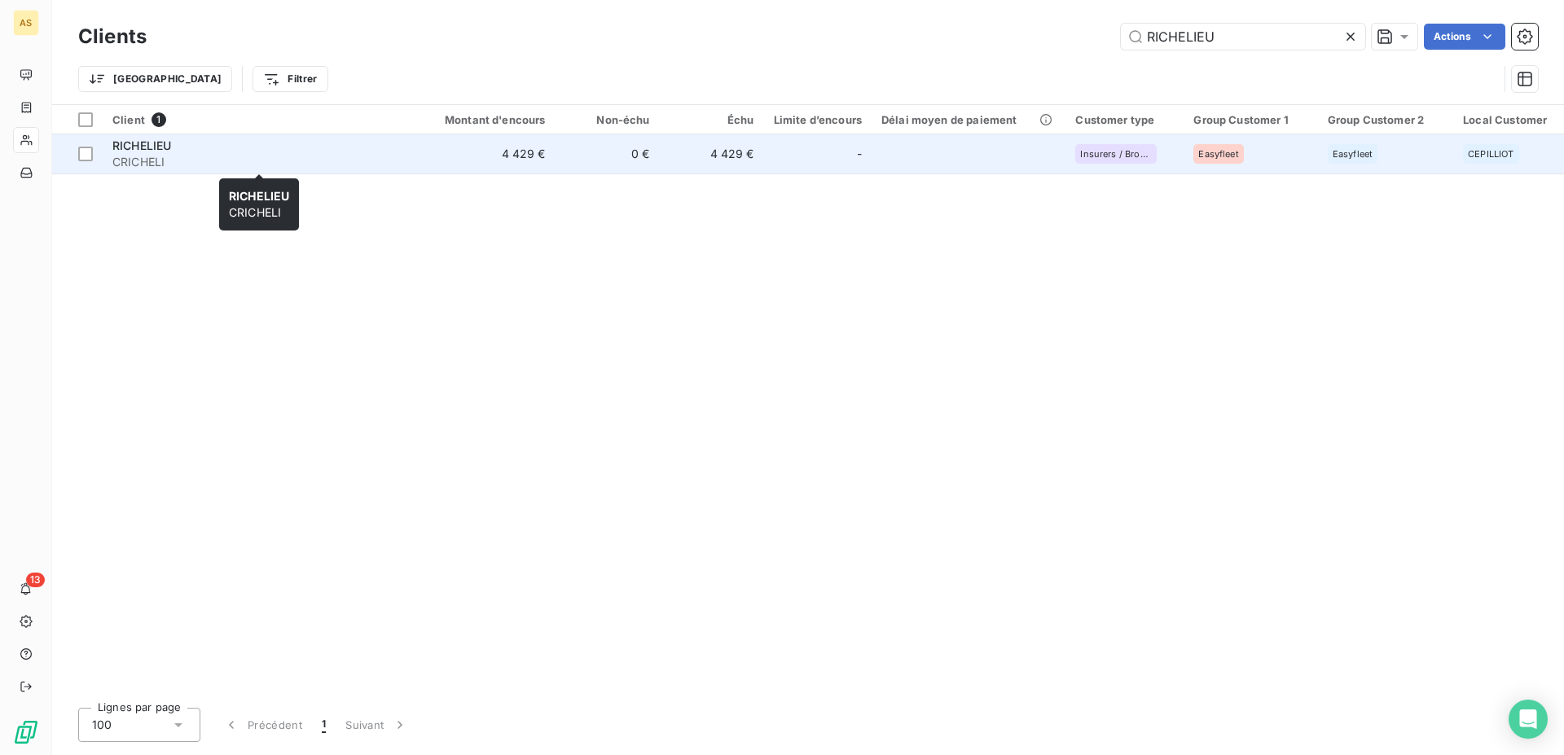
type input "RICHELIEU"
click at [144, 153] on div "RICHELIEU" at bounding box center [258, 146] width 293 height 16
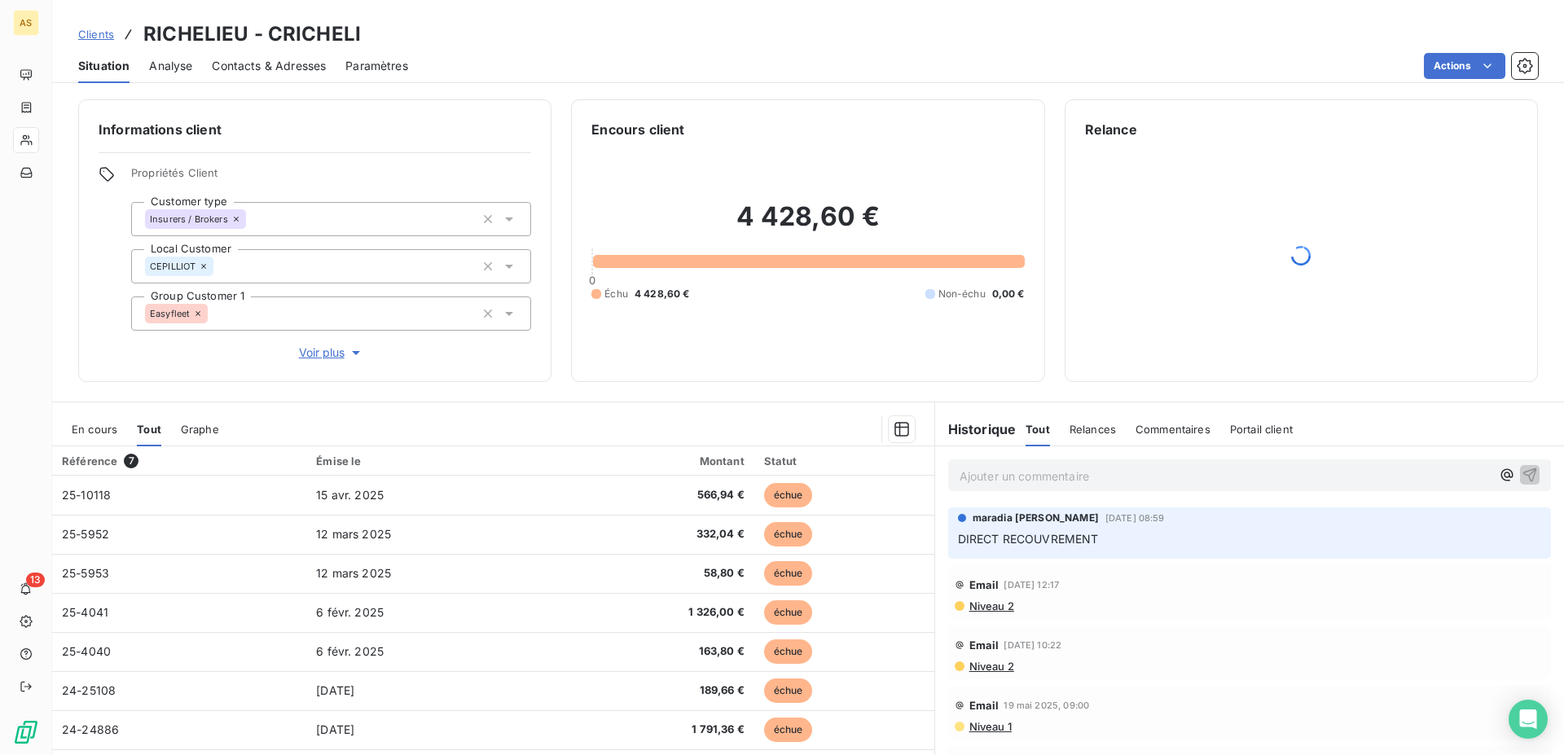
click at [106, 35] on span "Clients" at bounding box center [96, 34] width 36 height 13
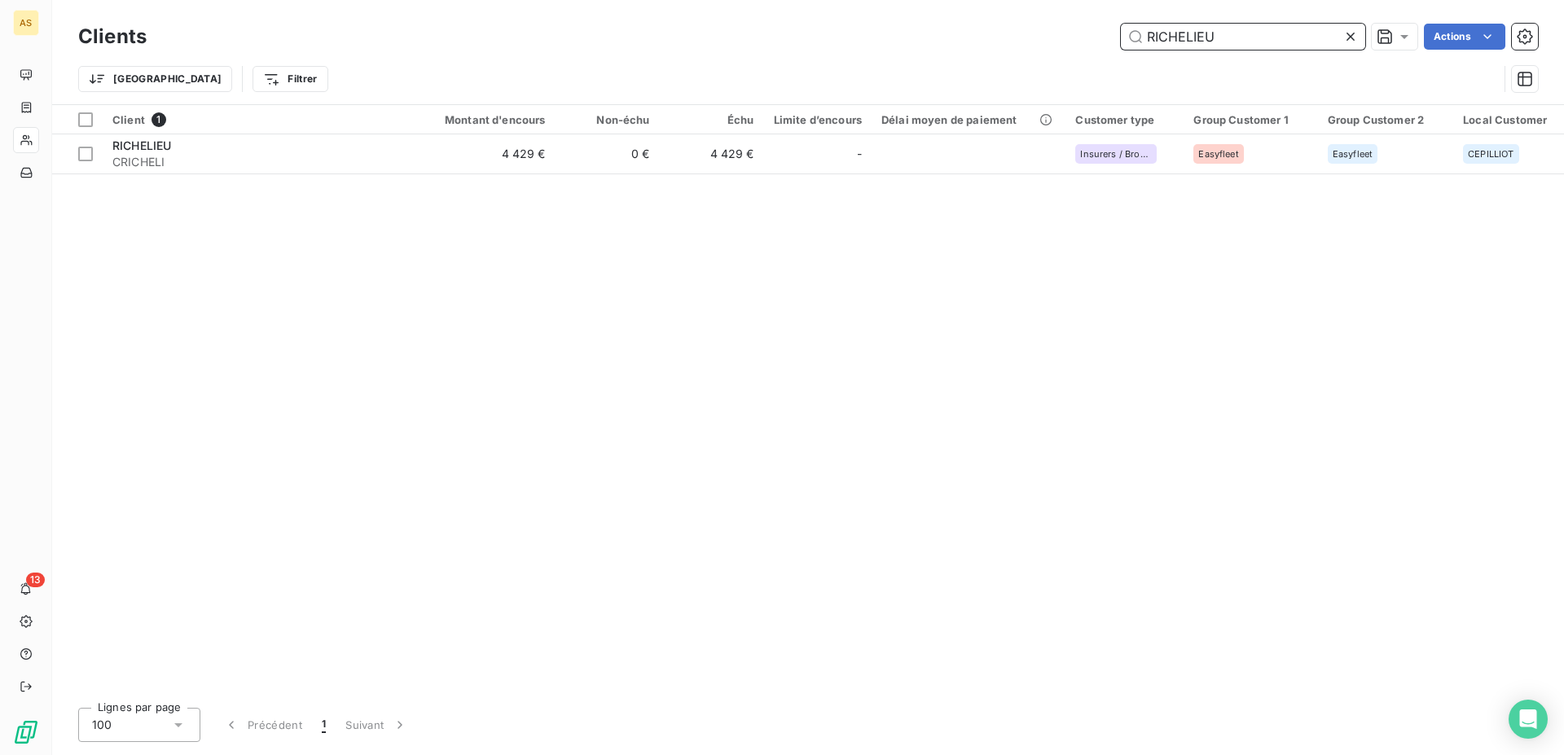
drag, startPoint x: 1224, startPoint y: 37, endPoint x: 1056, endPoint y: 13, distance: 169.4
click at [1121, 24] on input "RICHELIEU" at bounding box center [1243, 37] width 244 height 26
paste input "E-CHRONO"
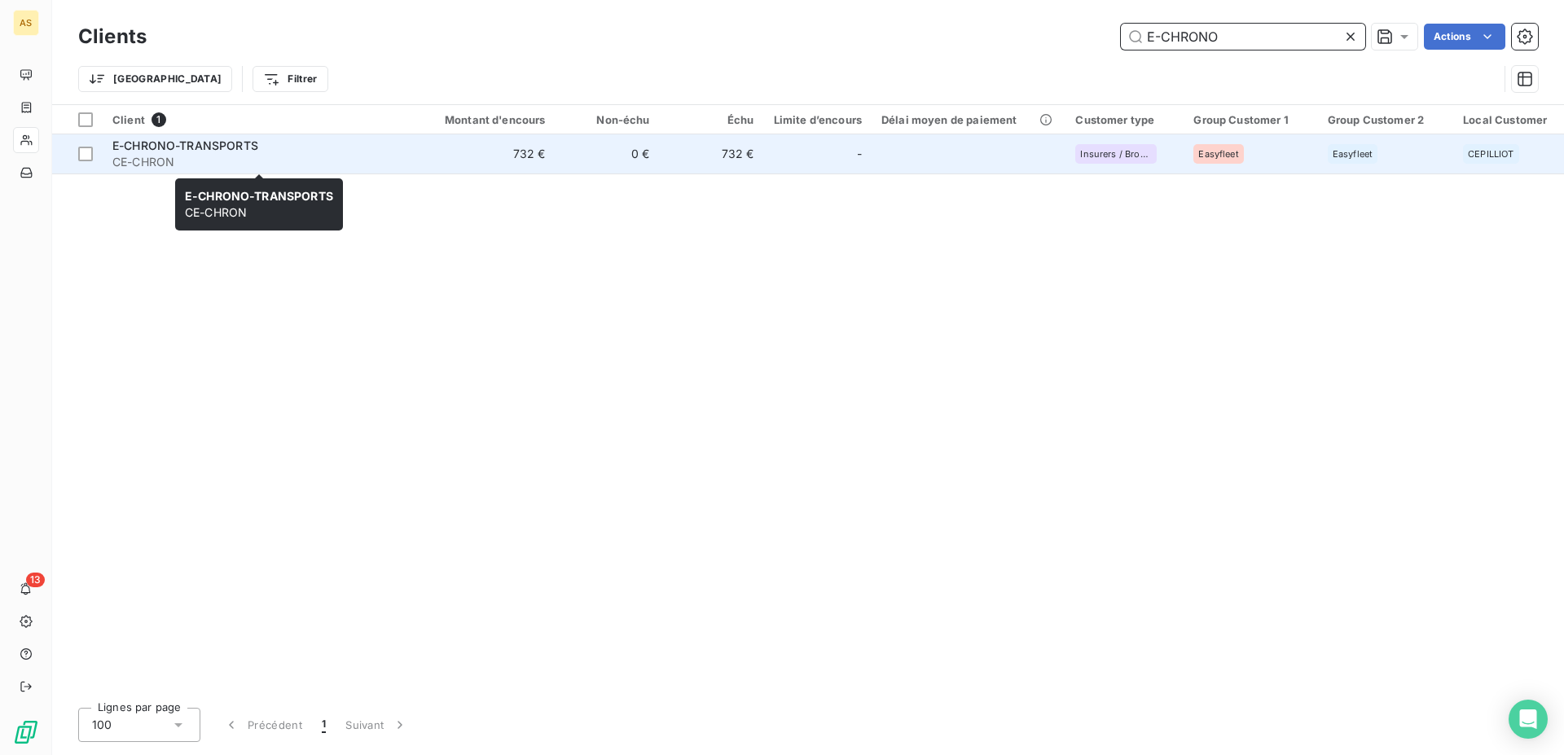
type input "E-CHRONO"
click at [158, 139] on span "E-CHRONO-TRANSPORTS" at bounding box center [185, 145] width 146 height 14
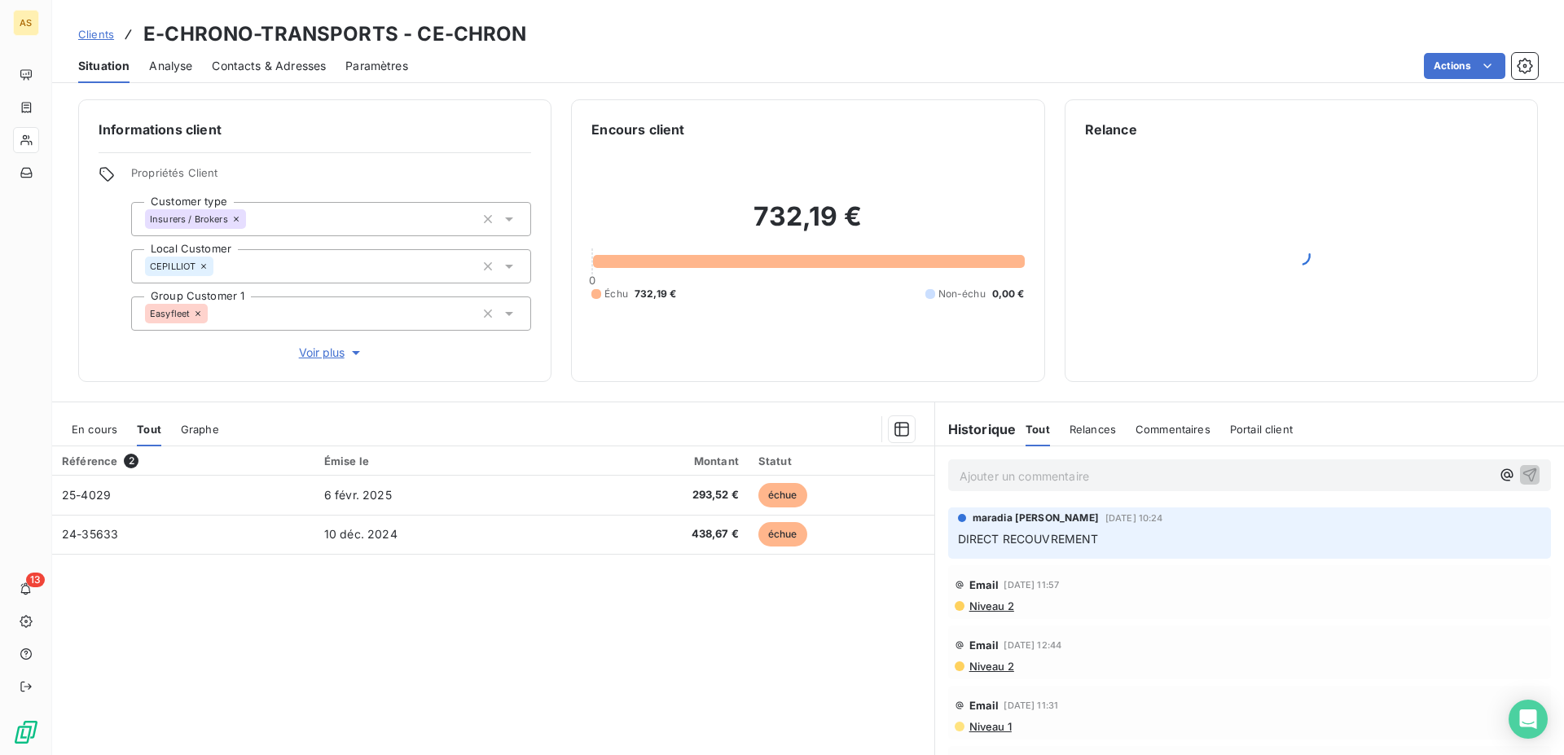
click at [86, 34] on span "Clients" at bounding box center [96, 34] width 36 height 13
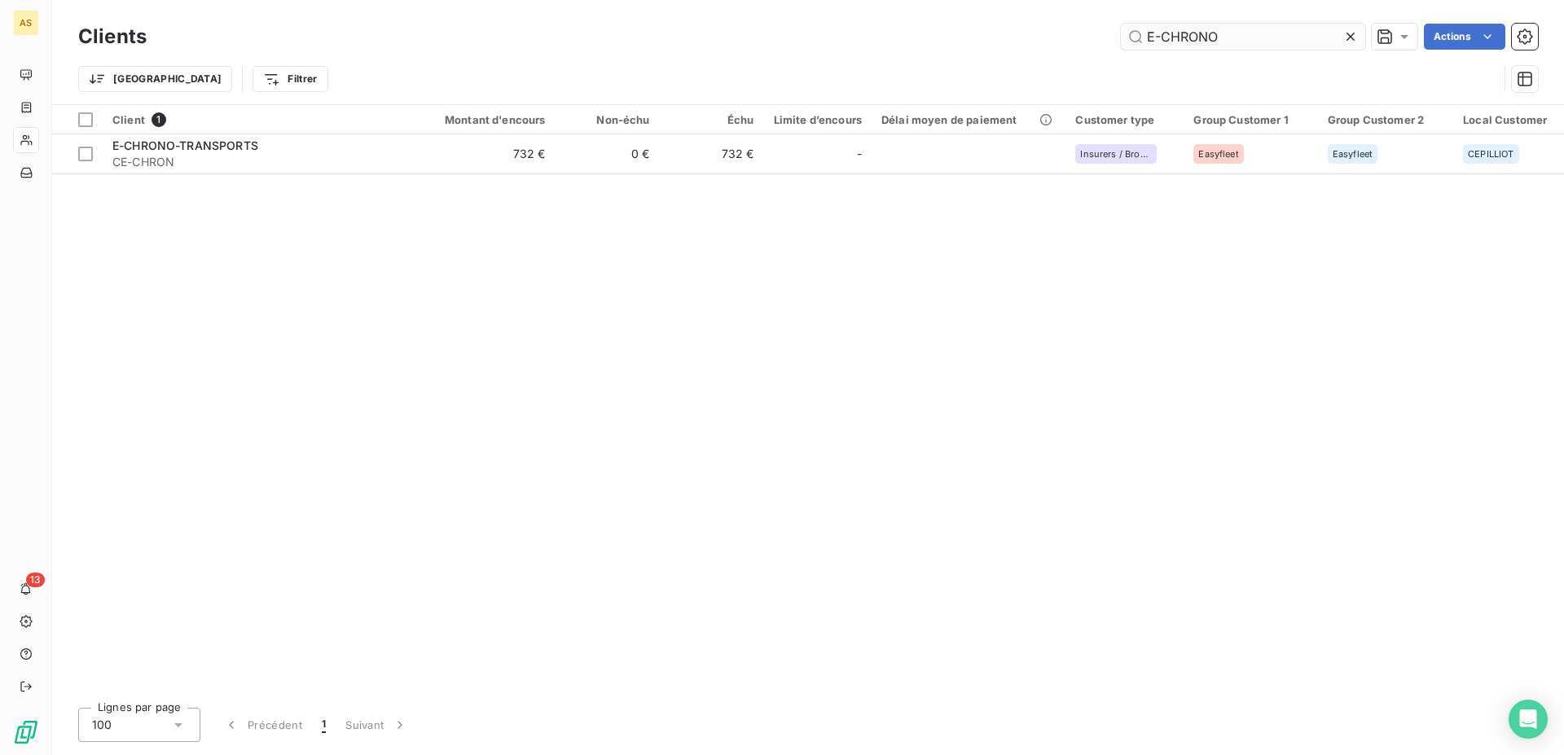
drag, startPoint x: 1230, startPoint y: 37, endPoint x: 862, endPoint y: 2, distance: 369.7
click at [1121, 24] on input "E-CHRONO" at bounding box center [1243, 37] width 244 height 26
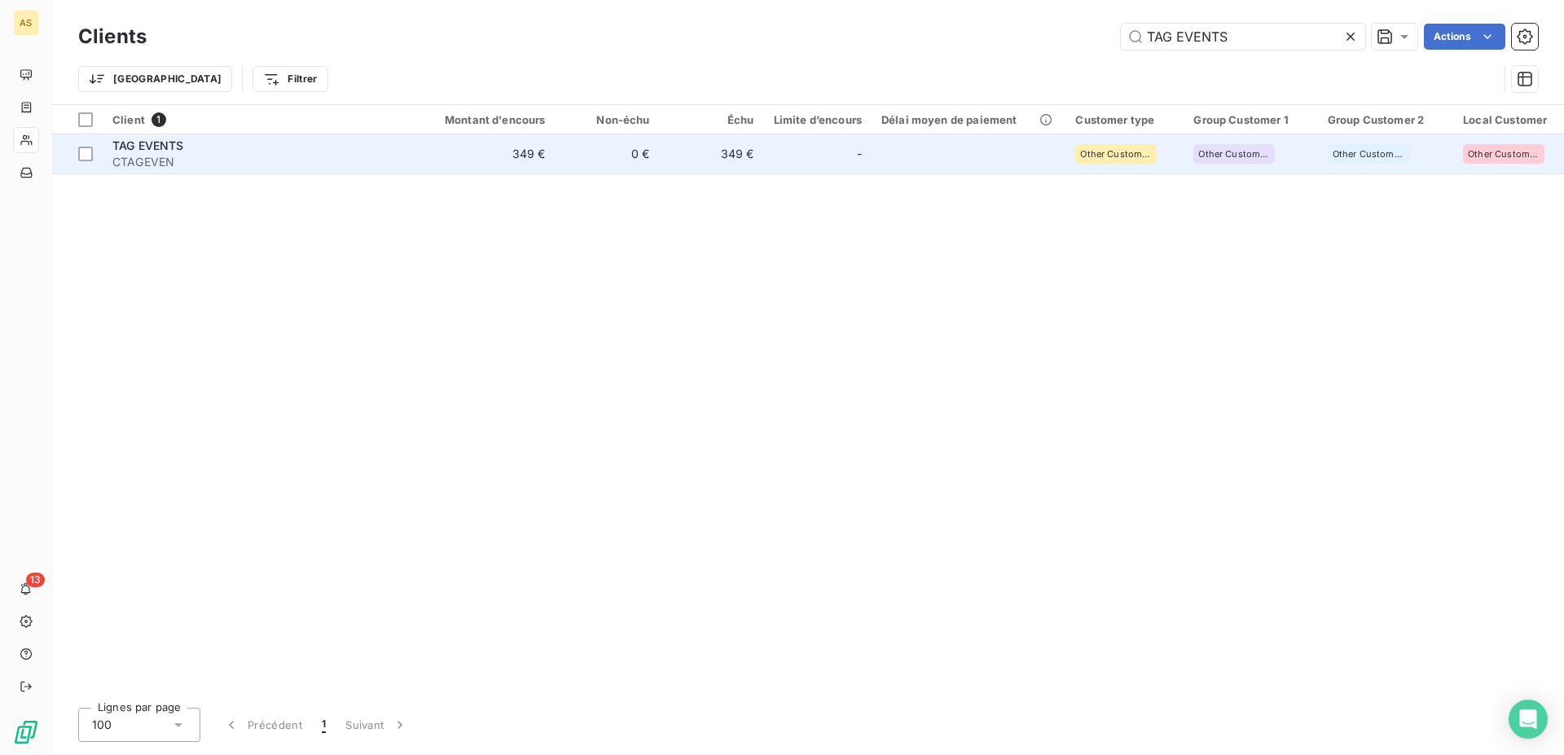
type input "TAG EVENTS"
click at [164, 147] on span "TAG EVENTS" at bounding box center [148, 145] width 72 height 14
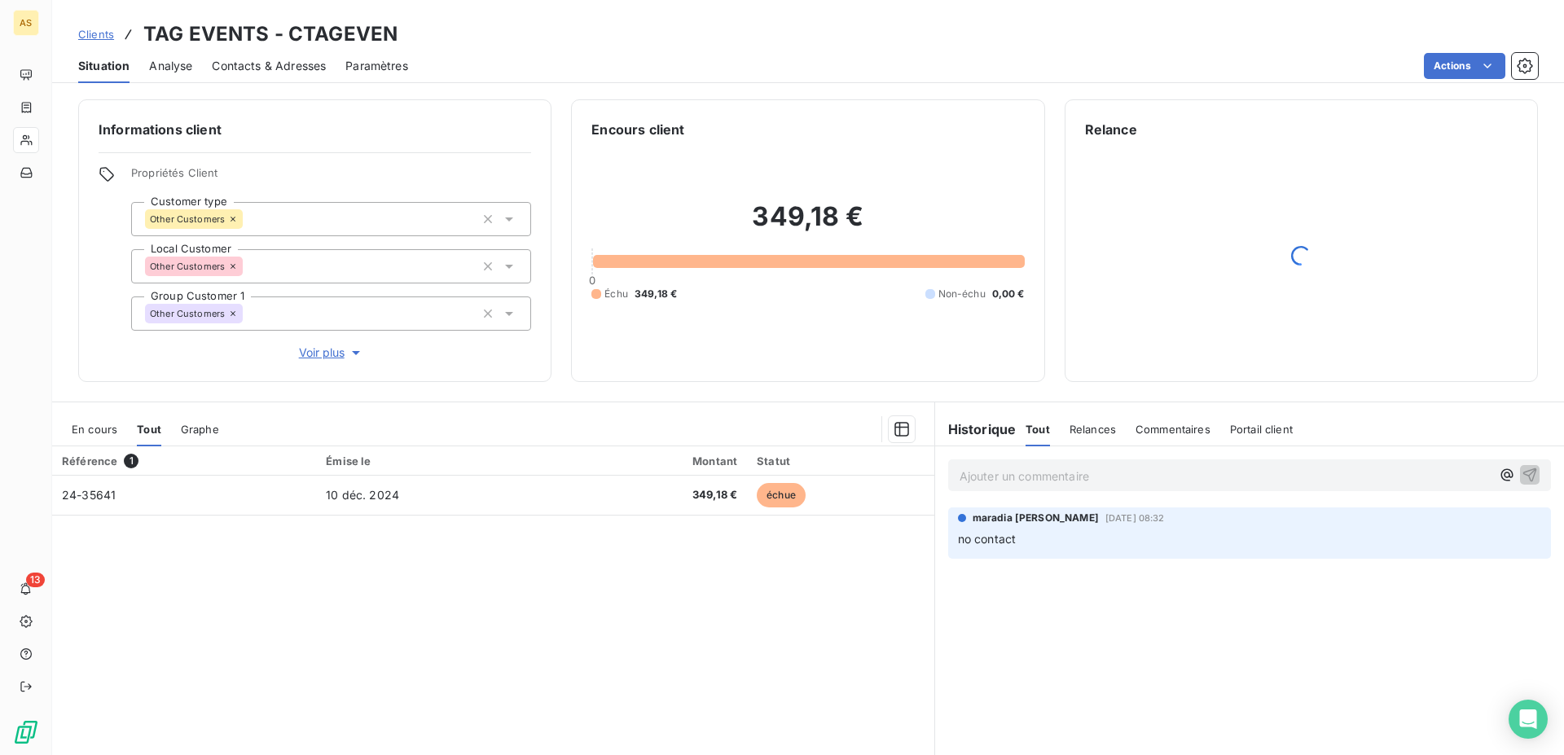
click at [264, 69] on span "Contacts & Adresses" at bounding box center [269, 66] width 114 height 16
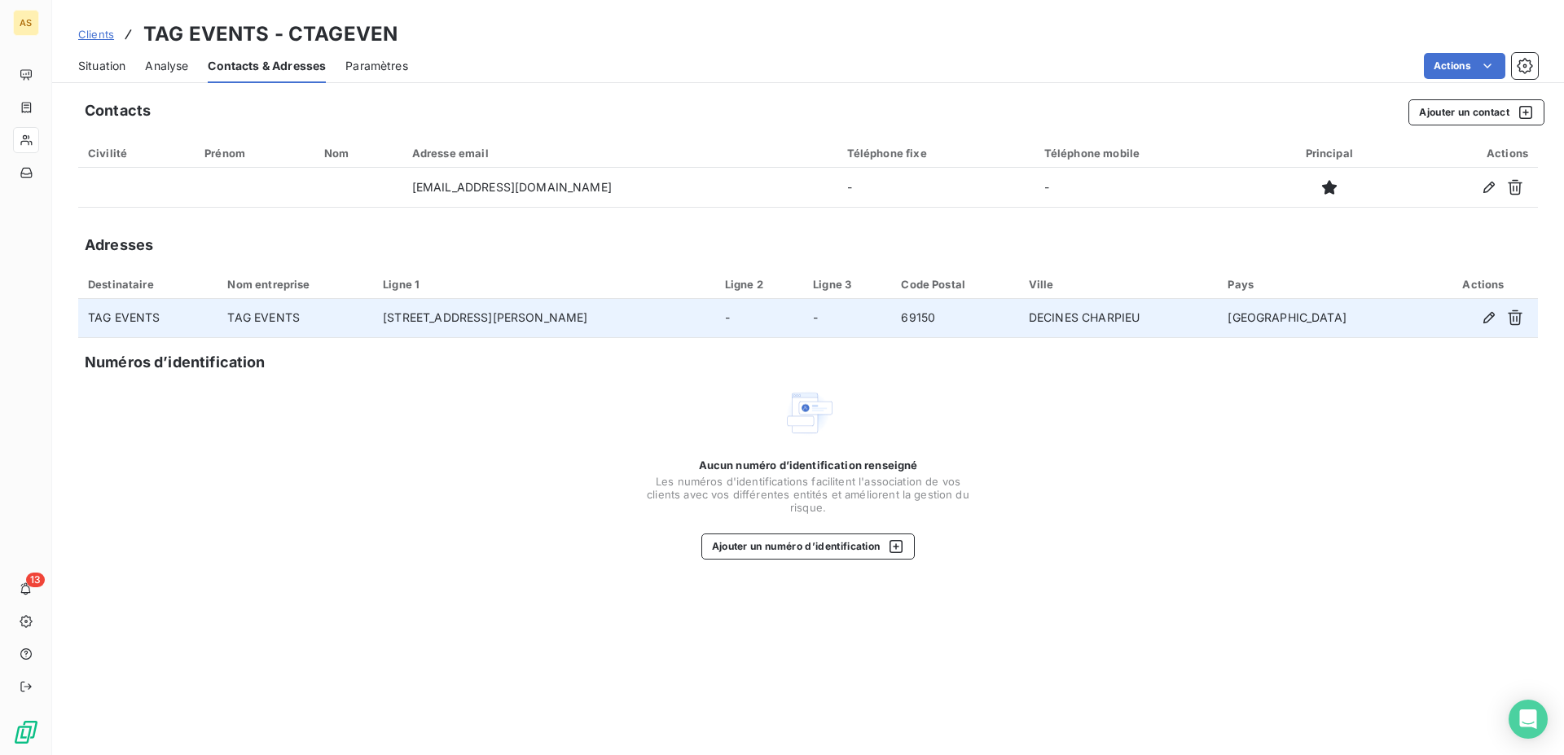
drag, startPoint x: 350, startPoint y: 322, endPoint x: 226, endPoint y: 322, distance: 123.8
click at [226, 322] on tr "TAG EVENTS TAG EVENTS [STREET_ADDRESS][PERSON_NAME]" at bounding box center [807, 318] width 1459 height 39
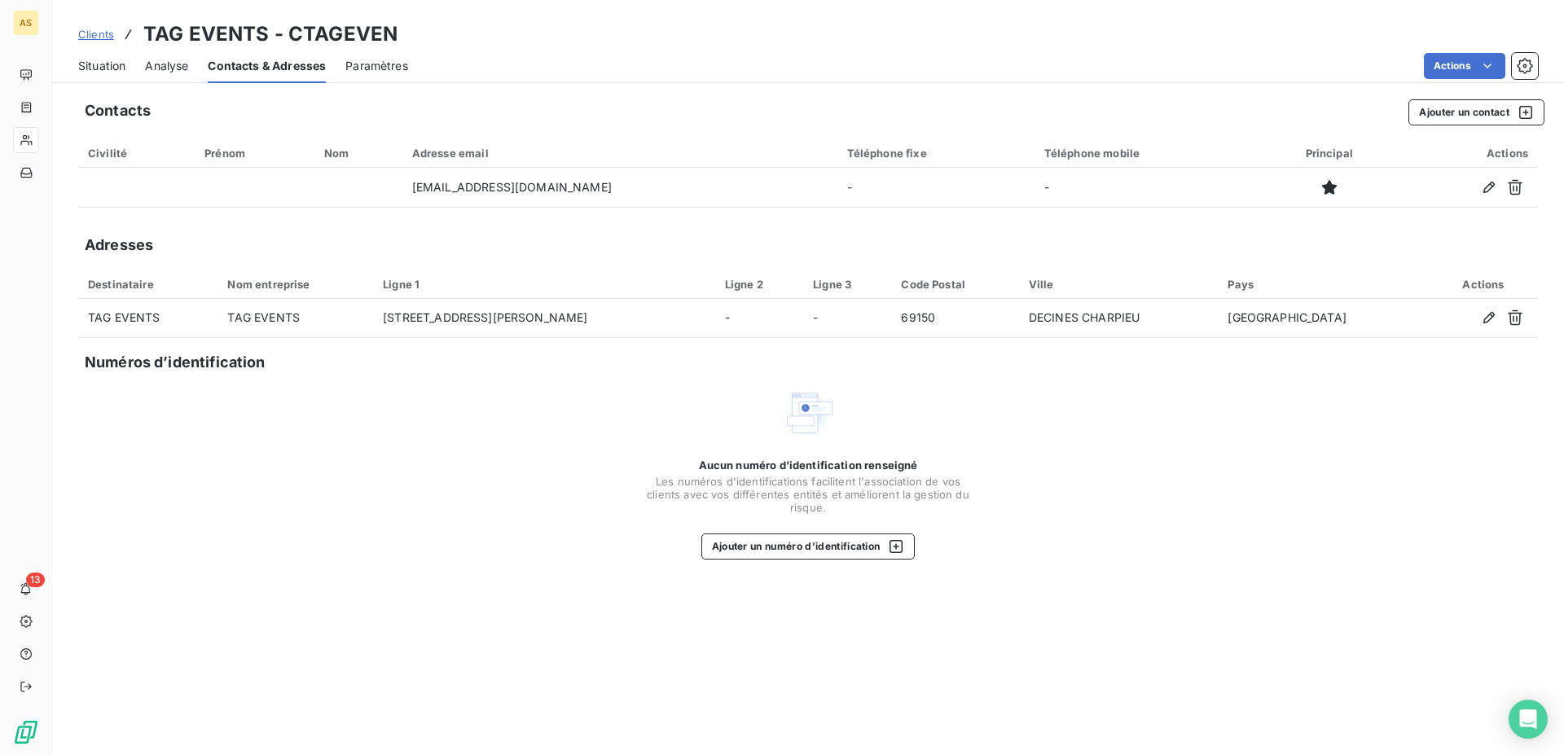
copy tr "TAG EVENTS"
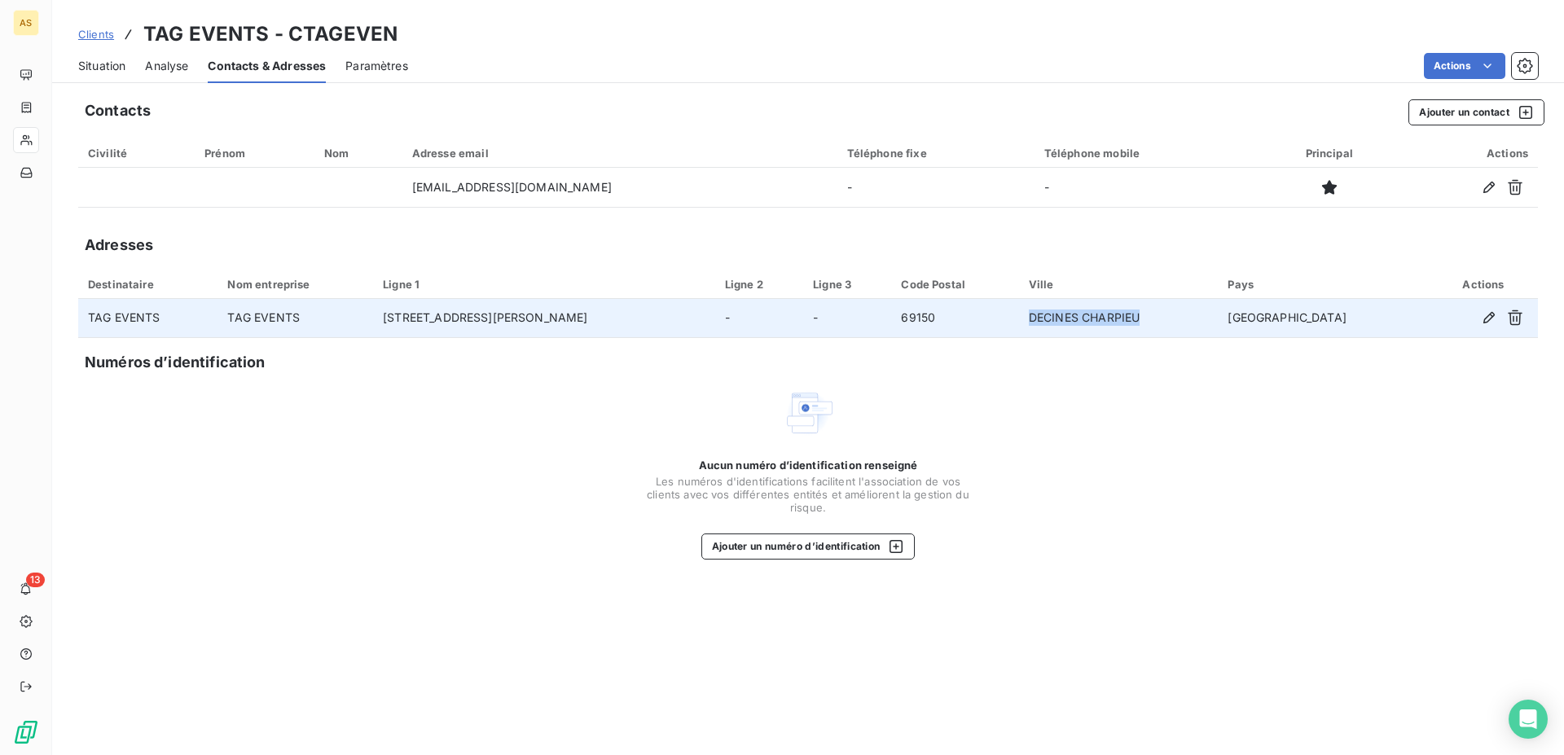
drag, startPoint x: 1179, startPoint y: 321, endPoint x: 1064, endPoint y: 321, distance: 114.8
click at [1064, 321] on td "DECINES CHARPIEU" at bounding box center [1118, 318] width 199 height 39
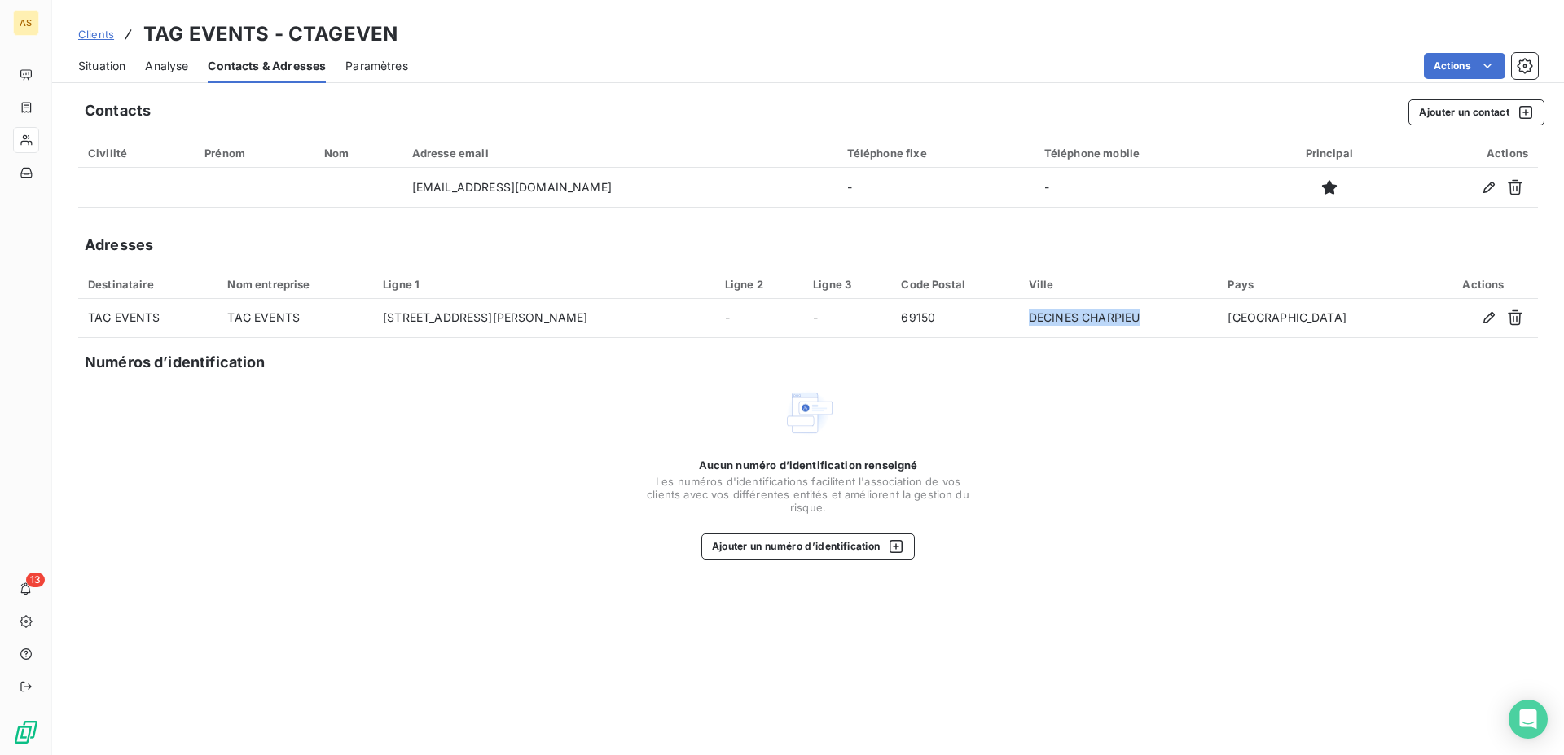
copy td "DECINES CHARPIEU"
